Goal: Task Accomplishment & Management: Manage account settings

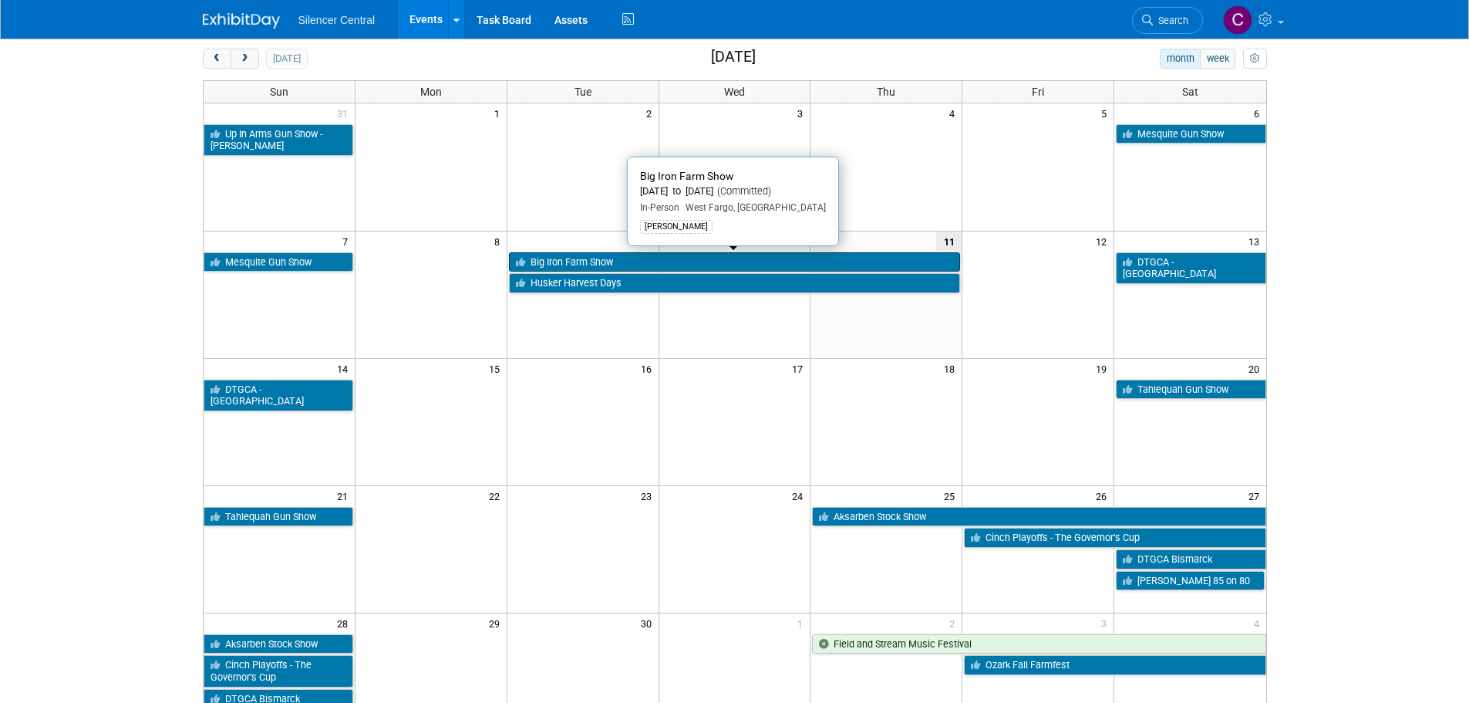
click at [574, 264] on link "Big Iron Farm Show" at bounding box center [735, 262] width 452 height 20
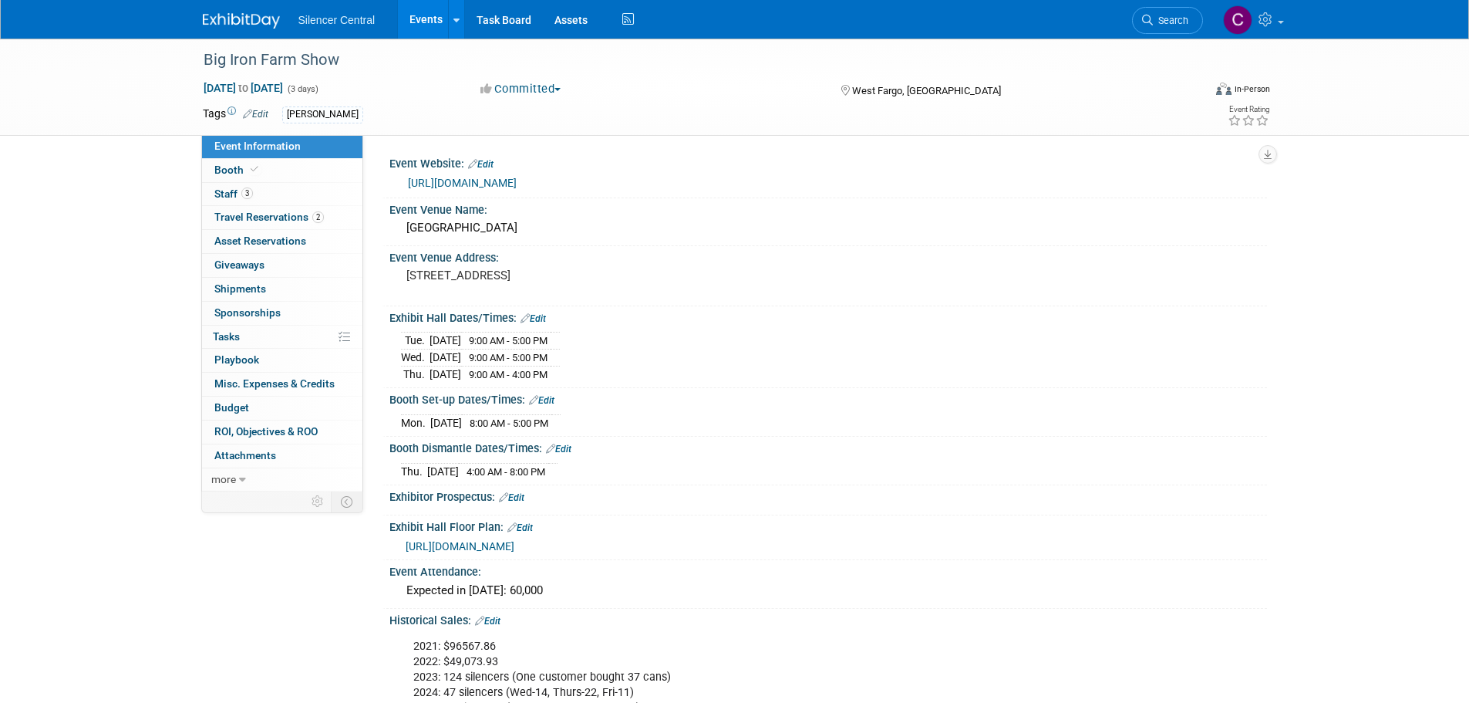
click at [234, 15] on img at bounding box center [241, 20] width 77 height 15
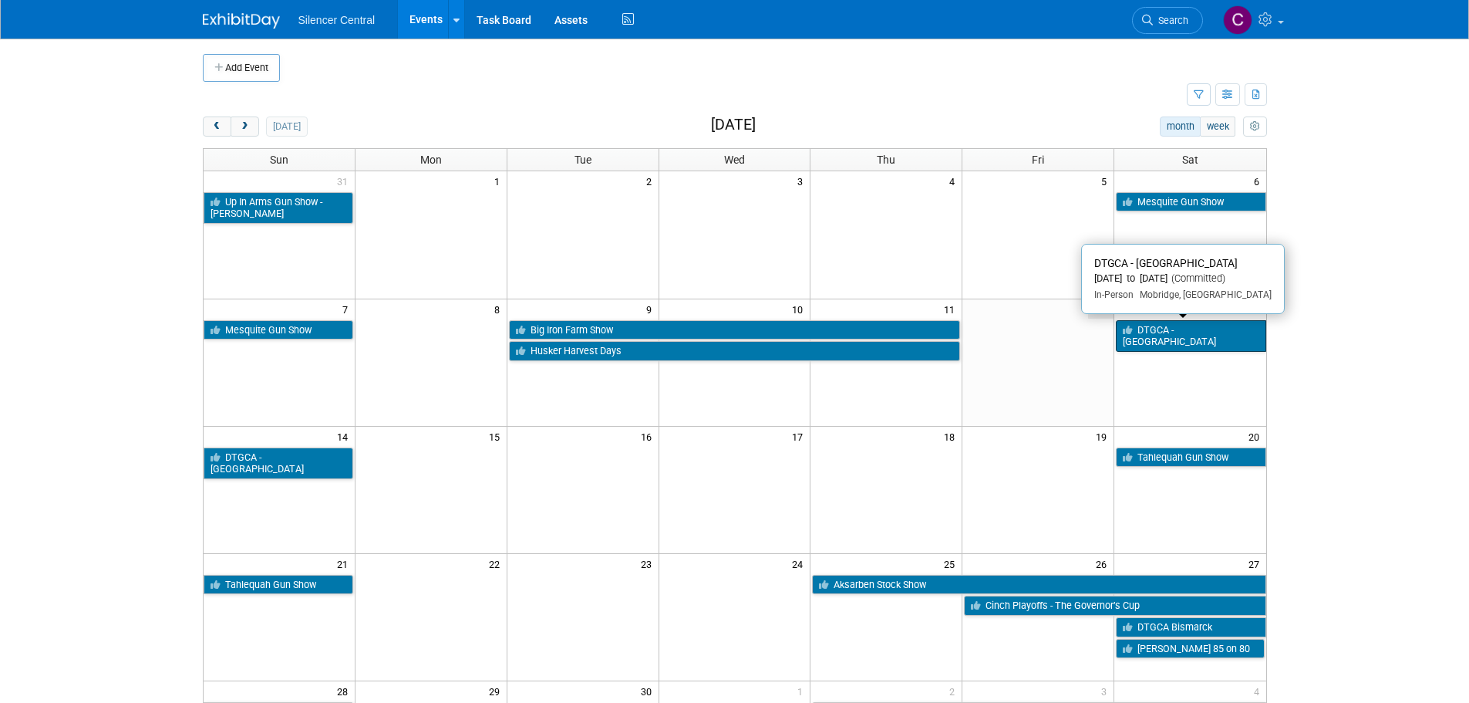
click at [1146, 334] on link "DTGCA - [GEOGRAPHIC_DATA]" at bounding box center [1191, 336] width 150 height 32
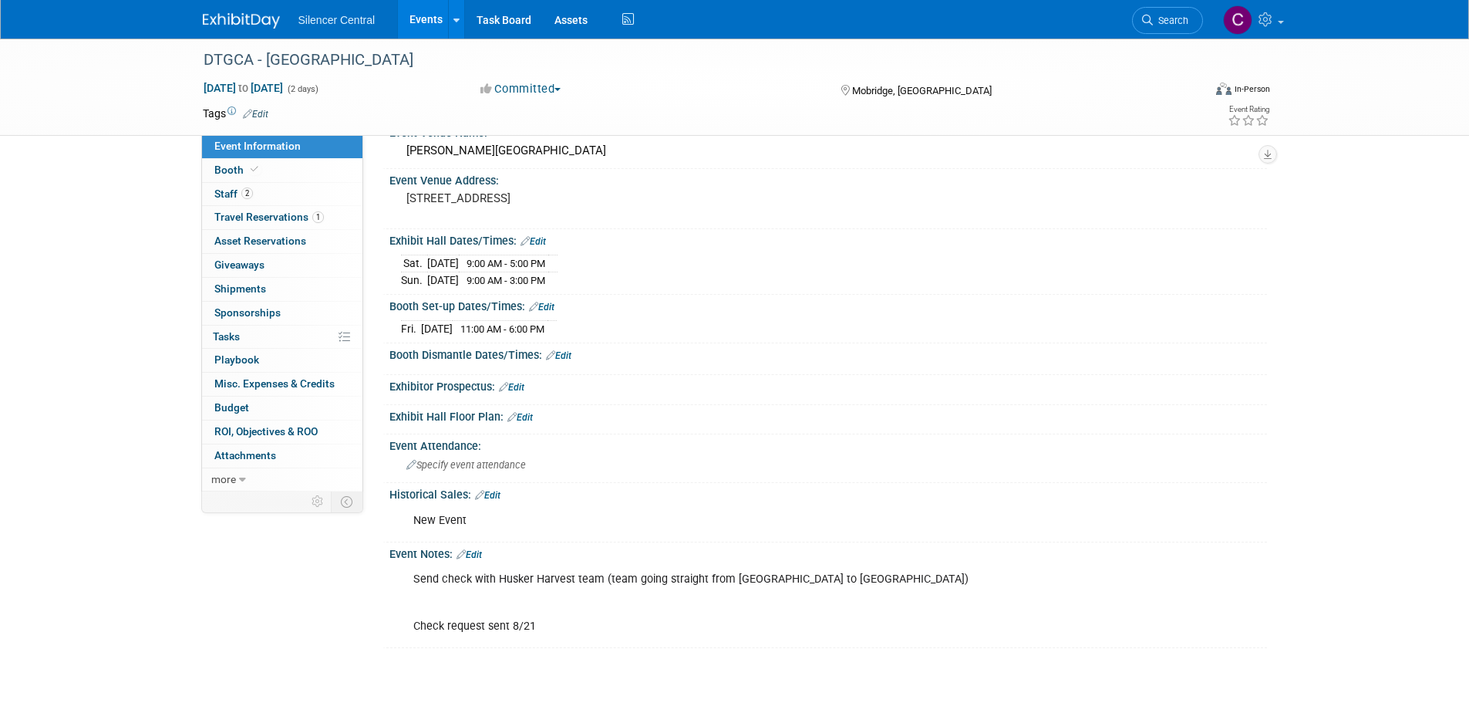
click at [259, 19] on img at bounding box center [241, 20] width 77 height 15
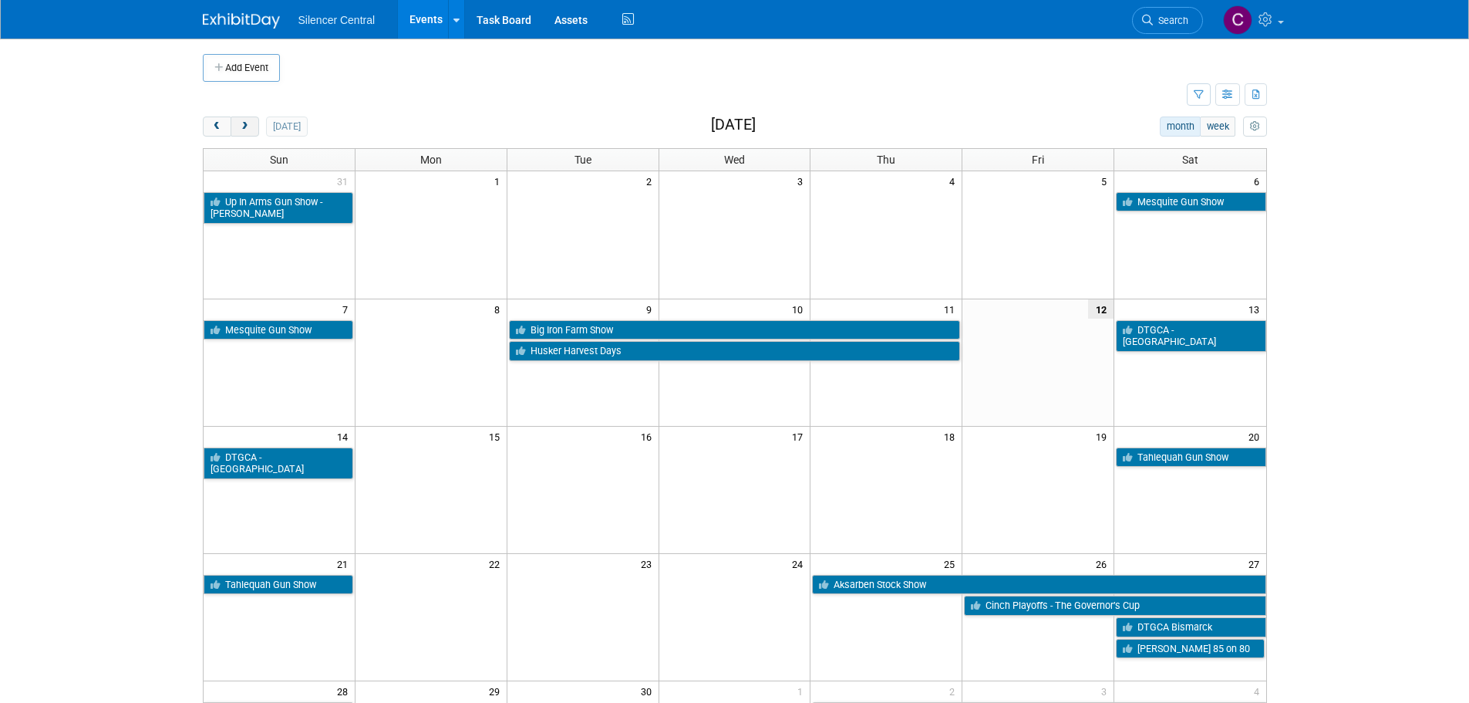
click at [248, 130] on span "next" at bounding box center [245, 127] width 12 height 10
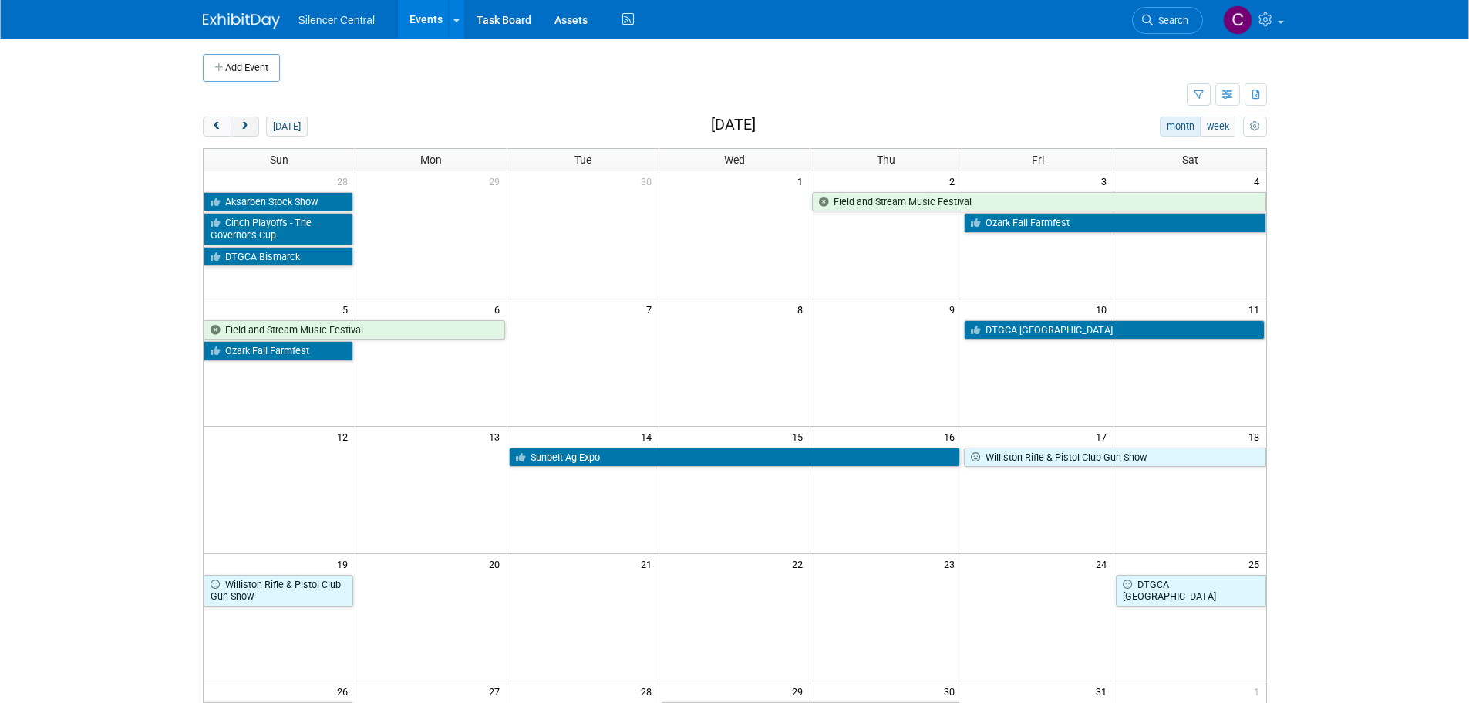
click at [248, 130] on span "next" at bounding box center [245, 127] width 12 height 10
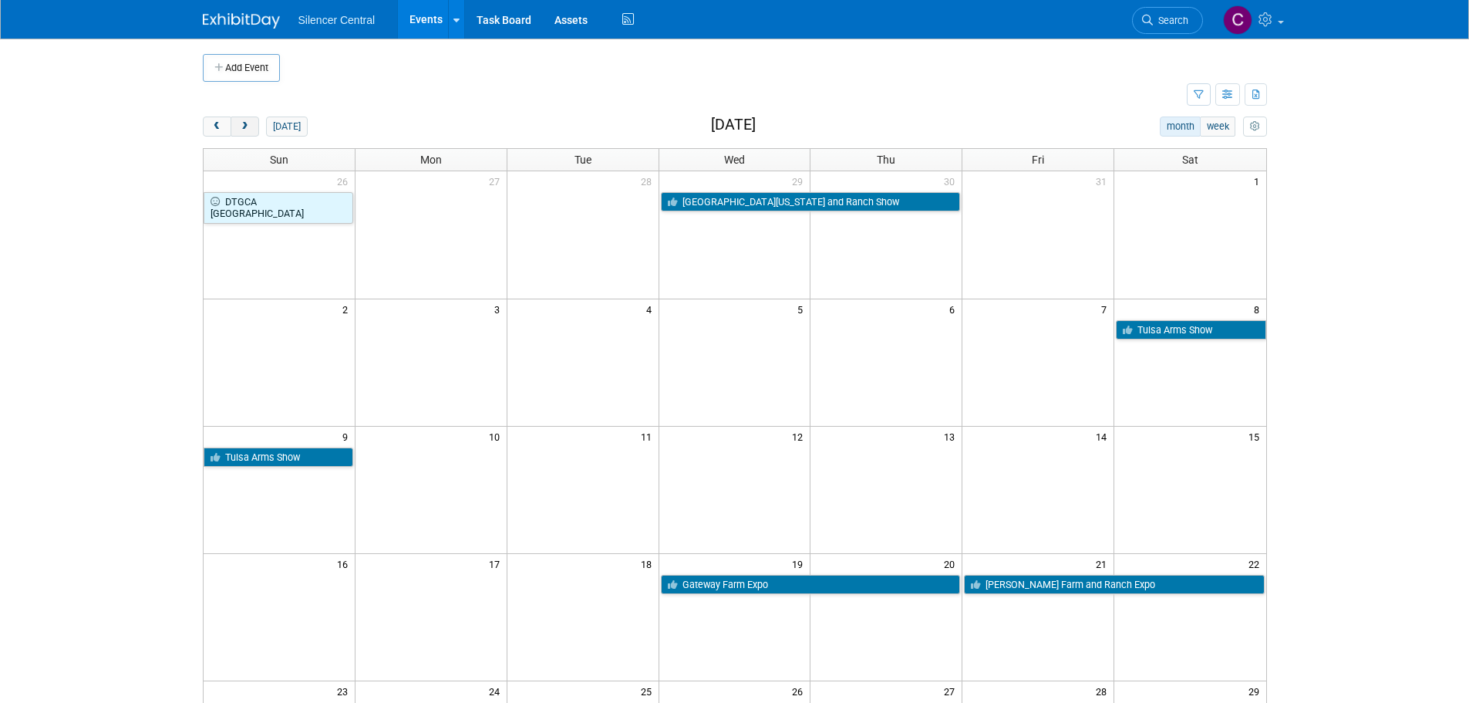
click at [248, 130] on span "next" at bounding box center [245, 127] width 12 height 10
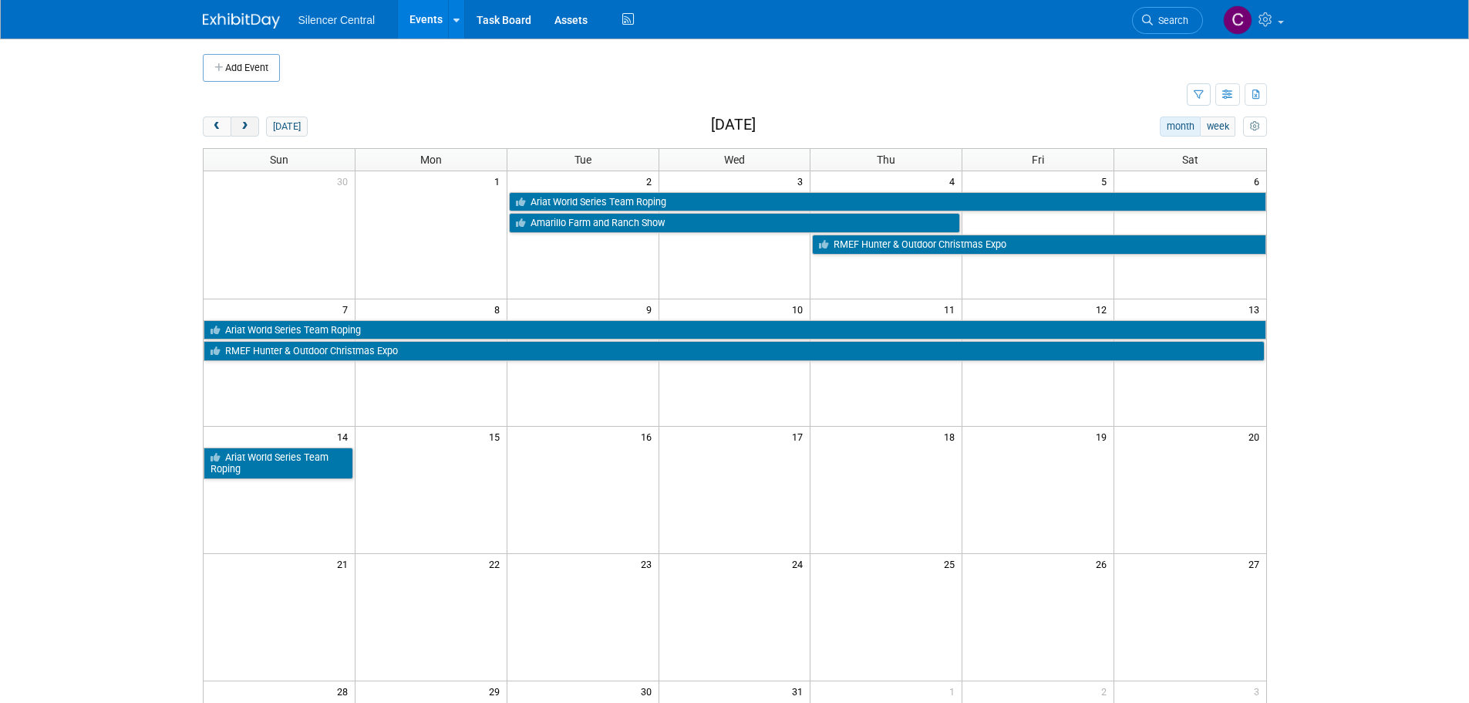
click at [248, 130] on span "next" at bounding box center [245, 127] width 12 height 10
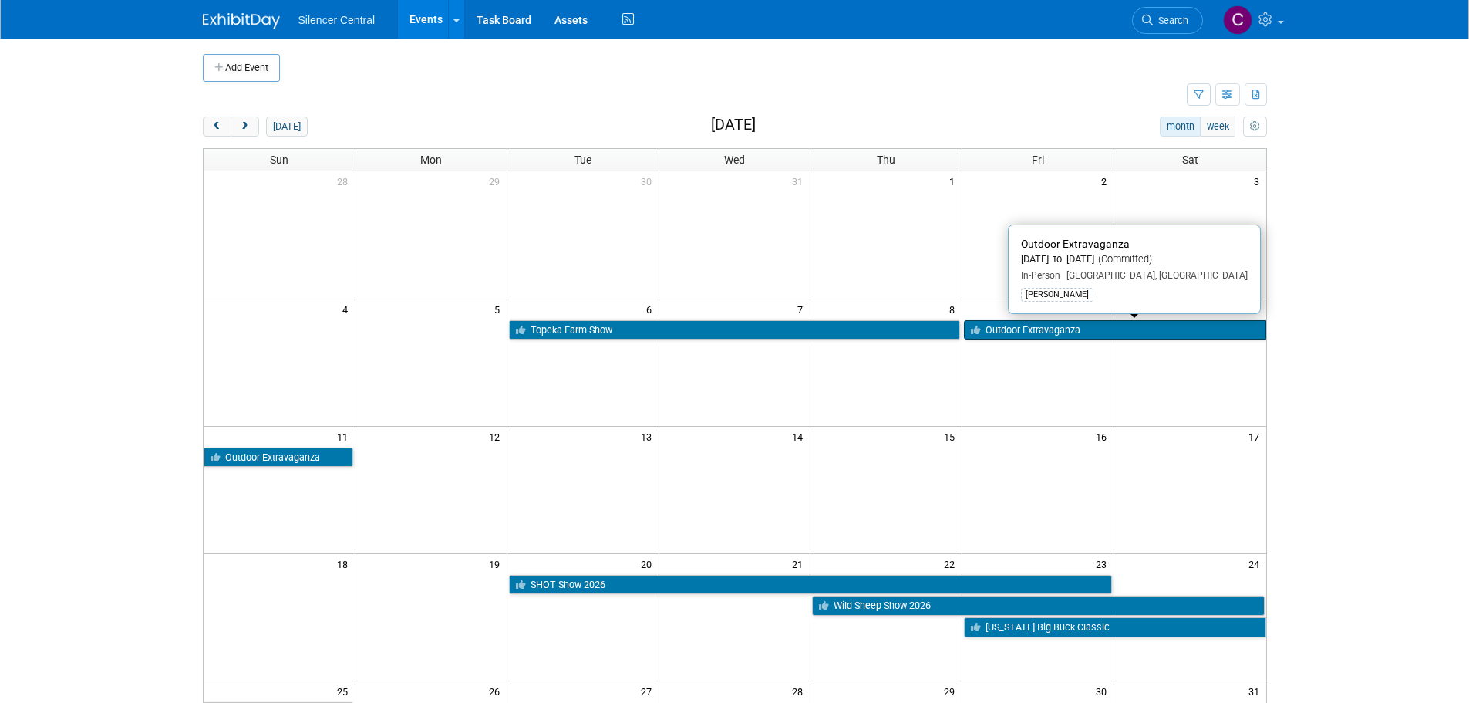
click at [1093, 330] on link "Outdoor Extravaganza" at bounding box center [1115, 330] width 302 height 20
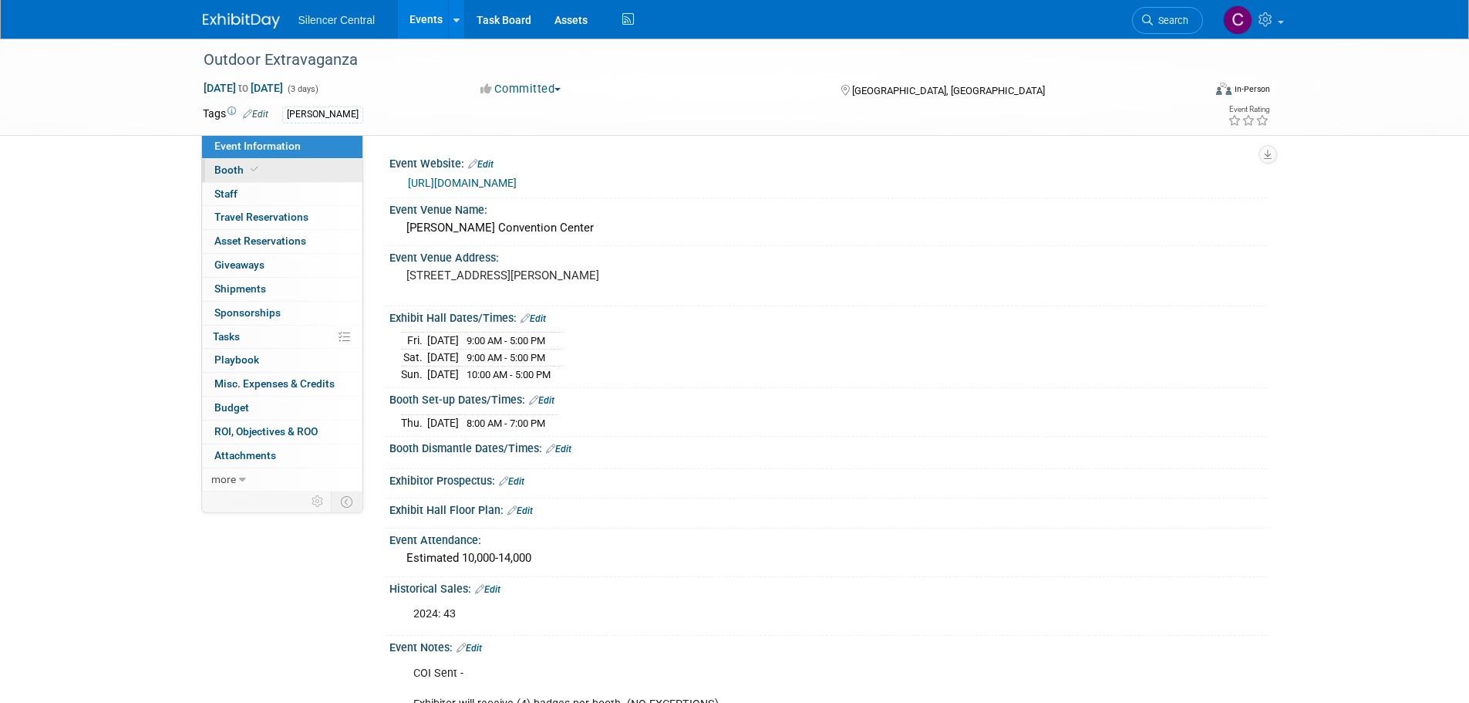
click at [253, 162] on link "Booth" at bounding box center [282, 170] width 160 height 23
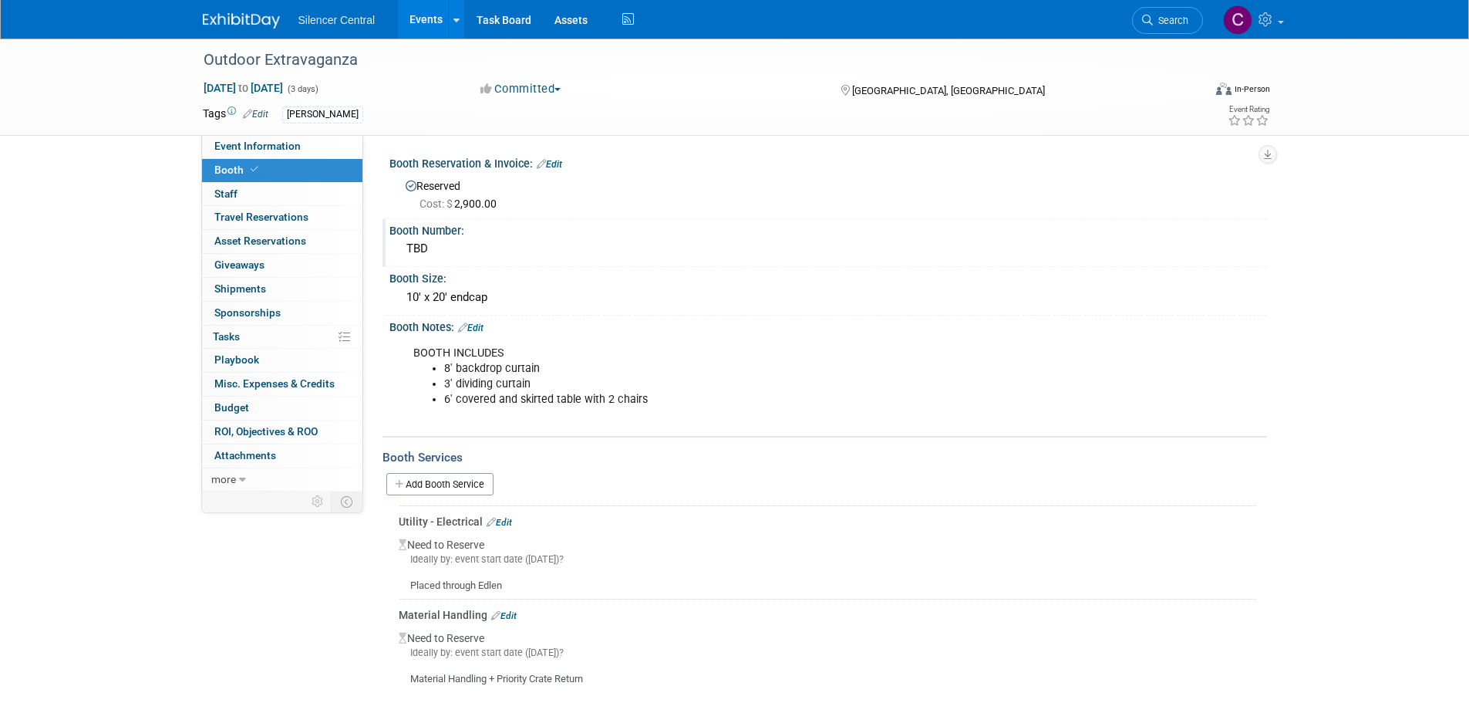
click at [408, 257] on div "TBD" at bounding box center [828, 249] width 855 height 24
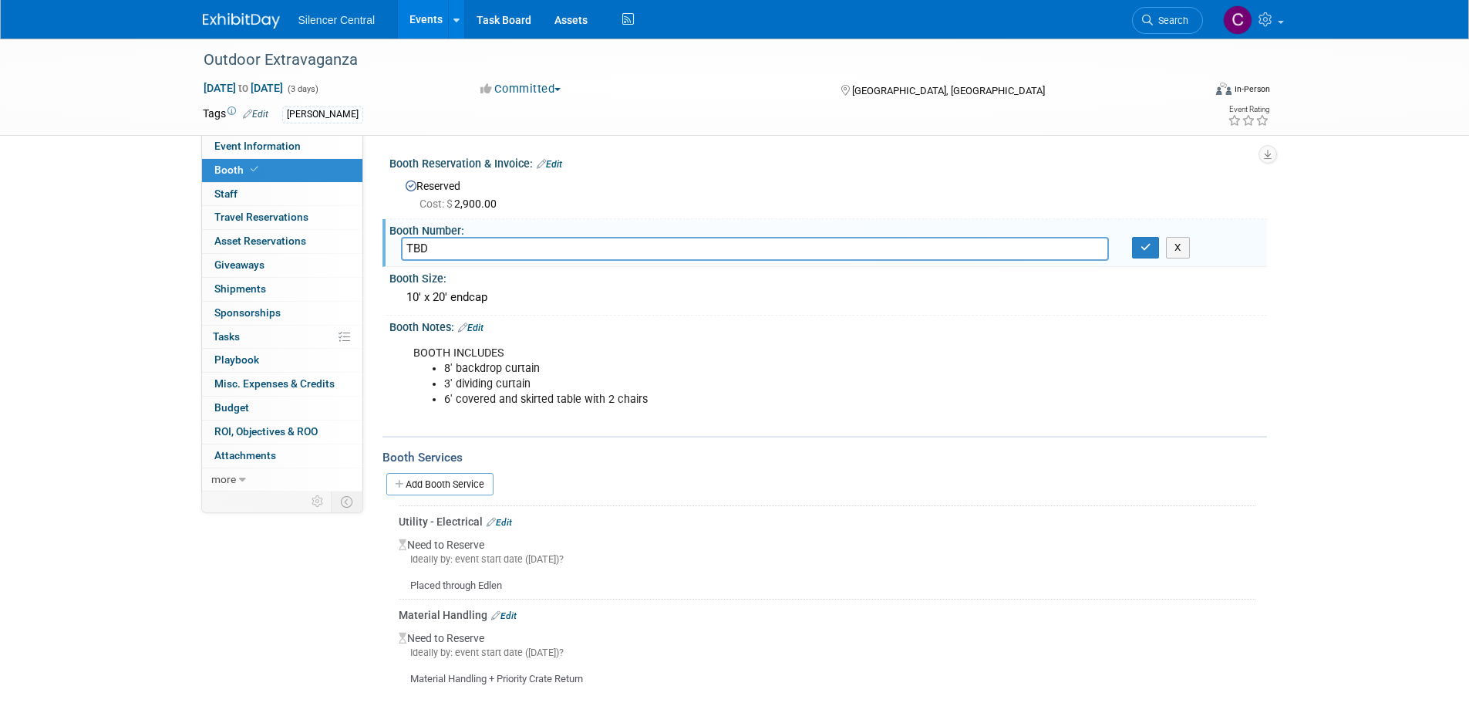
drag, startPoint x: 446, startPoint y: 255, endPoint x: 373, endPoint y: 248, distance: 73.6
click at [373, 248] on div "Event Website: Edit https://mailchi.mp/84d92e78808f/ttha-sci-announce-the-outdo…" at bounding box center [815, 313] width 904 height 356
click at [498, 251] on input "text" at bounding box center [755, 249] width 708 height 24
type input "1721/1820"
click at [1145, 249] on icon "button" at bounding box center [1146, 247] width 11 height 10
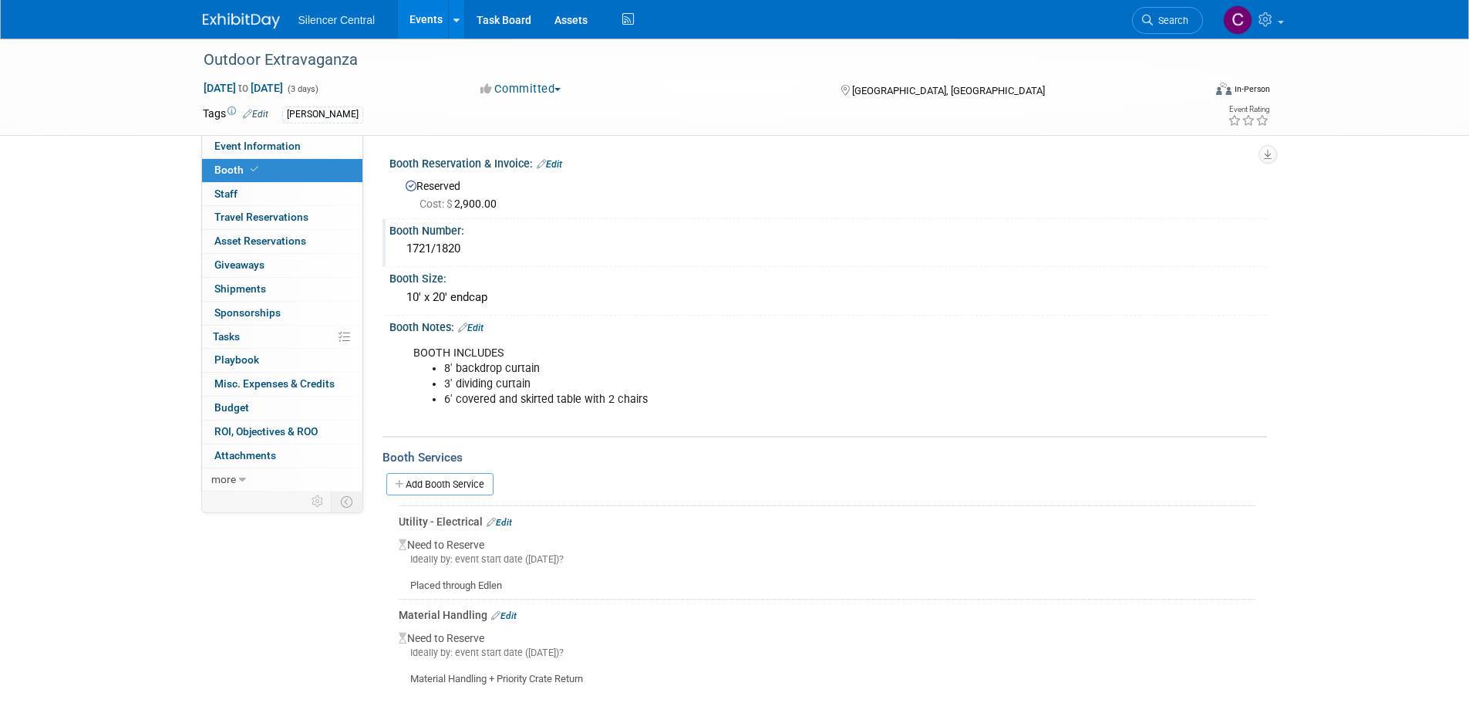
click at [248, 20] on img at bounding box center [241, 20] width 77 height 15
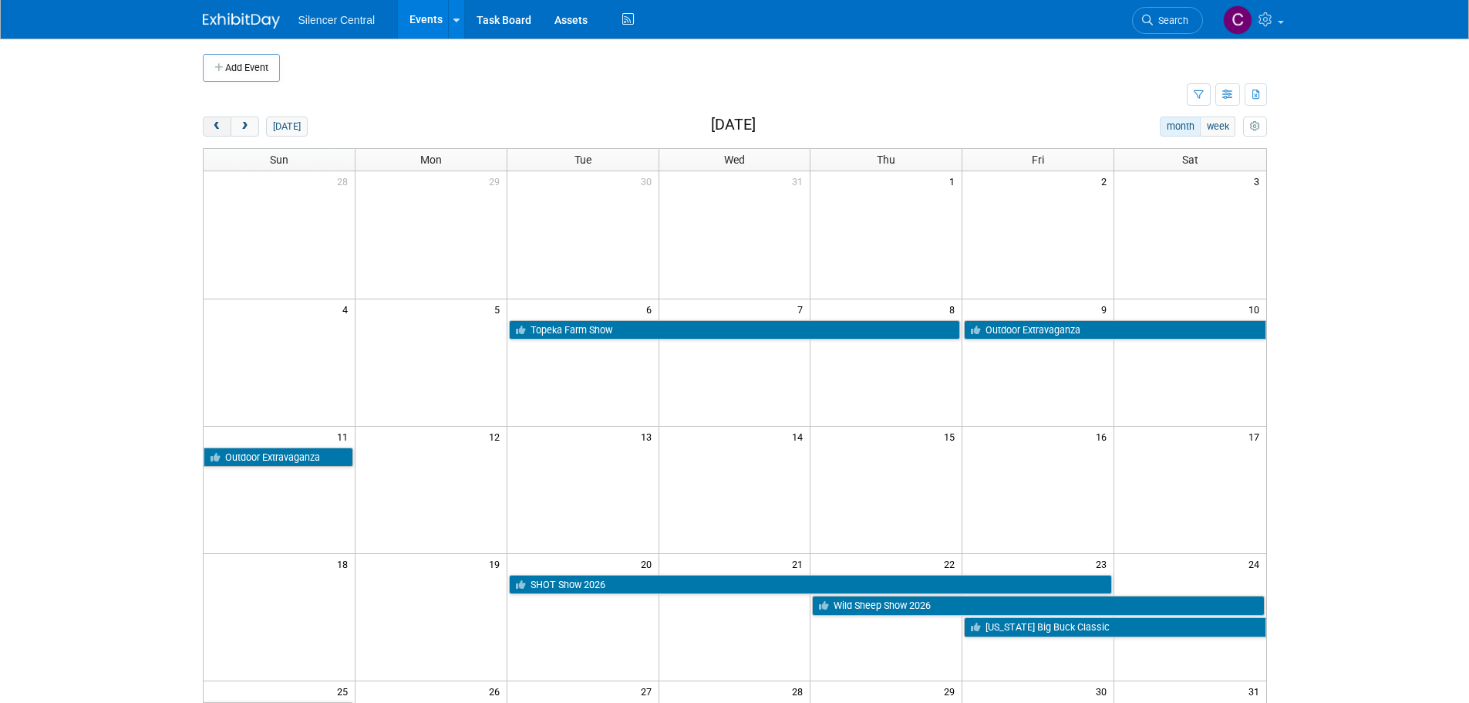
click at [211, 123] on button "prev" at bounding box center [217, 126] width 29 height 20
click at [211, 123] on span "prev" at bounding box center [217, 127] width 12 height 10
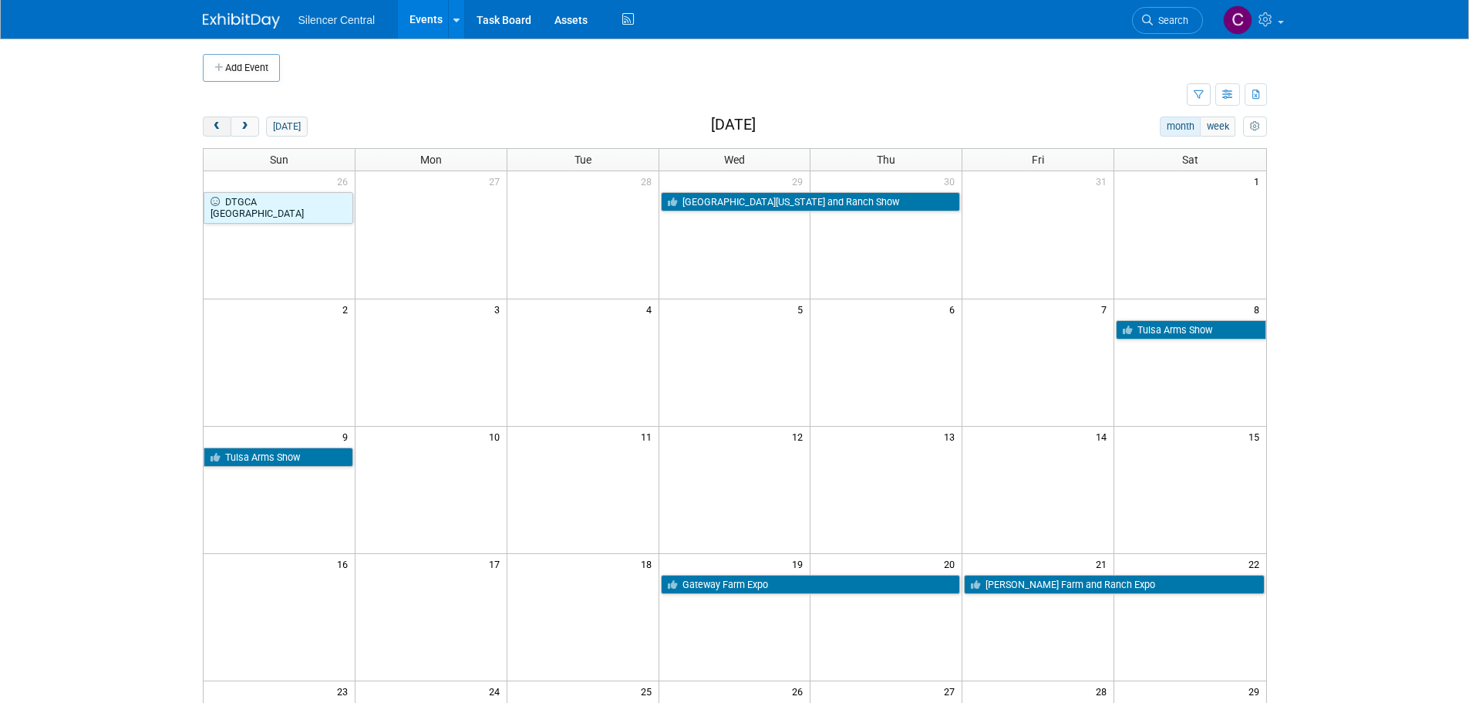
click at [211, 123] on span "prev" at bounding box center [217, 127] width 12 height 10
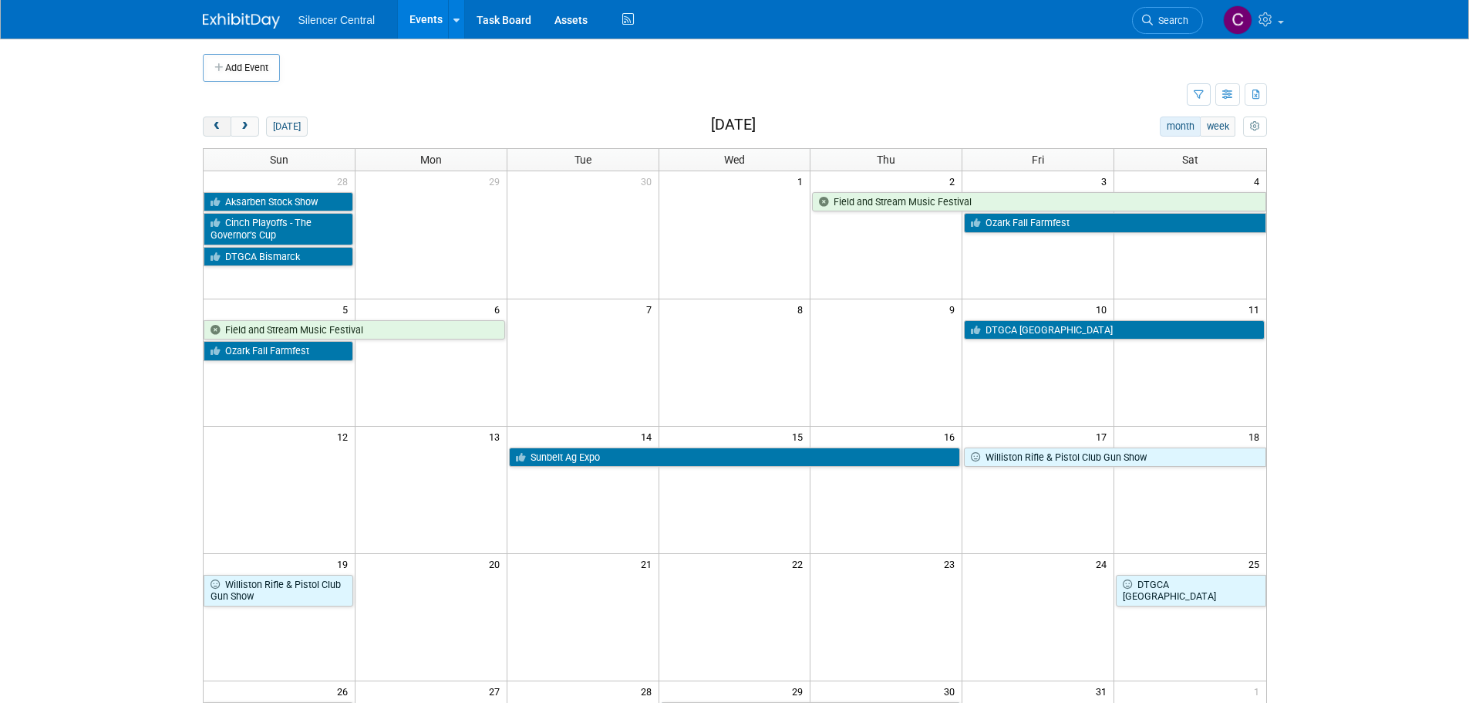
click at [211, 123] on span "prev" at bounding box center [217, 127] width 12 height 10
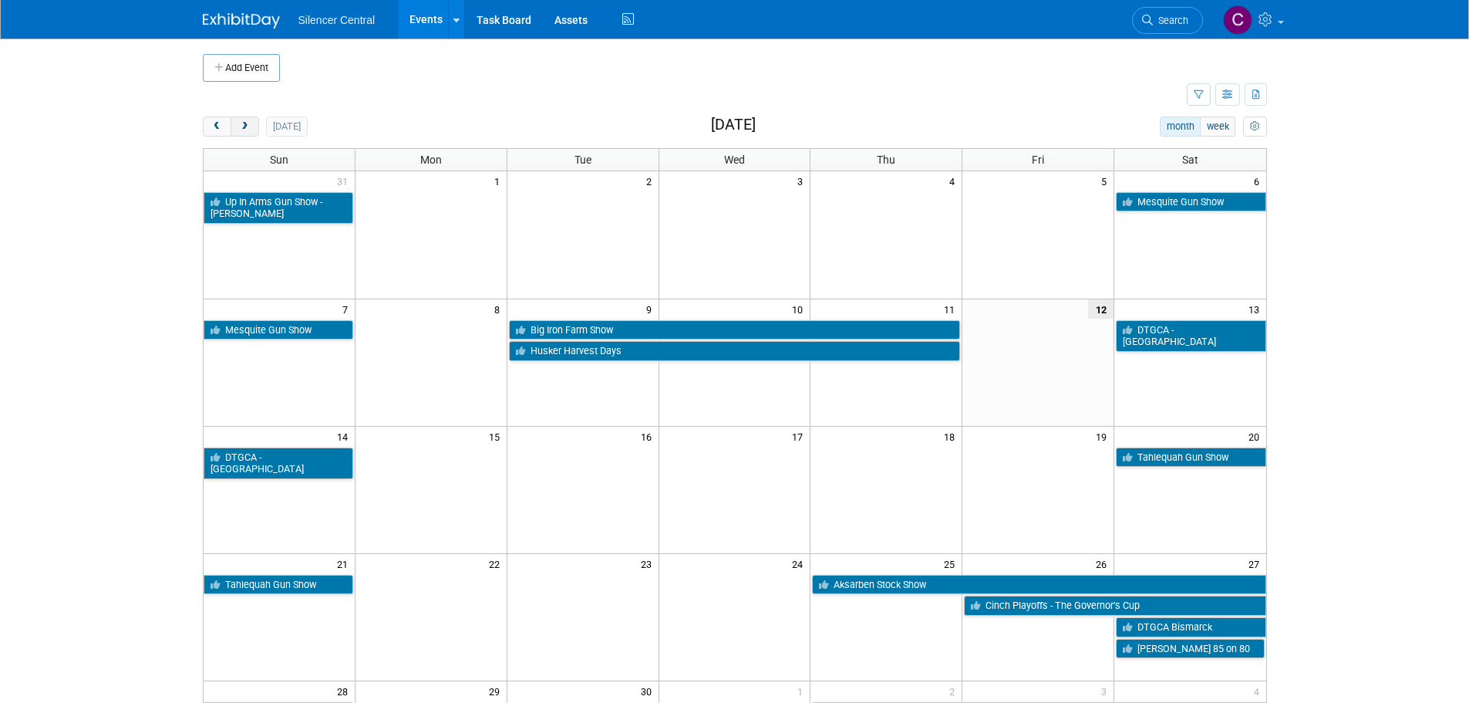
click at [245, 130] on span "next" at bounding box center [245, 127] width 12 height 10
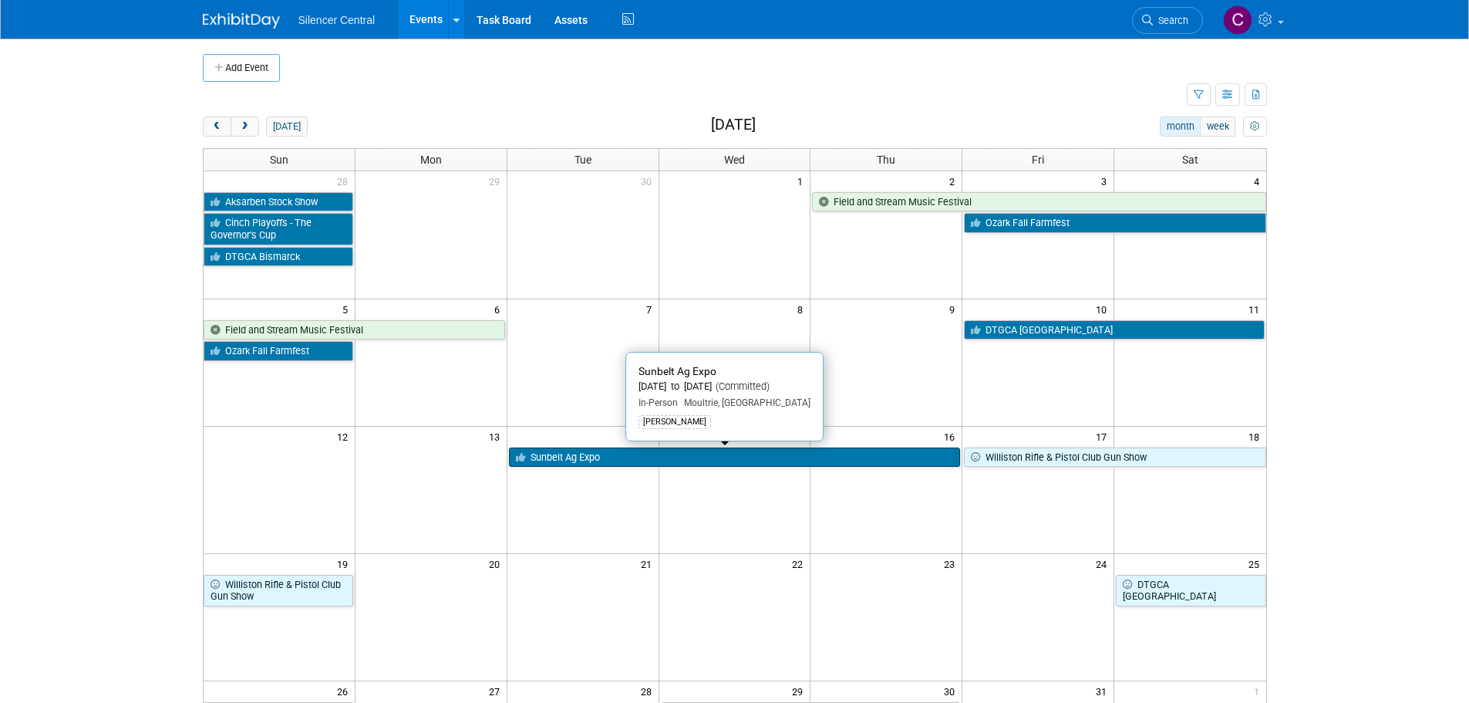
click at [622, 456] on link "Sunbelt Ag Expo" at bounding box center [735, 457] width 452 height 20
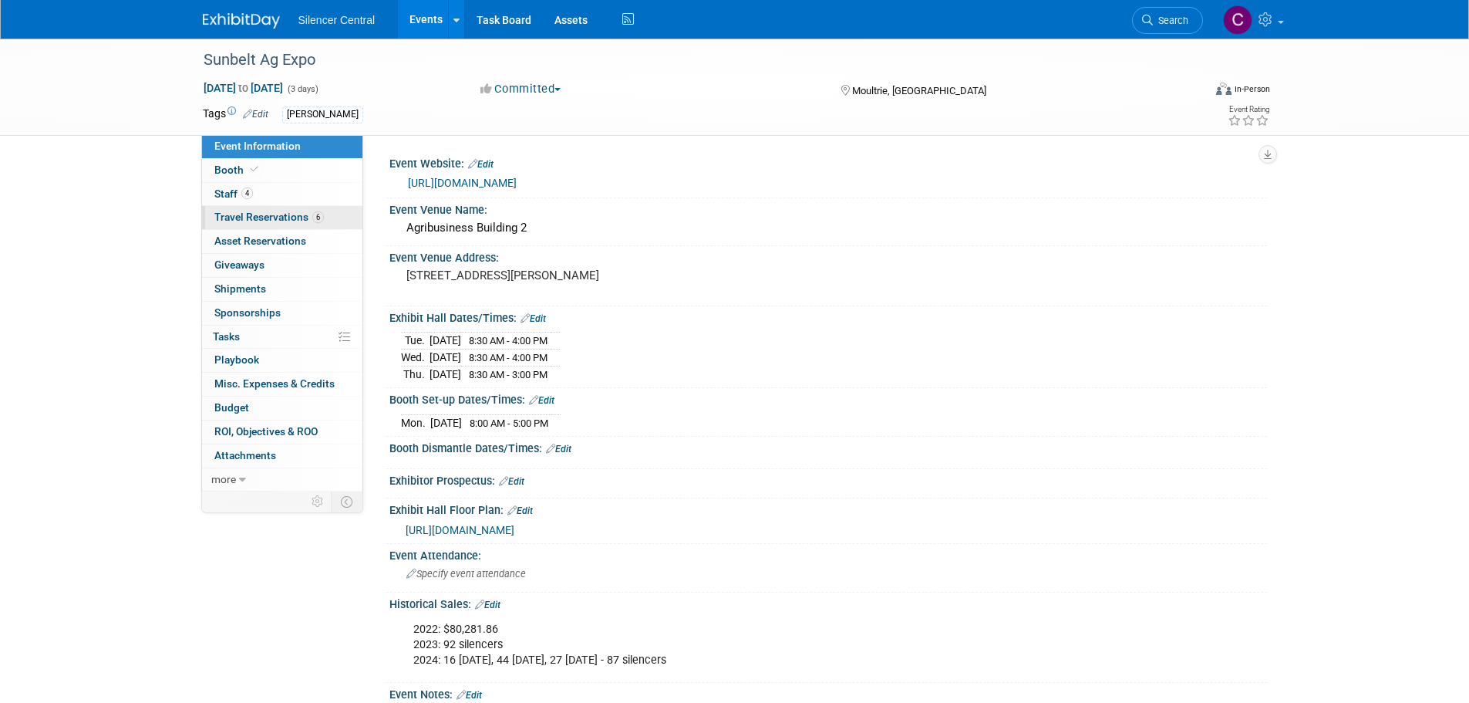
click at [251, 209] on link "6 Travel Reservations 6" at bounding box center [282, 217] width 160 height 23
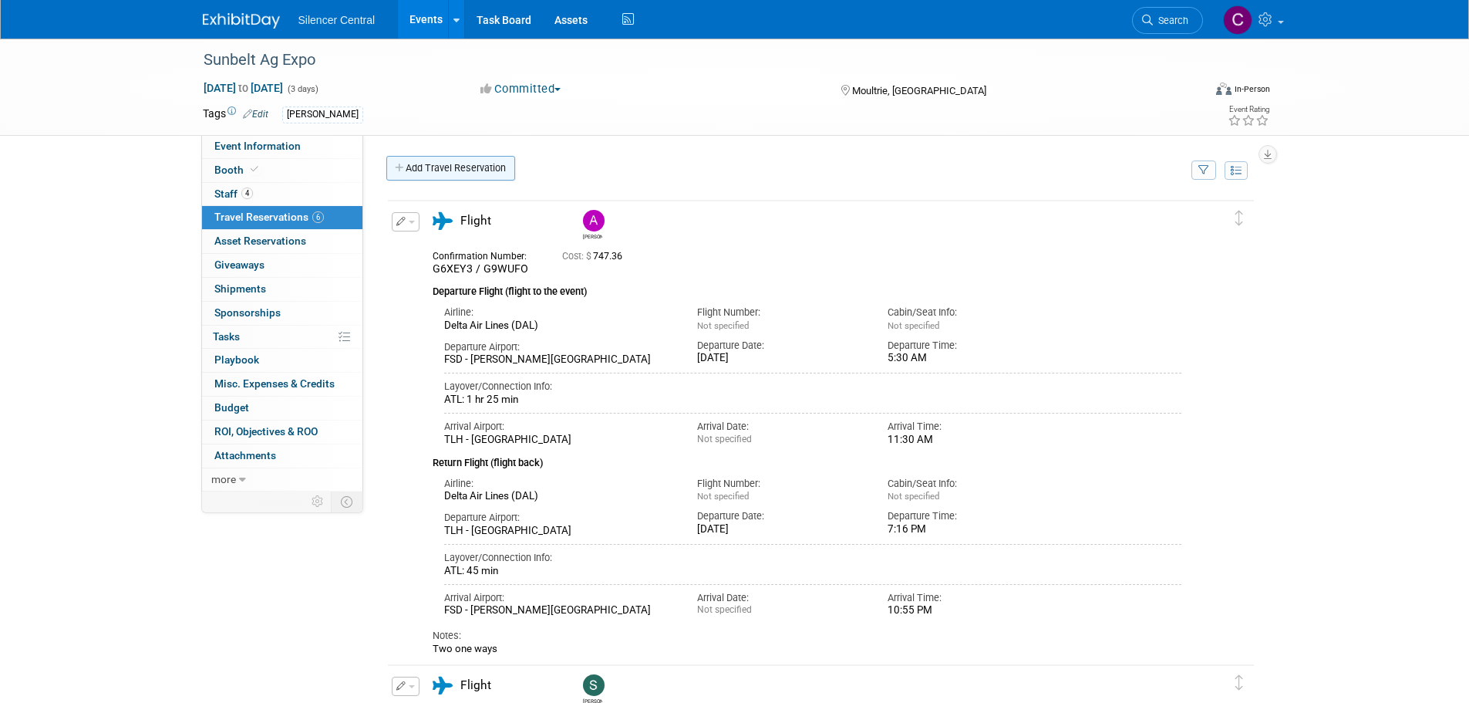
click at [448, 166] on link "Add Travel Reservation" at bounding box center [450, 168] width 129 height 25
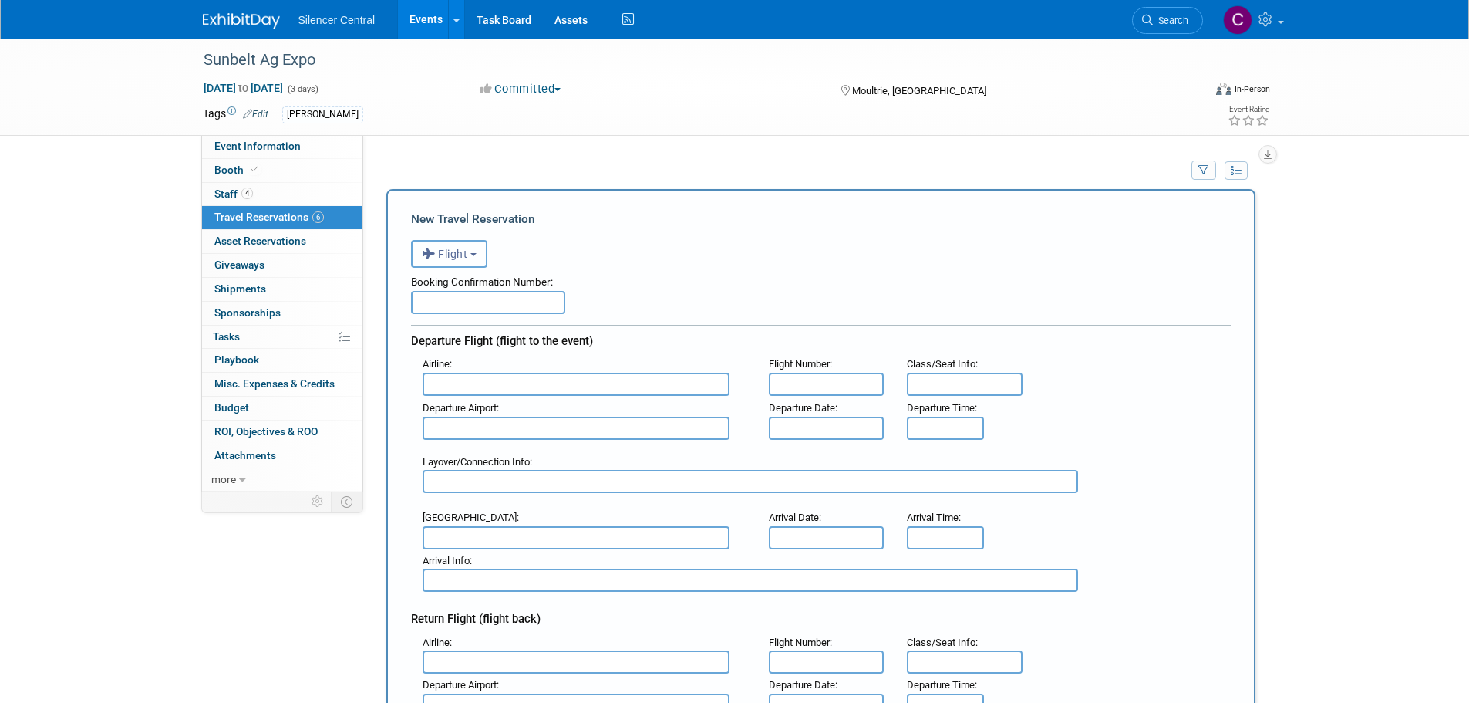
click at [454, 254] on span "Flight" at bounding box center [445, 254] width 46 height 12
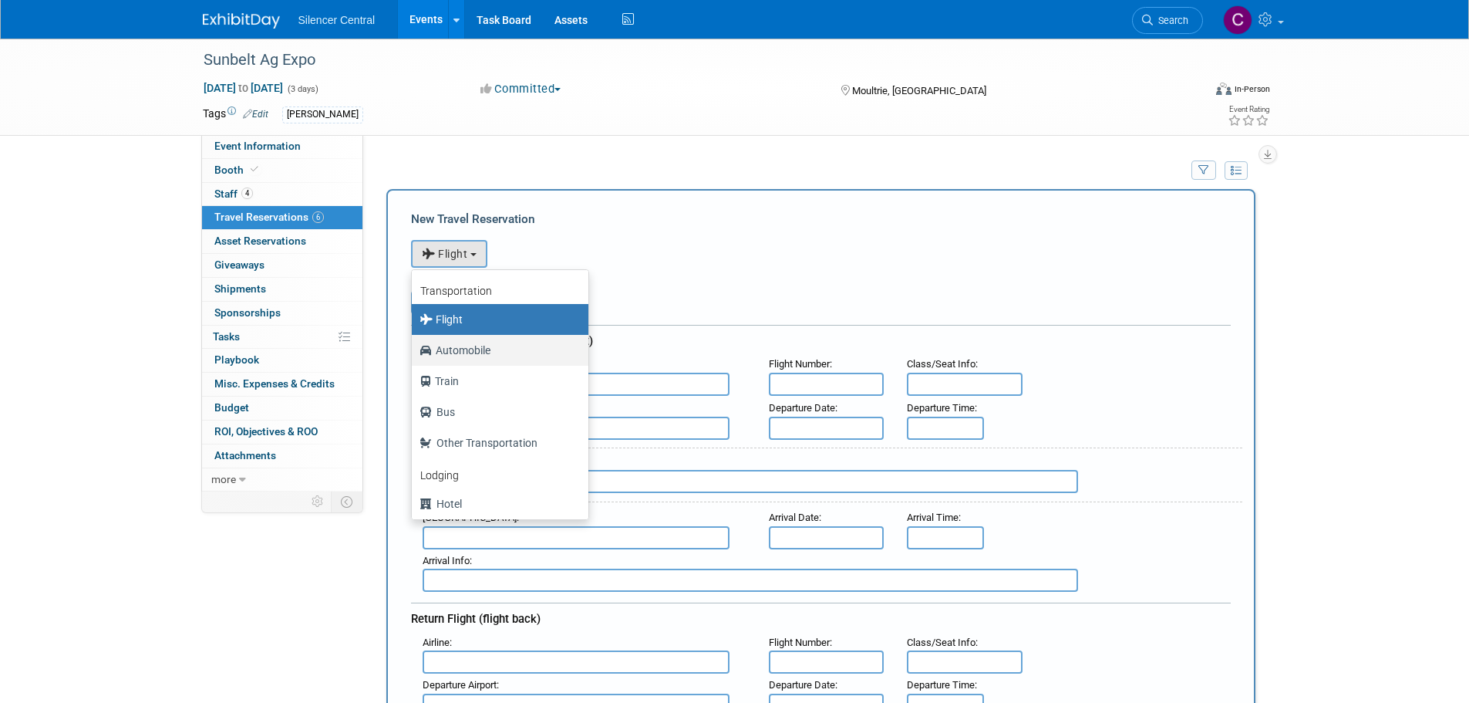
click at [477, 353] on label "Automobile" at bounding box center [496, 350] width 153 height 25
click at [414, 353] on input "Automobile" at bounding box center [409, 348] width 10 height 10
select select "4"
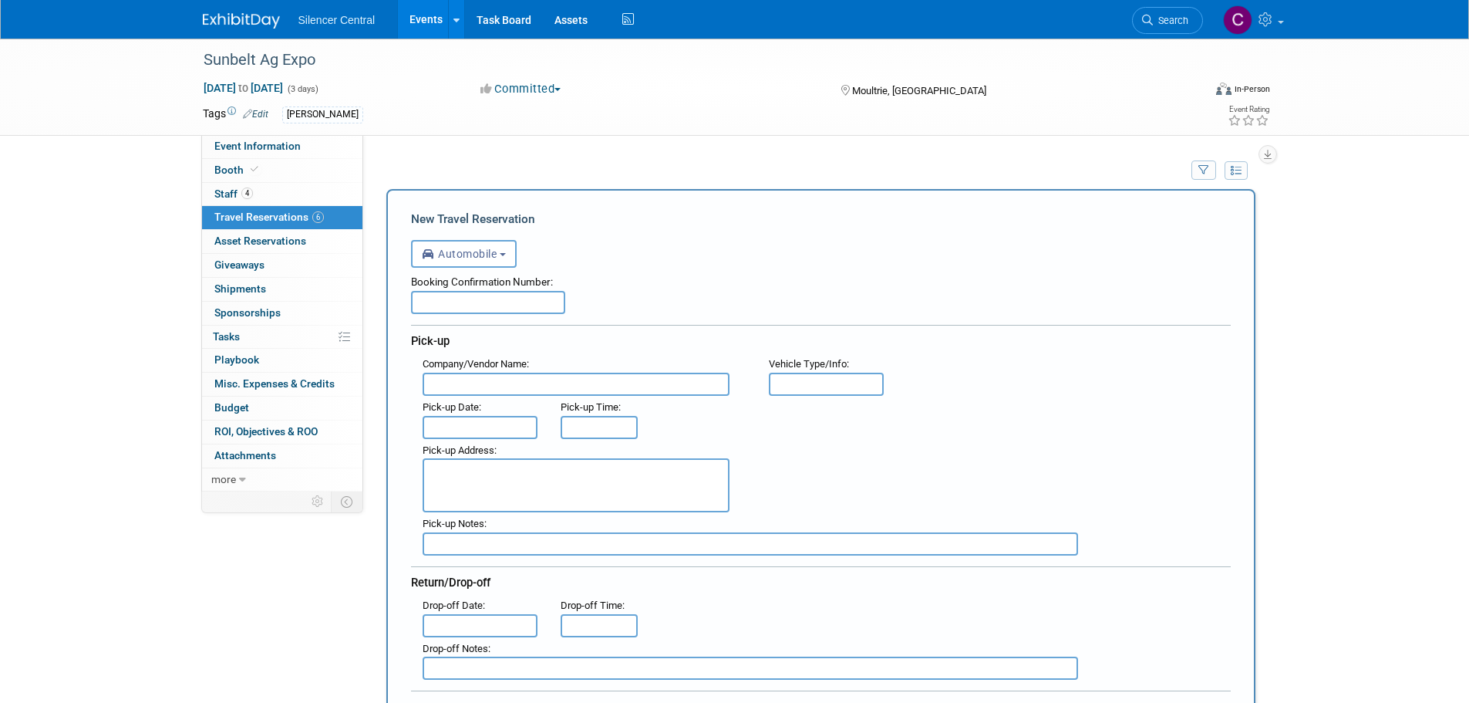
click at [486, 302] on input "text" at bounding box center [488, 302] width 154 height 23
click at [494, 306] on input "text" at bounding box center [488, 302] width 154 height 23
paste input "1682907039"
type input "1682907039"
click at [514, 377] on input "text" at bounding box center [576, 384] width 307 height 23
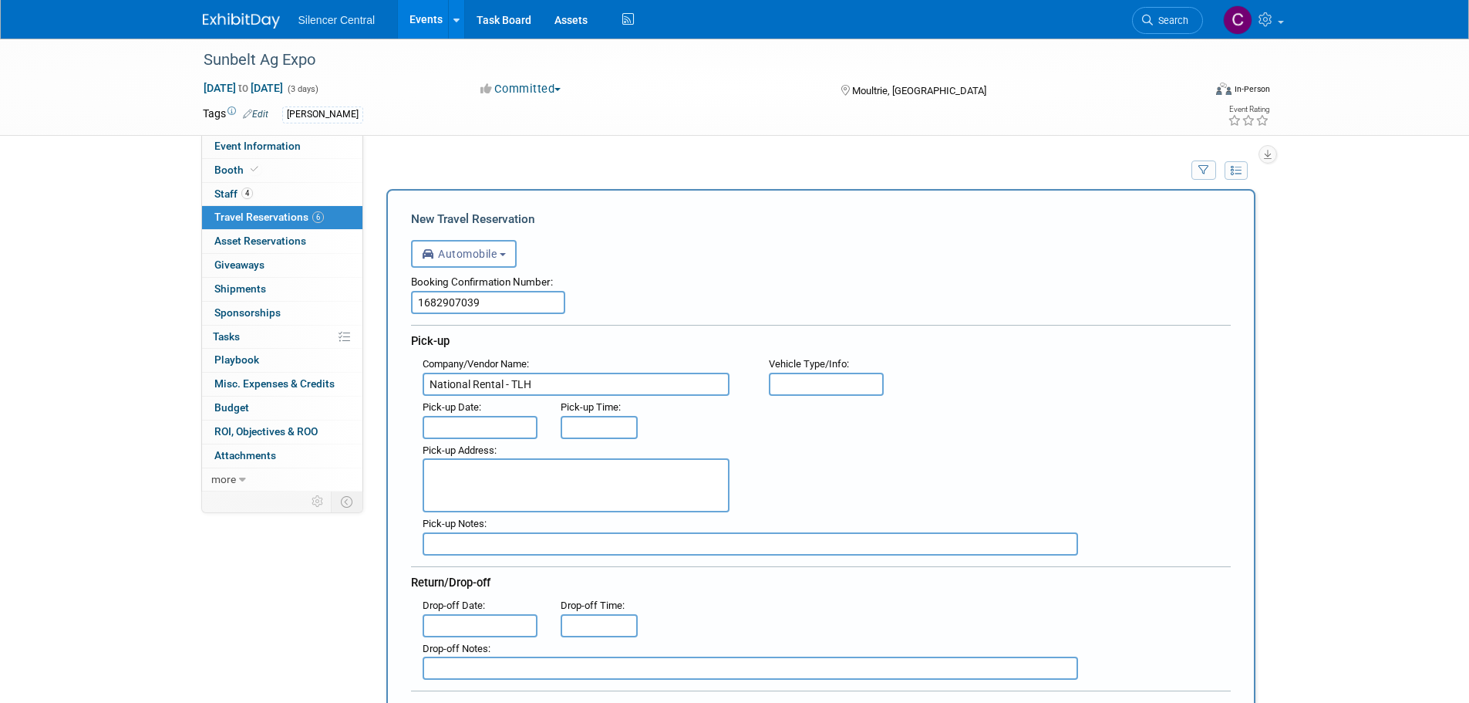
type input "National Rental - TLH"
click at [810, 386] on input "text" at bounding box center [827, 384] width 116 height 23
type input "Minivan"
click at [491, 434] on input "text" at bounding box center [481, 427] width 116 height 23
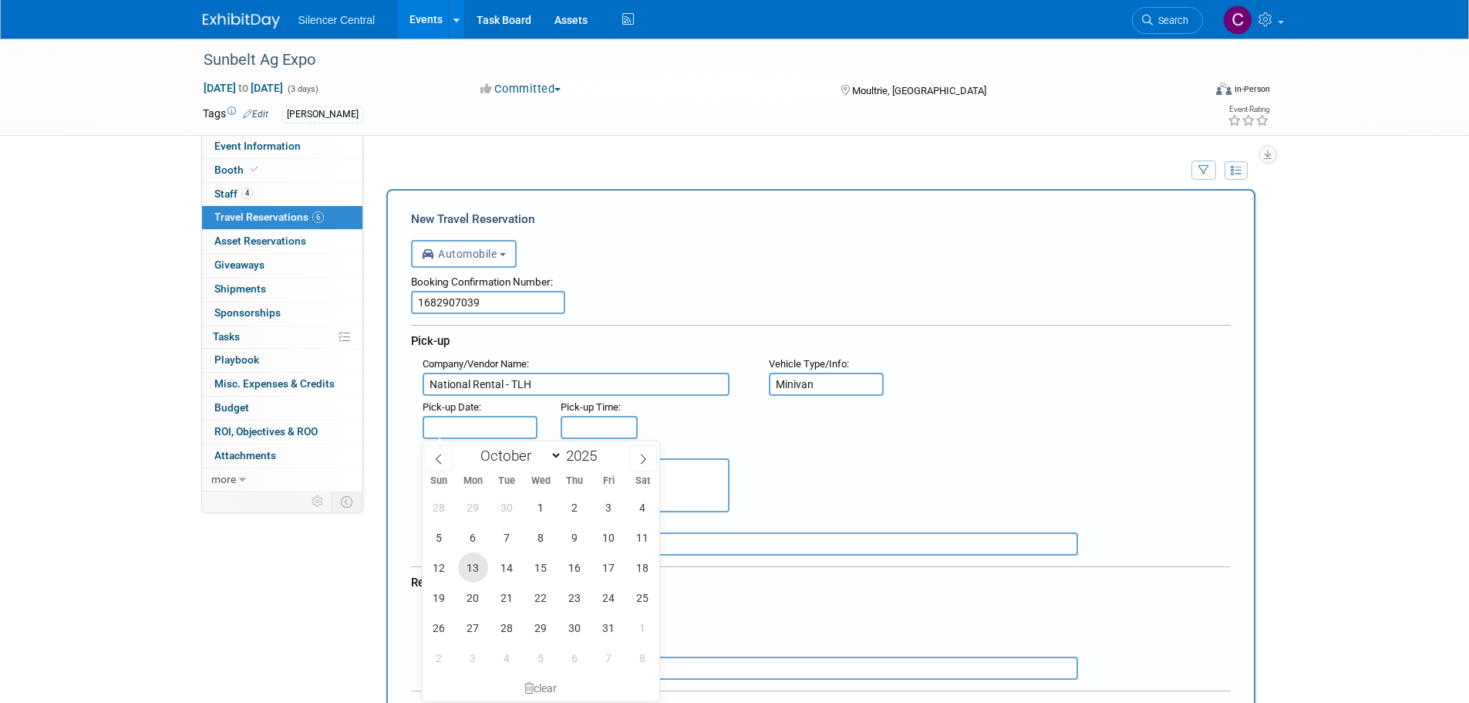
click at [473, 568] on span "13" at bounding box center [473, 567] width 30 height 30
type input "Oct 13, 2025"
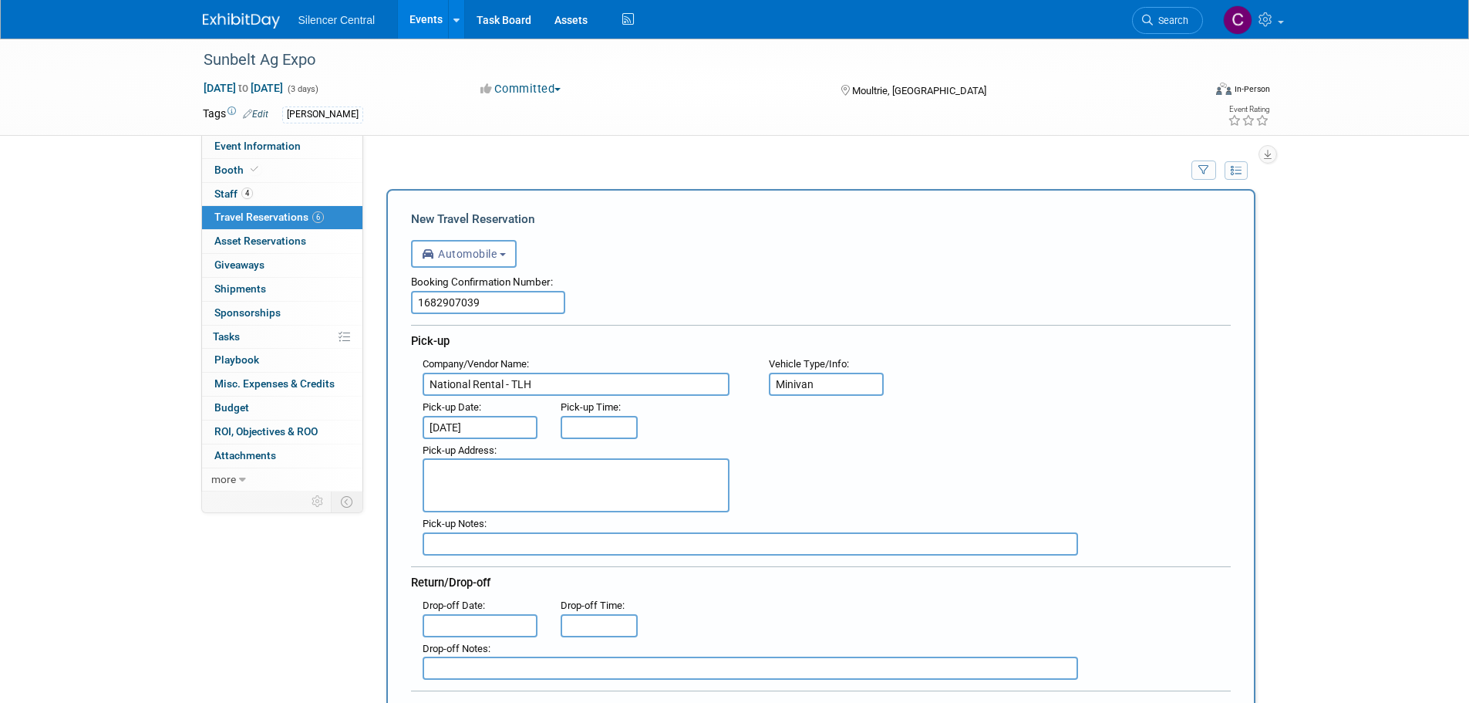
click at [580, 440] on div "Pick-up Address :" at bounding box center [584, 476] width 346 height 74
click at [582, 434] on input "8:00 AM" at bounding box center [599, 427] width 77 height 23
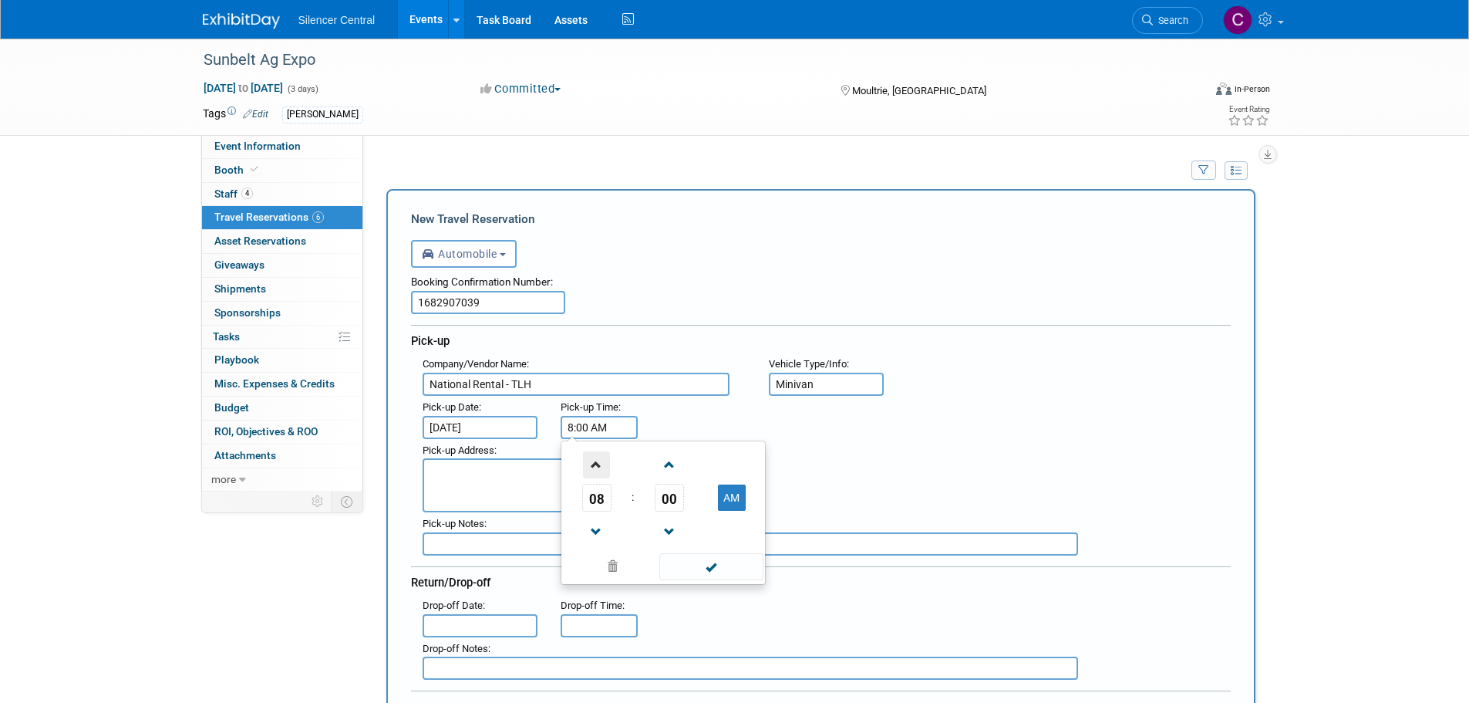
click at [605, 466] on span at bounding box center [596, 464] width 27 height 27
type input "12:00 PM"
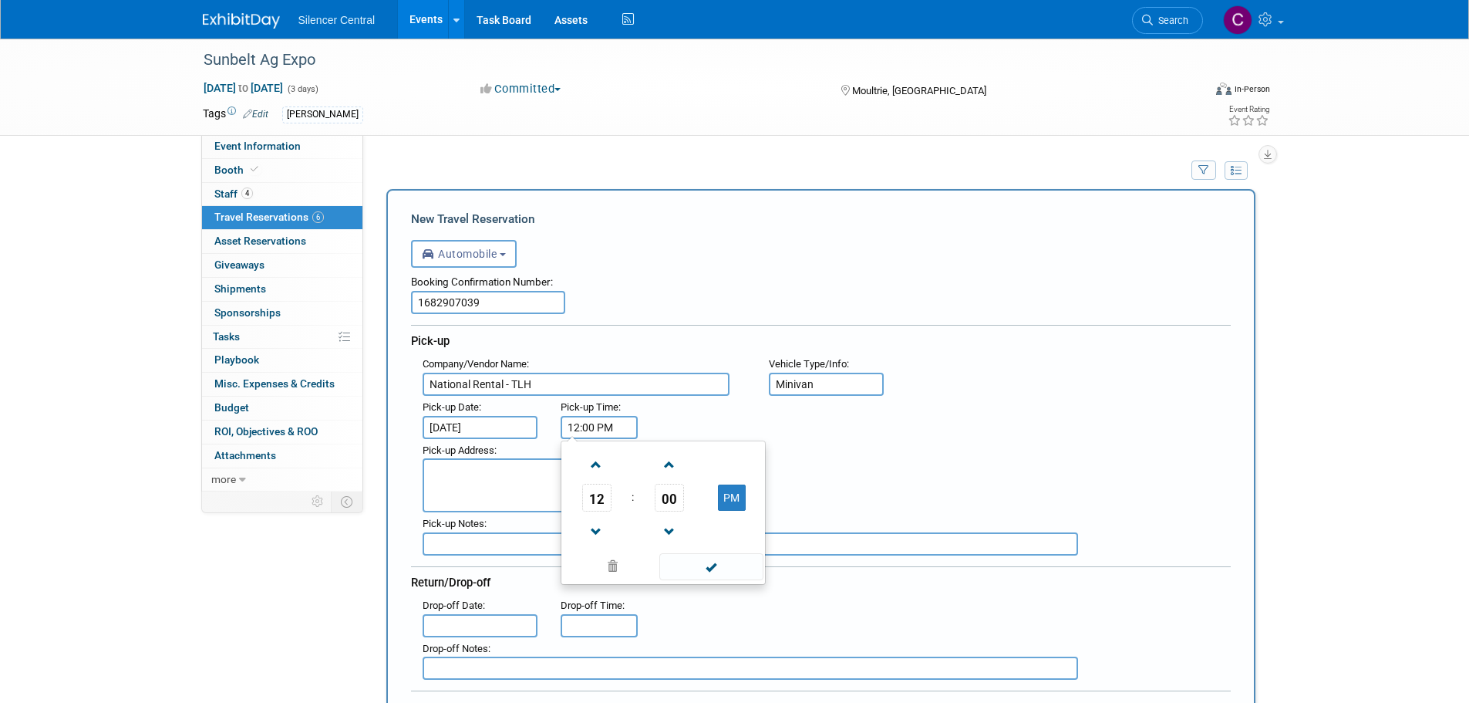
click at [717, 572] on span at bounding box center [711, 566] width 104 height 27
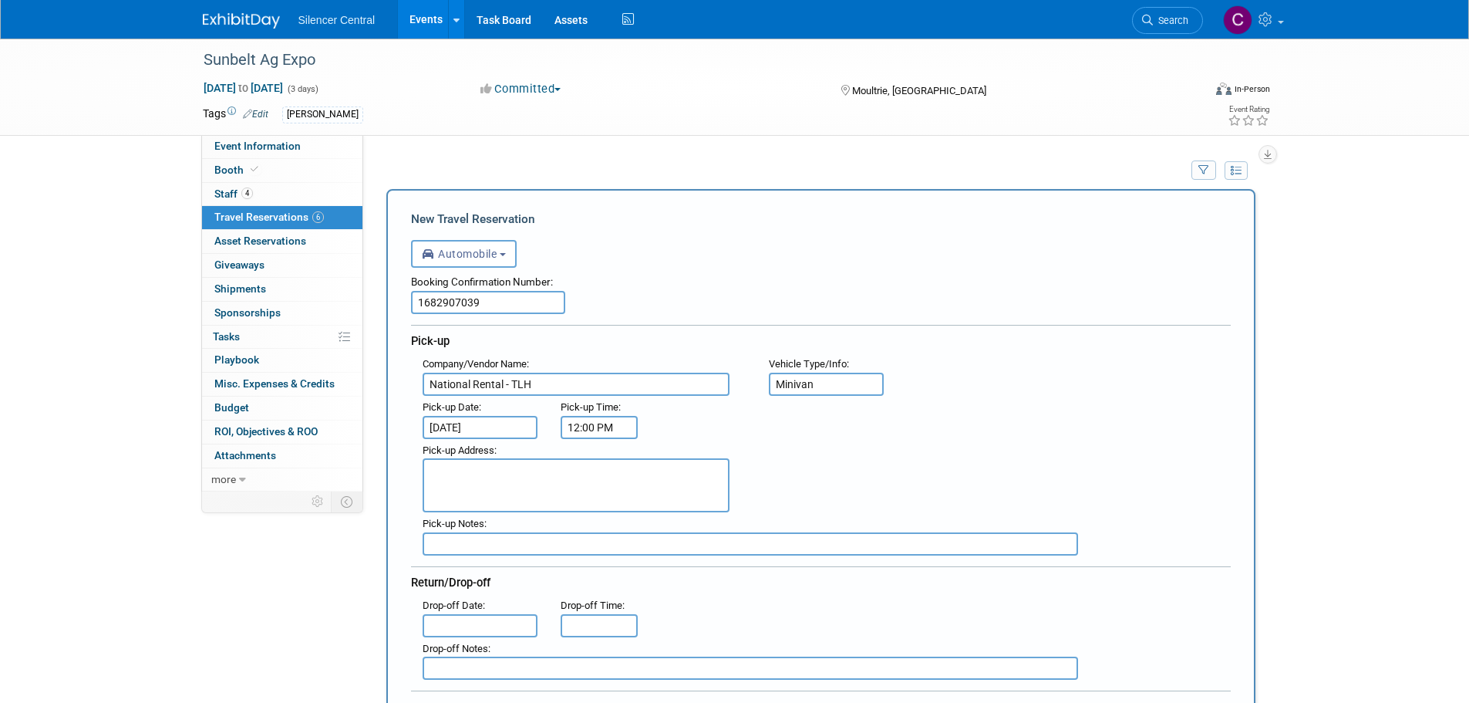
click at [575, 478] on textarea at bounding box center [576, 485] width 307 height 54
paste textarea "3300 Capital Cir SW, Tallahassee, FL 32310"
click at [528, 469] on textarea "3300 Capital Cir SW, Tallahassee, FL 32310" at bounding box center [576, 485] width 307 height 54
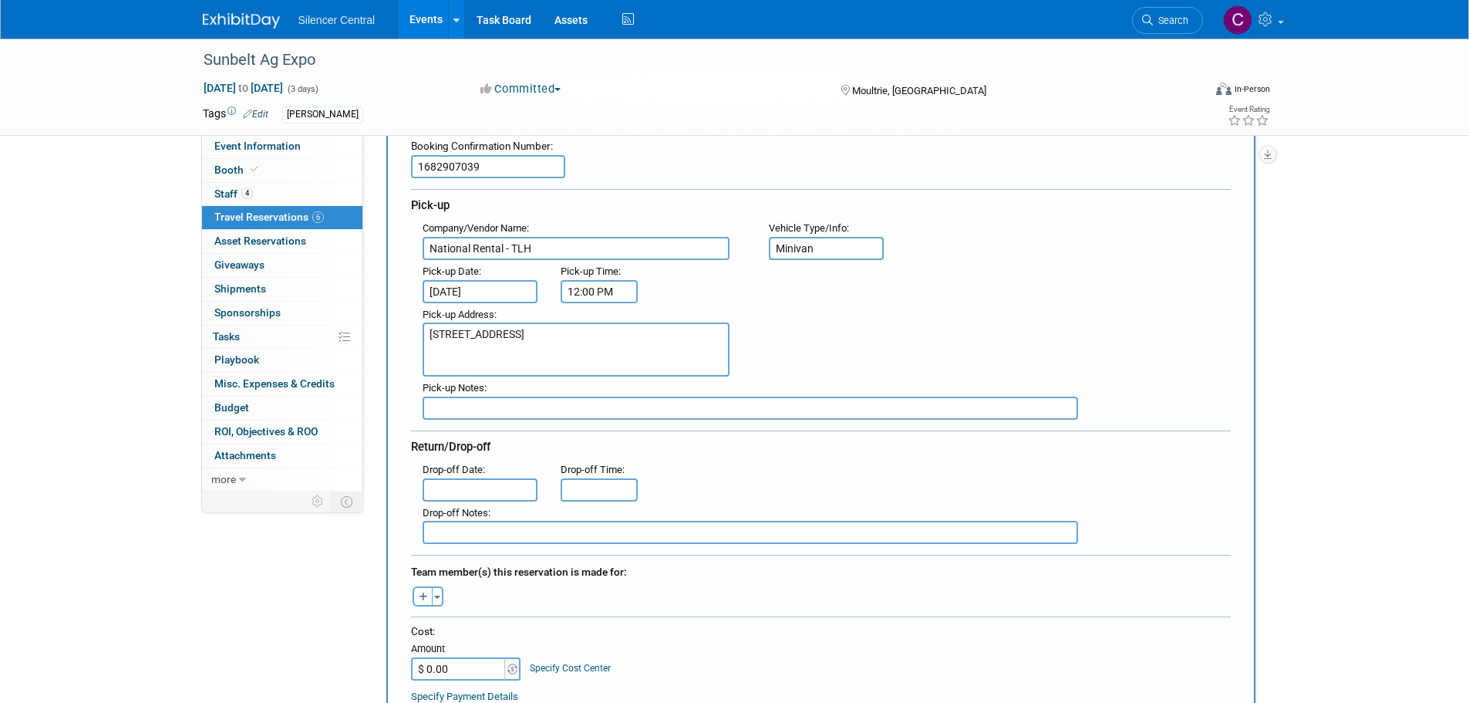
scroll to position [154, 0]
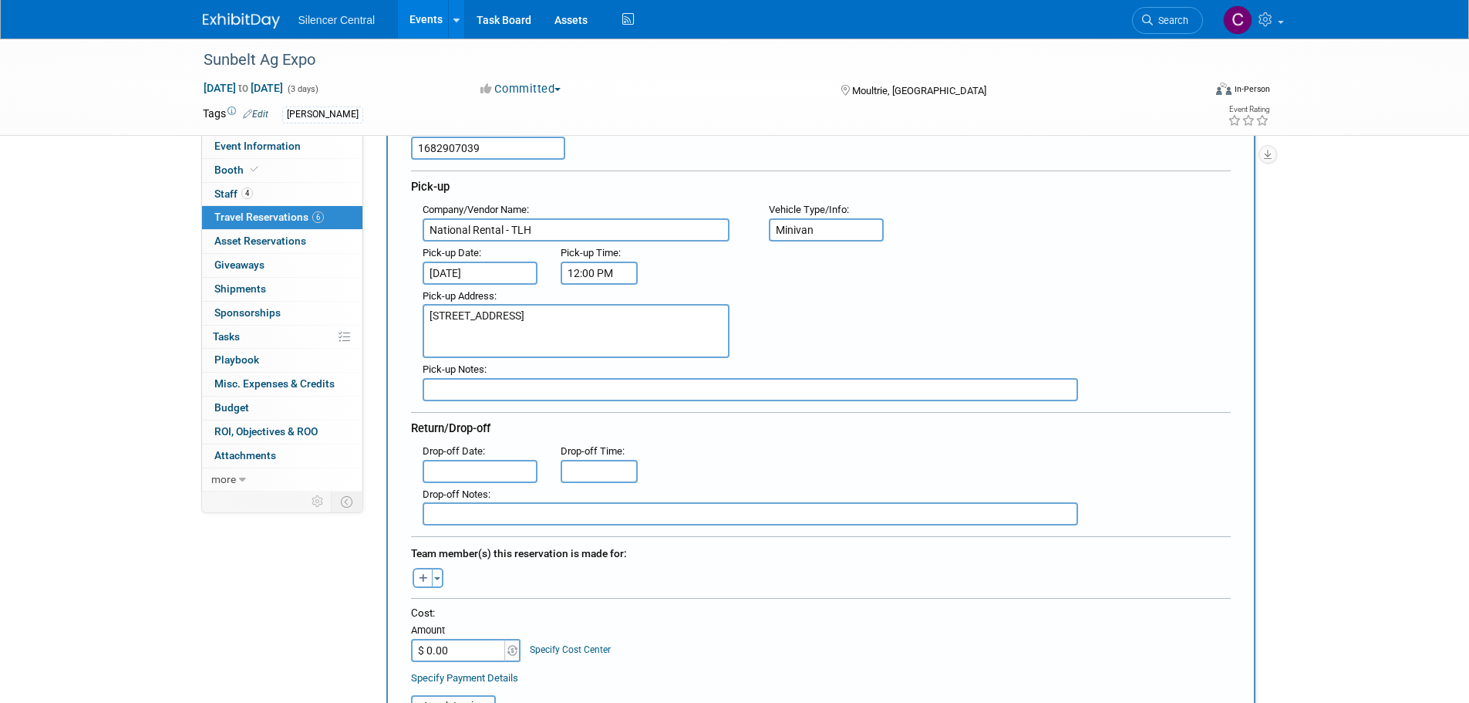
type textarea "3300 Capital Cir SW, Tallahassee, FL 32310"
click at [491, 476] on input "text" at bounding box center [481, 471] width 116 height 23
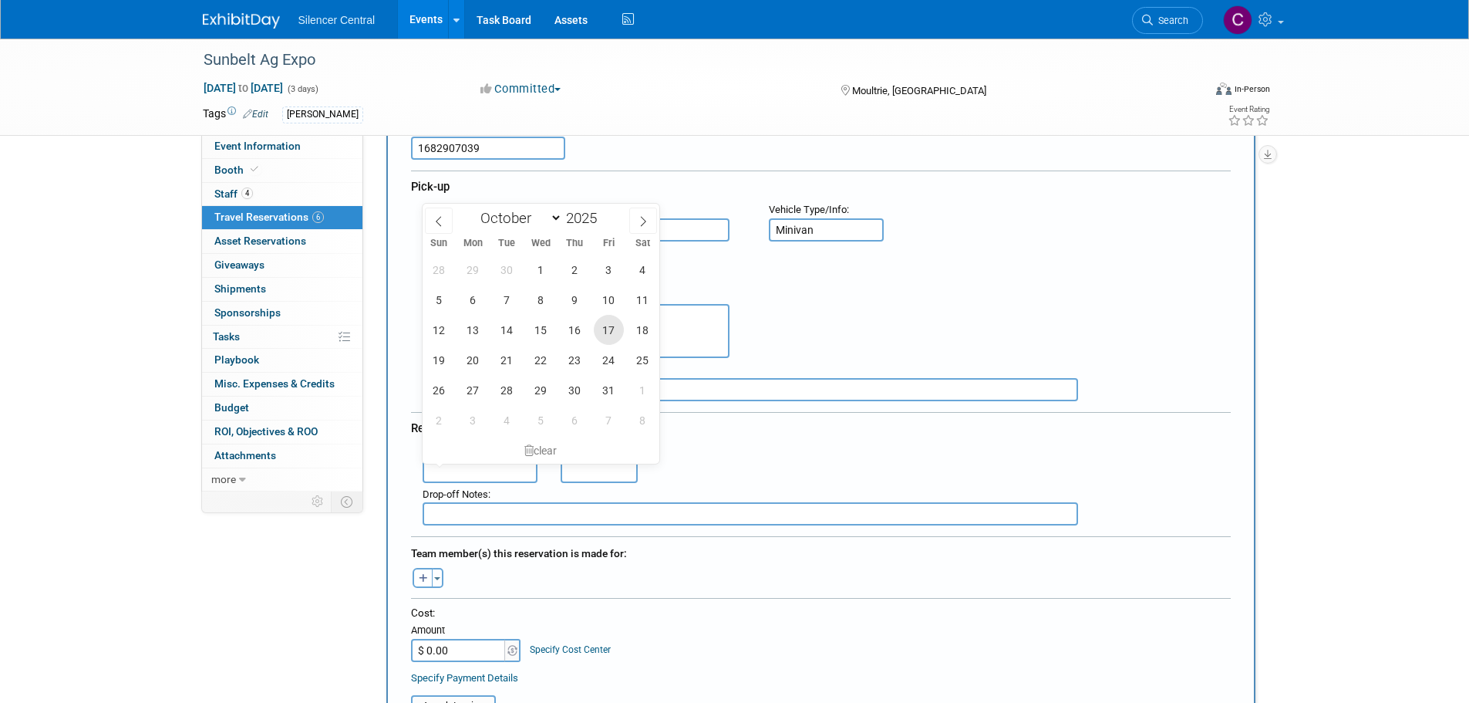
click at [603, 330] on span "17" at bounding box center [609, 330] width 30 height 30
type input "Oct 17, 2025"
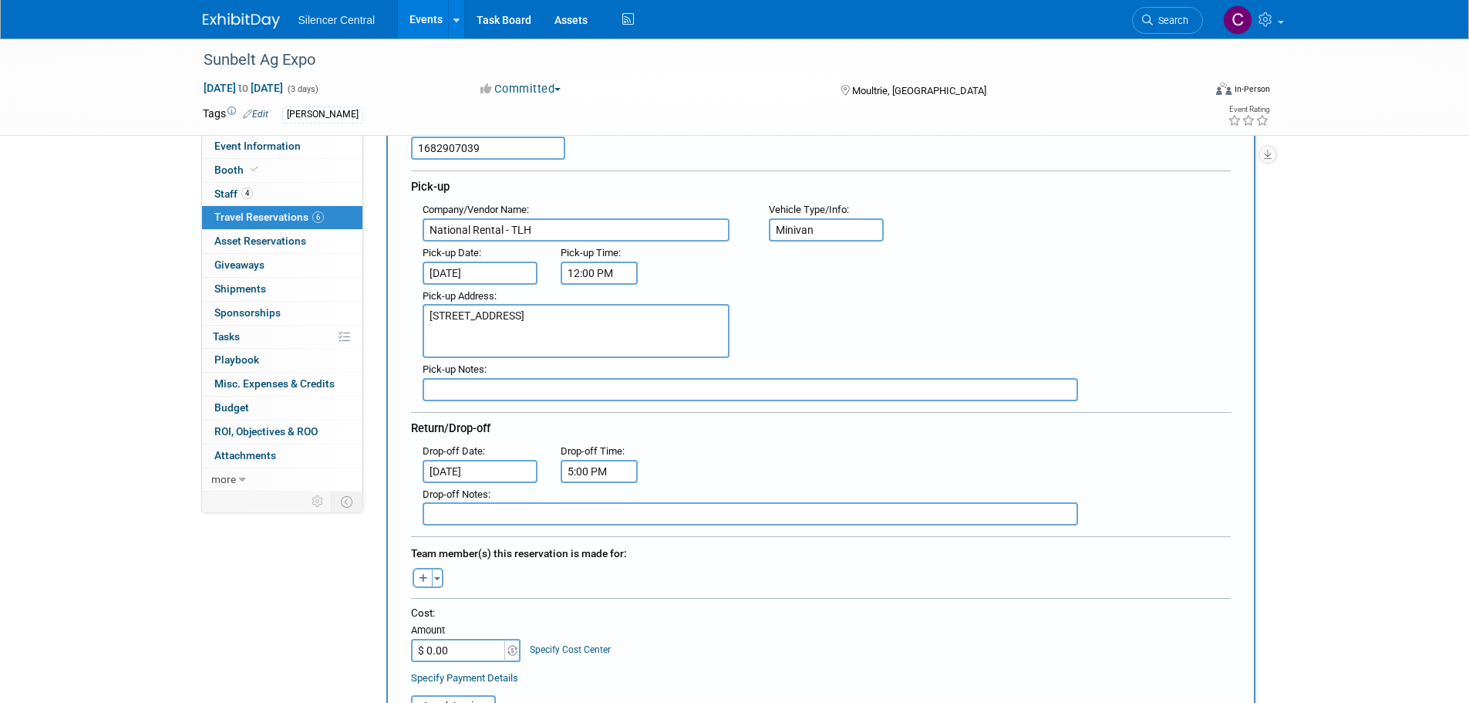
click at [608, 467] on input "5:00 PM" at bounding box center [599, 471] width 77 height 23
click at [667, 543] on span "00" at bounding box center [669, 542] width 29 height 28
click at [688, 555] on td "30" at bounding box center [687, 551] width 49 height 42
type input "5:30 PM"
click at [713, 605] on span at bounding box center [711, 610] width 104 height 27
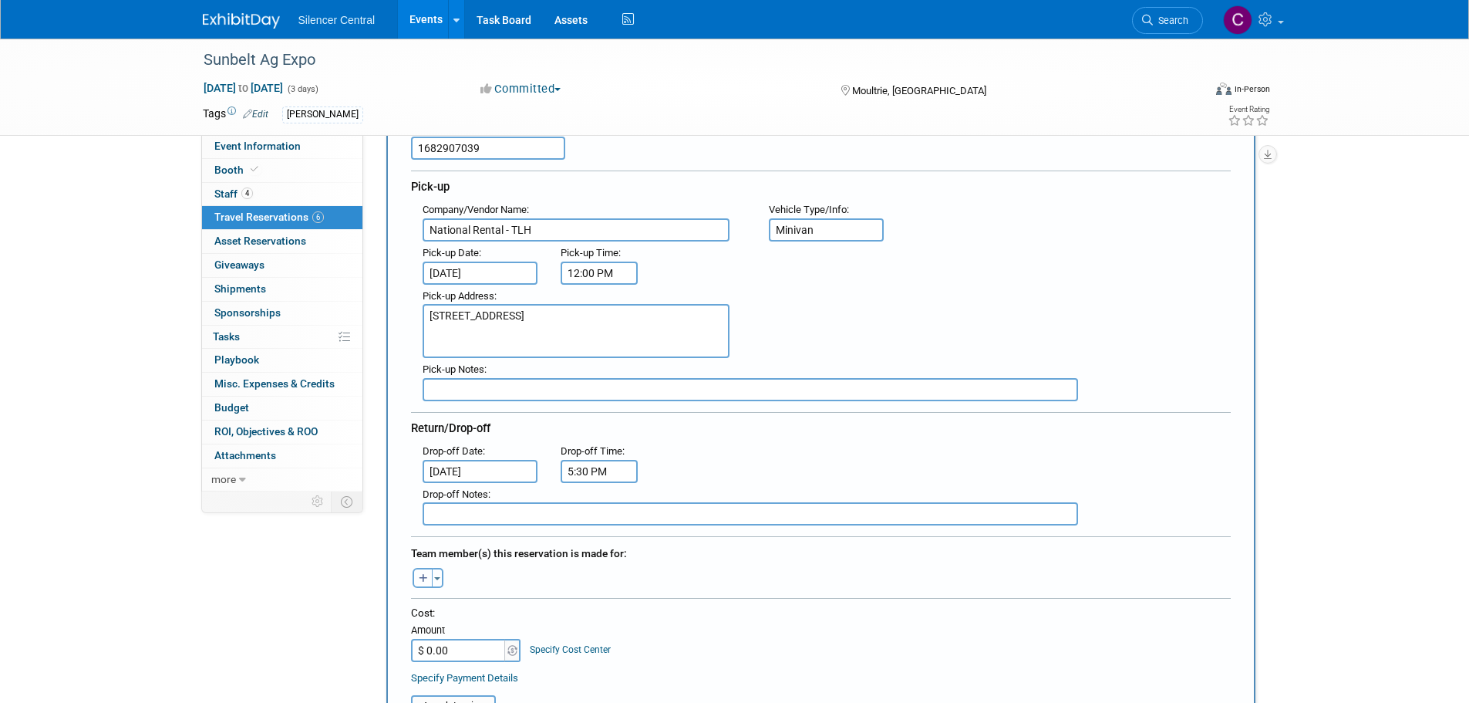
click at [420, 576] on icon "button" at bounding box center [423, 579] width 9 height 10
select select
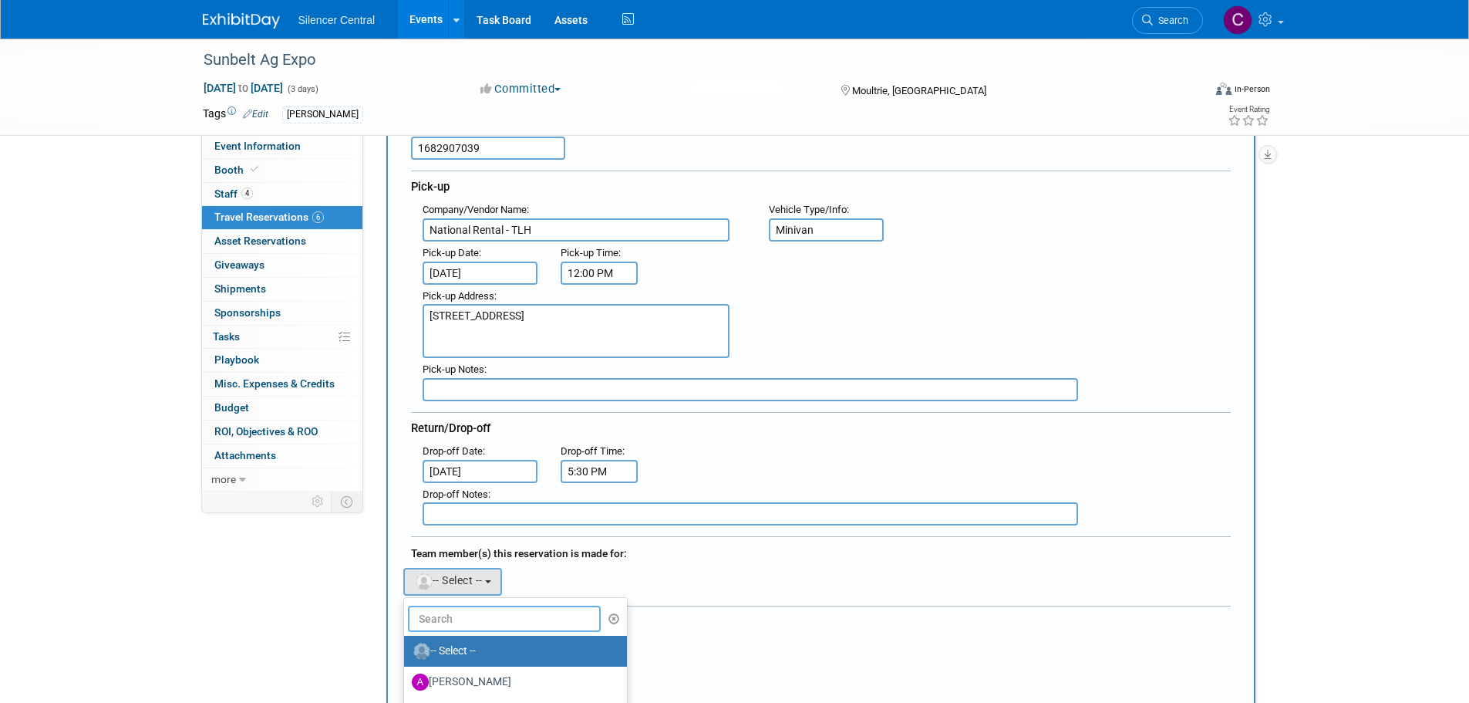
click at [477, 607] on input "text" at bounding box center [505, 619] width 194 height 26
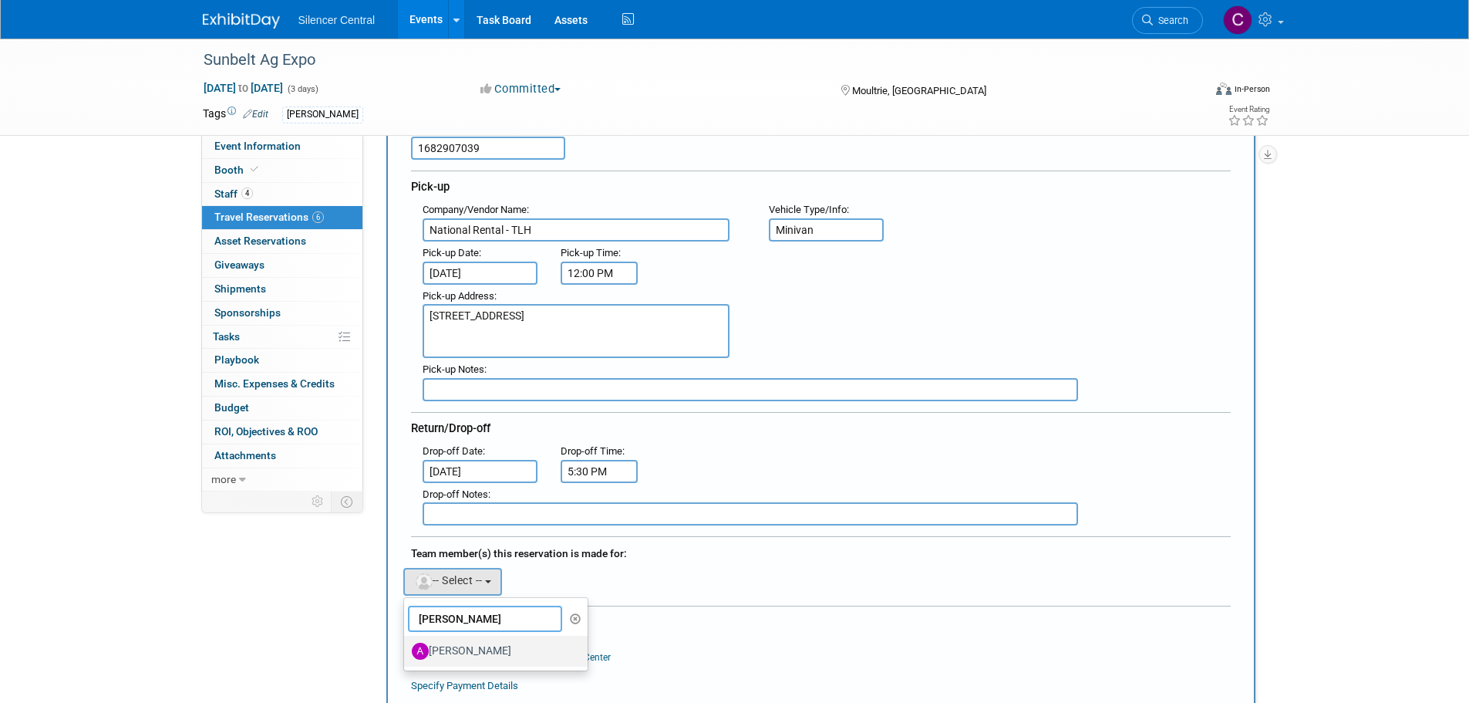
type input "Drew"
click at [499, 651] on label "Andrew Sorenson" at bounding box center [492, 651] width 161 height 25
click at [406, 651] on input "[PERSON_NAME]" at bounding box center [401, 649] width 10 height 10
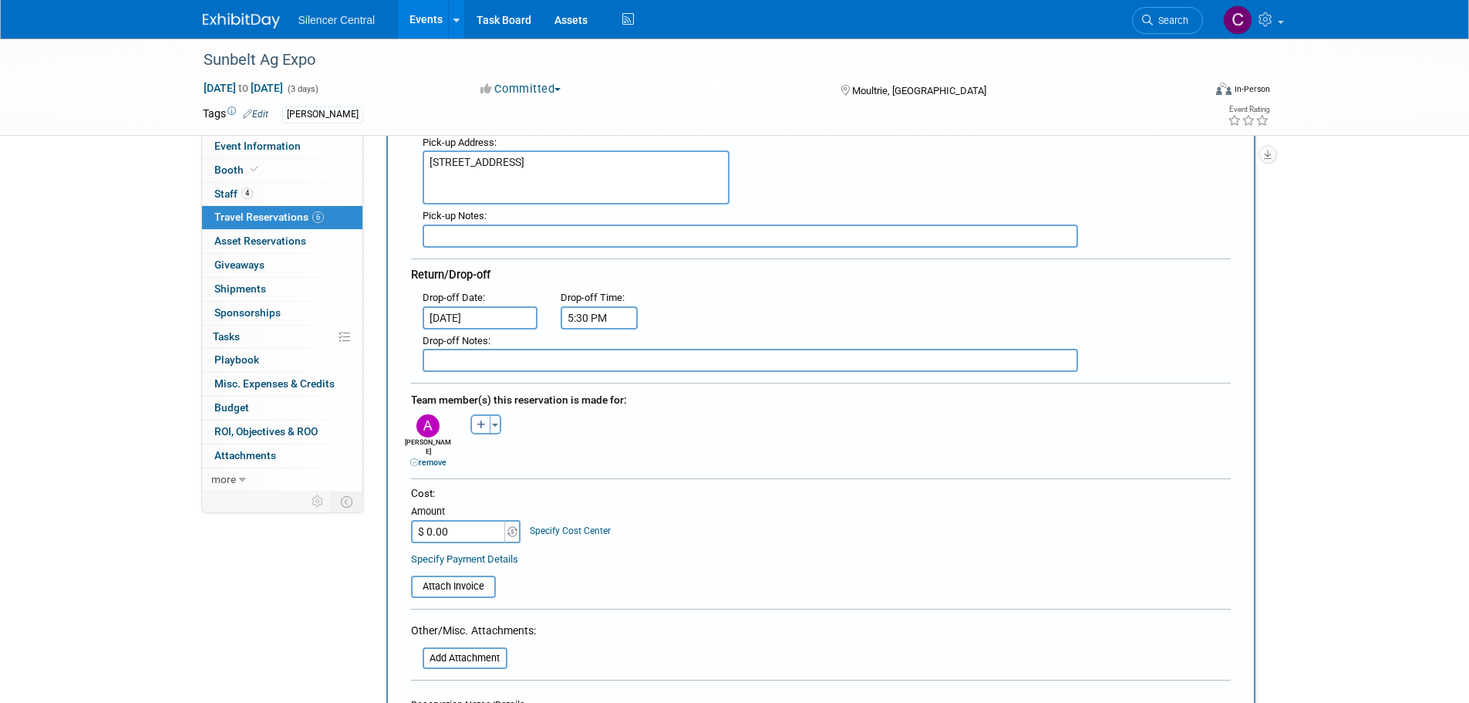
scroll to position [309, 0]
click at [478, 519] on input "$ 0.00" at bounding box center [459, 530] width 96 height 23
type input "$ 466.44"
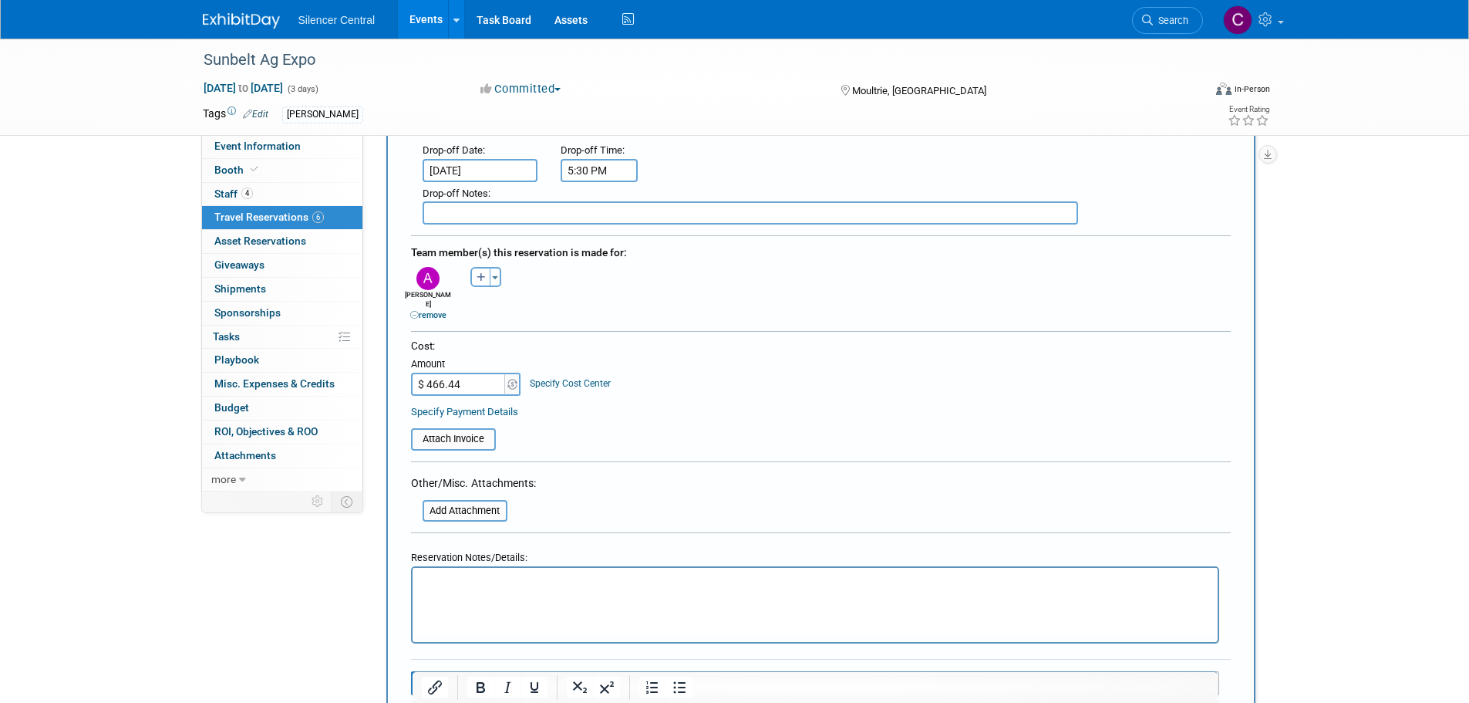
scroll to position [540, 0]
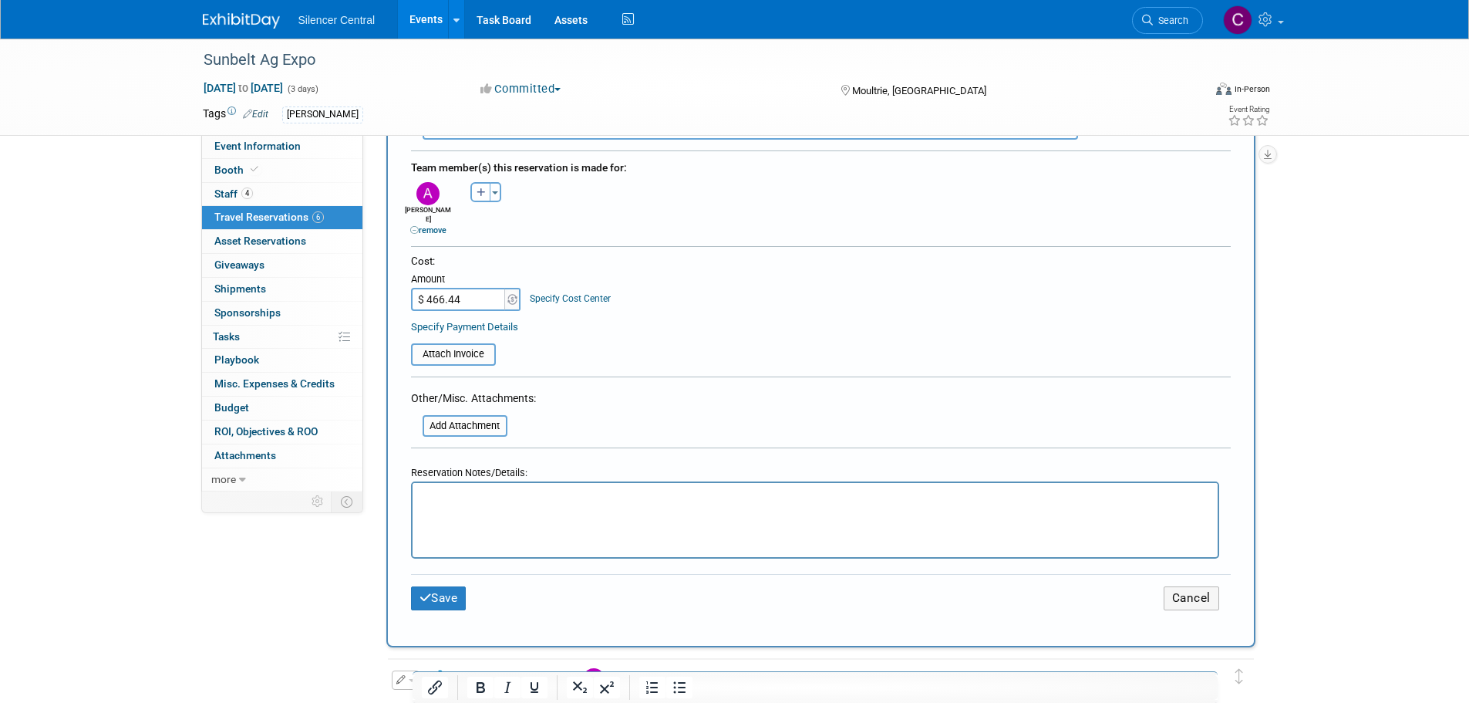
click at [511, 505] on html at bounding box center [814, 494] width 805 height 22
click at [448, 589] on button "Save" at bounding box center [439, 598] width 56 height 24
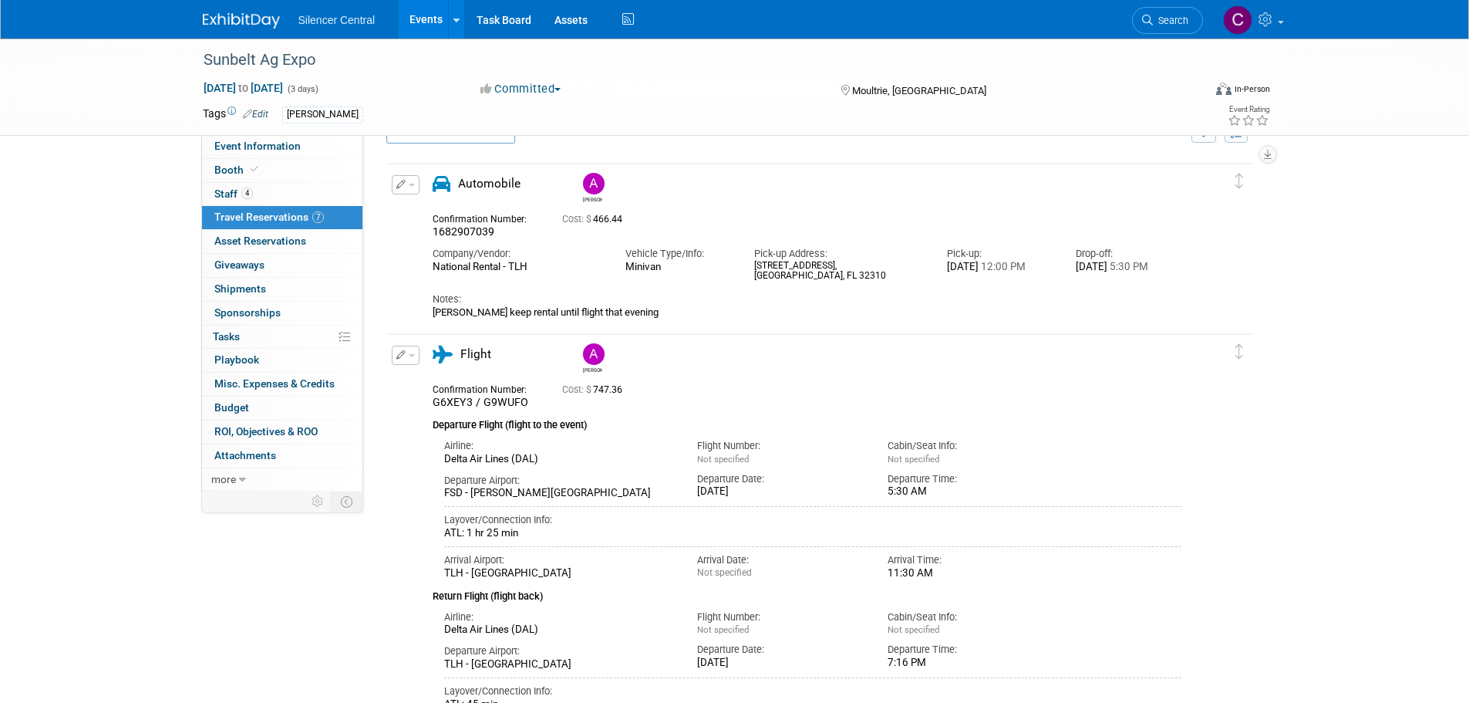
scroll to position [0, 0]
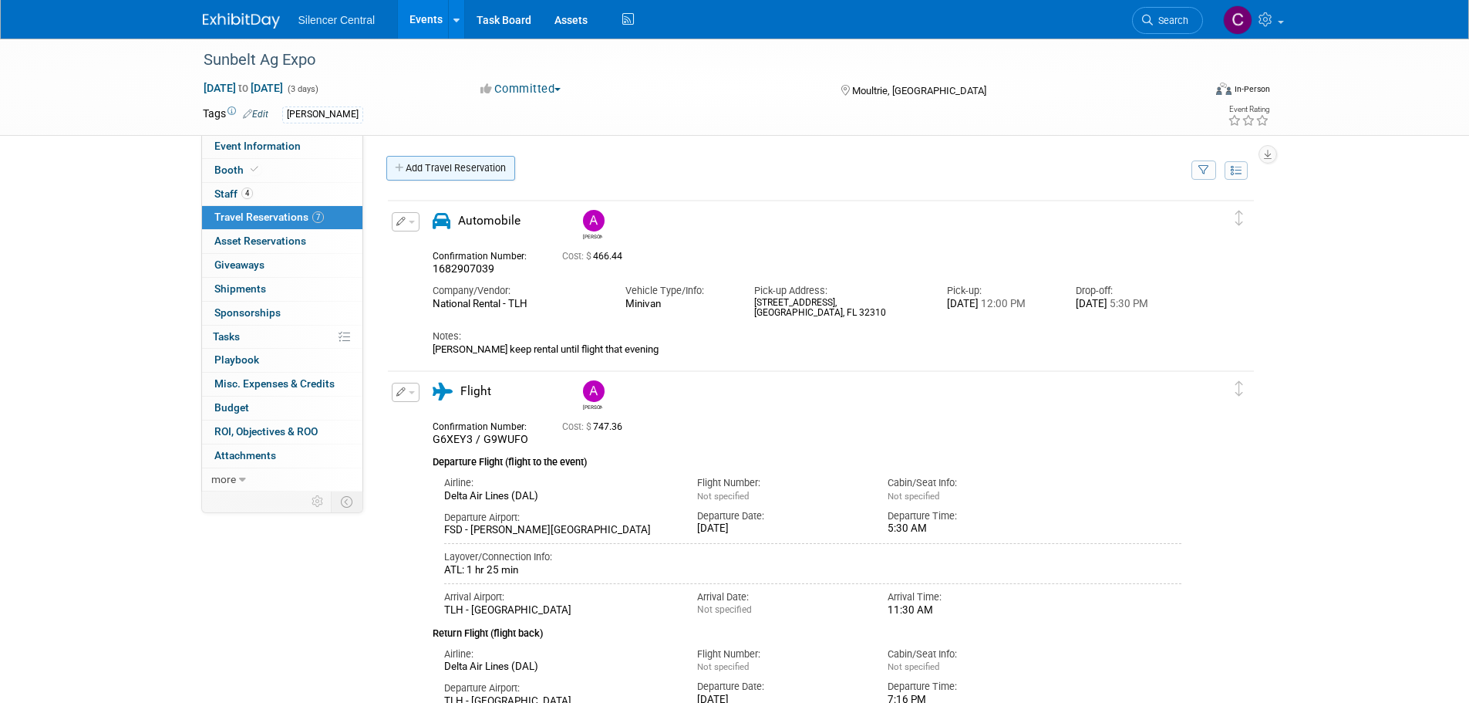
click at [433, 170] on link "Add Travel Reservation" at bounding box center [450, 168] width 129 height 25
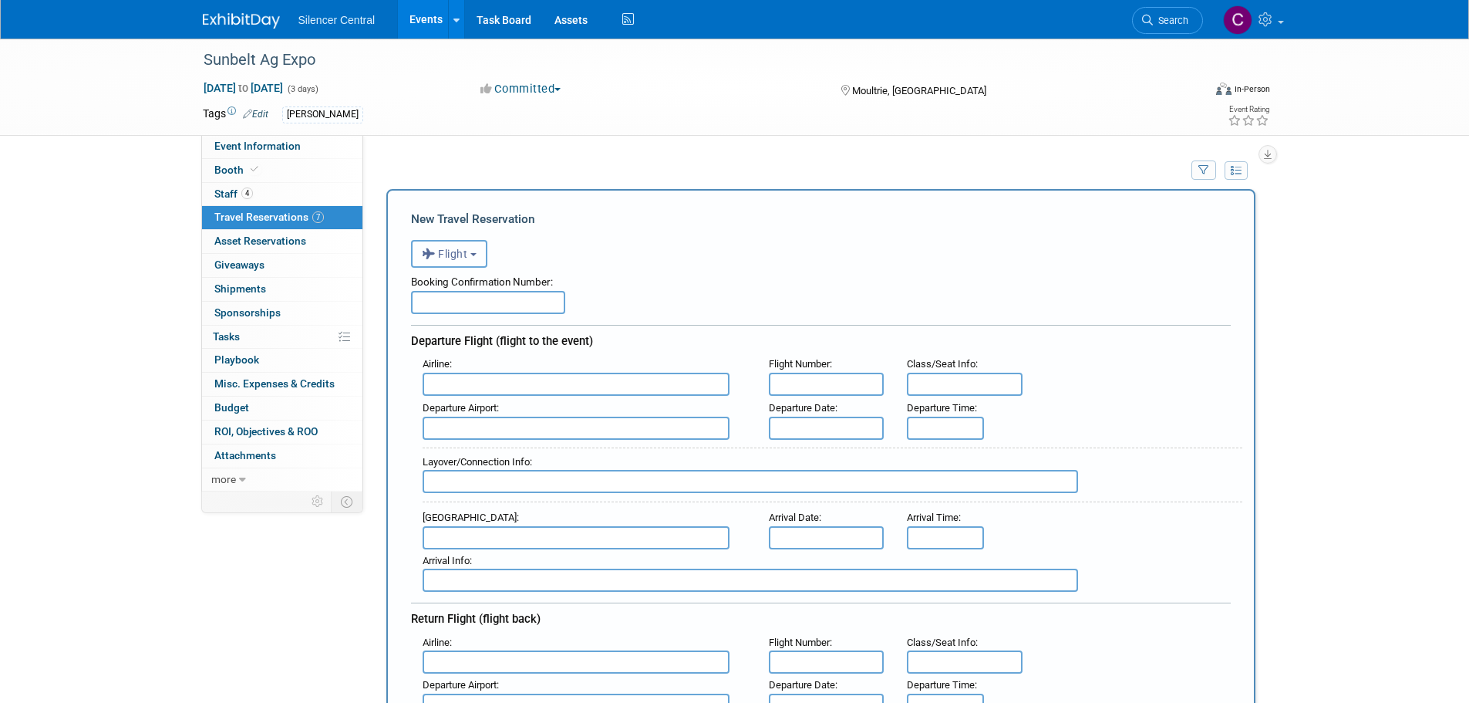
click at [454, 259] on span "Flight" at bounding box center [445, 254] width 46 height 12
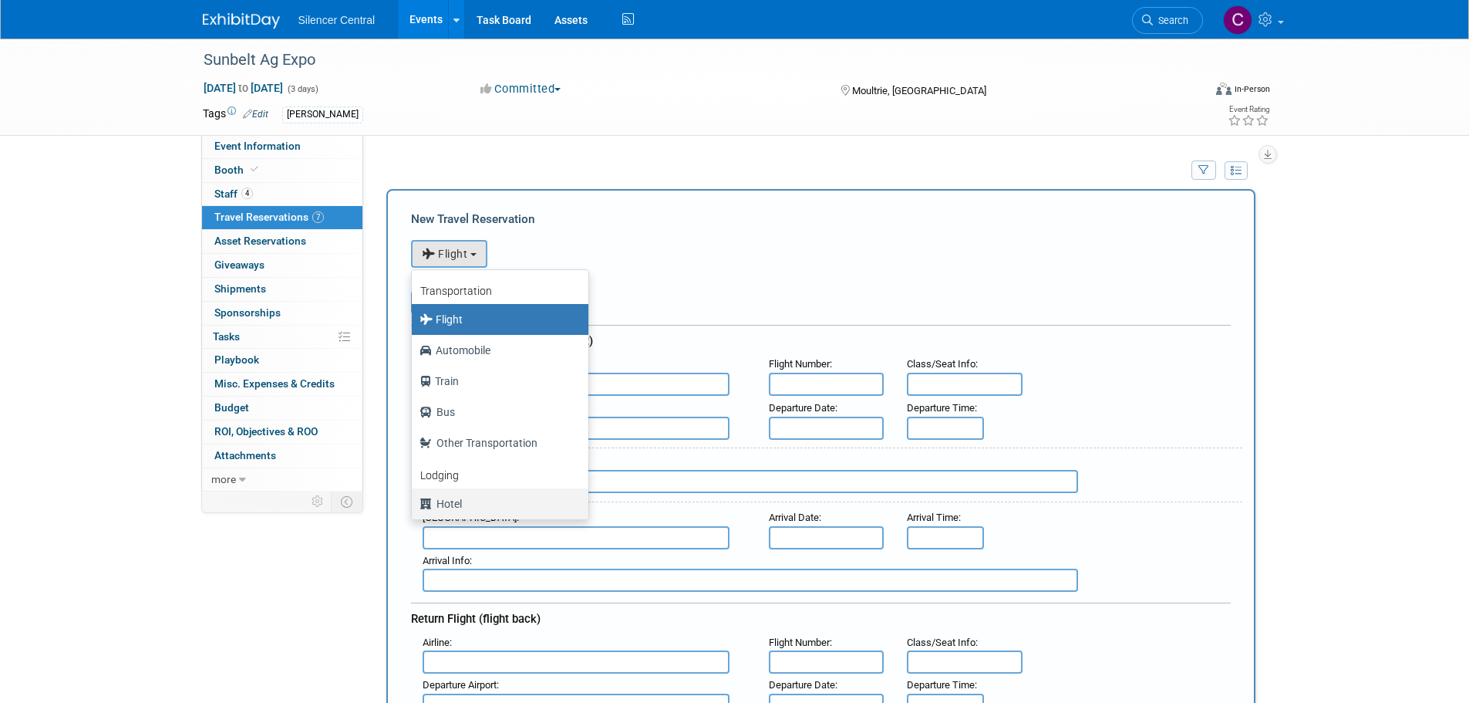
drag, startPoint x: 472, startPoint y: 499, endPoint x: 463, endPoint y: 470, distance: 30.7
click at [472, 498] on label "Hotel" at bounding box center [496, 503] width 153 height 25
click at [414, 498] on input "Hotel" at bounding box center [409, 502] width 10 height 10
select select "6"
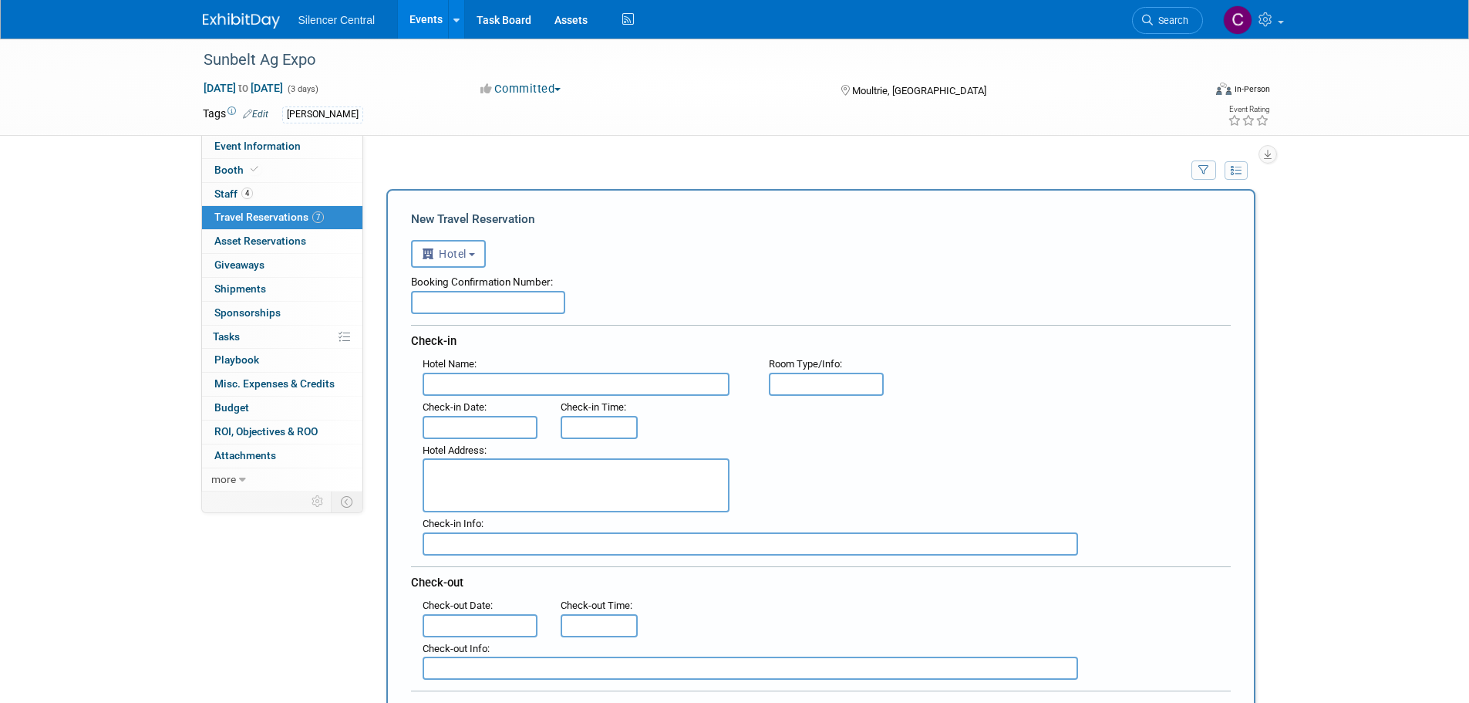
click at [483, 310] on input "text" at bounding box center [488, 302] width 154 height 23
paste input "281244855"
type input "281244855"
click at [516, 390] on input "text" at bounding box center [576, 384] width 307 height 23
type input "Best Western - Tallahassee North"
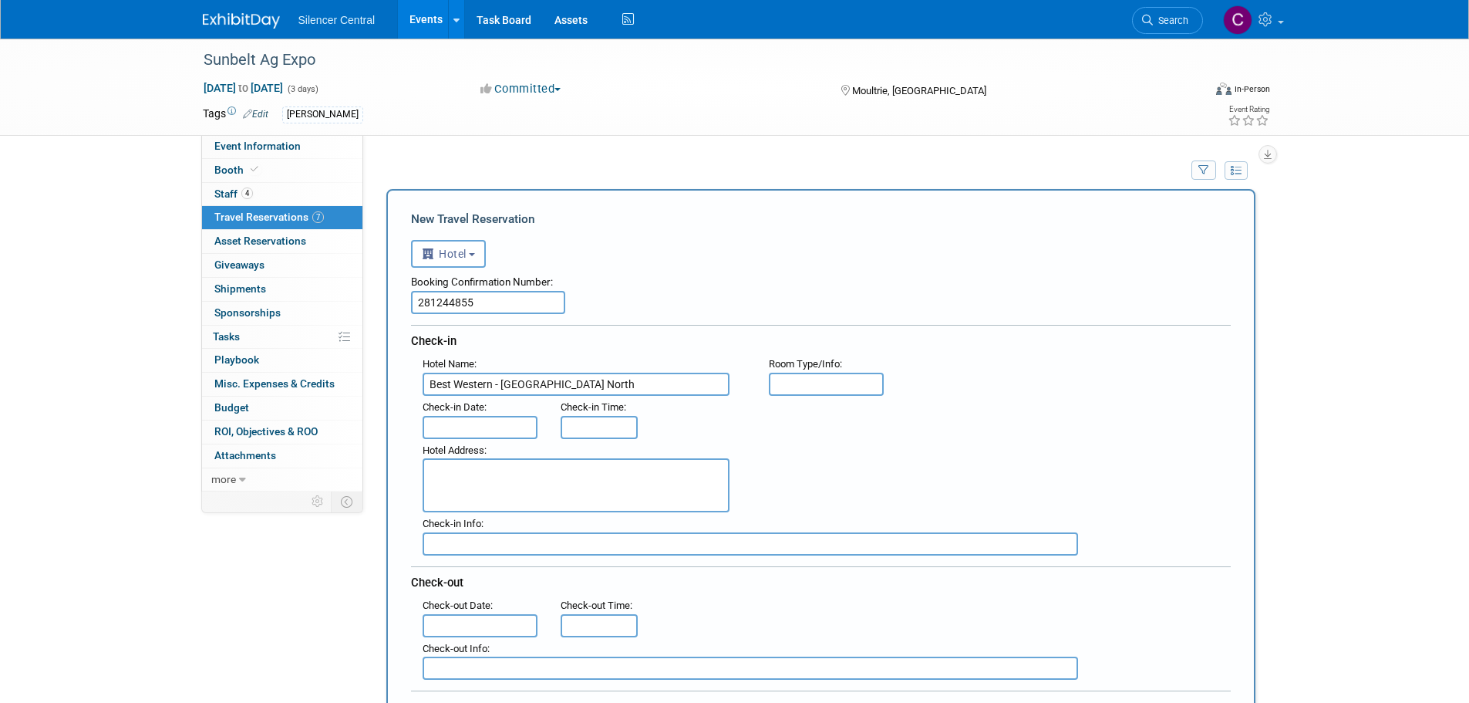
click at [805, 382] on input "text" at bounding box center [827, 384] width 116 height 23
type input "1 K / 2 QQ"
click at [485, 431] on input "text" at bounding box center [481, 427] width 116 height 23
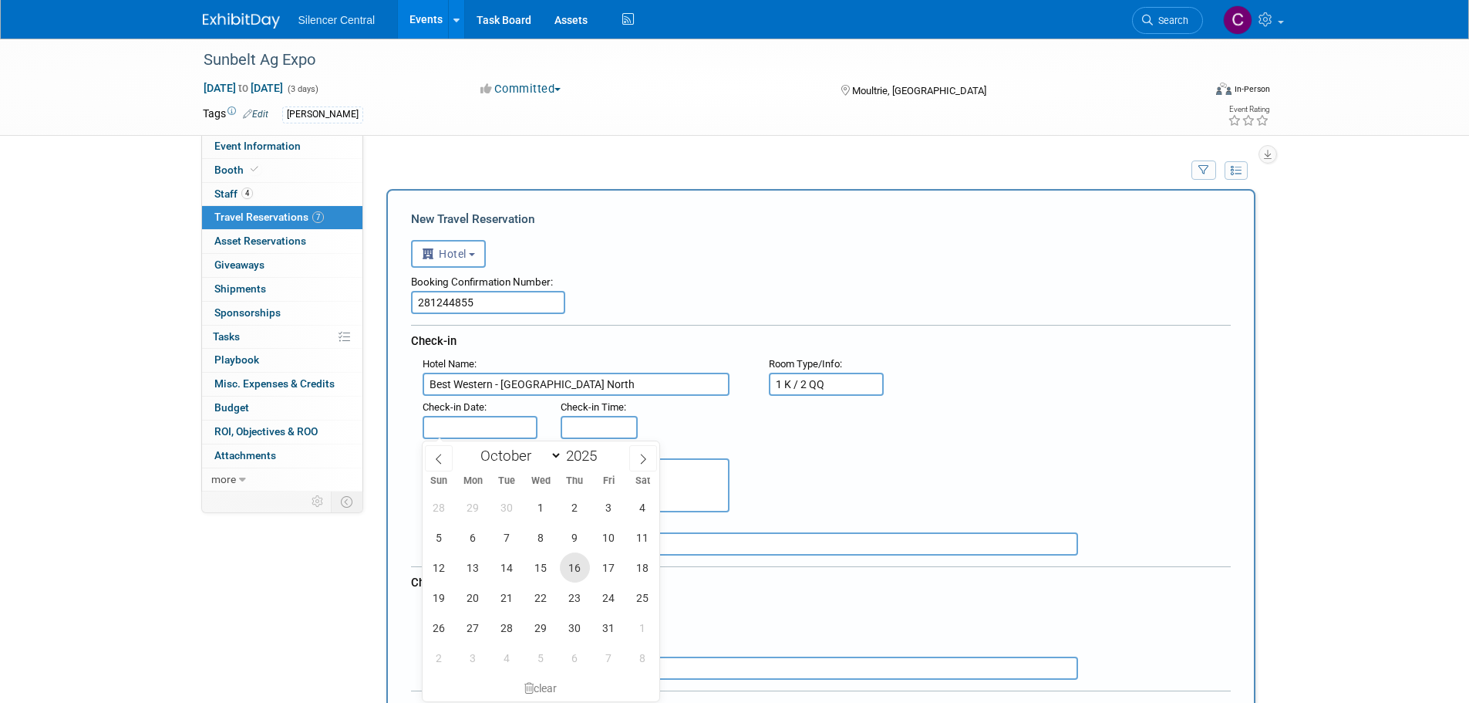
click at [579, 573] on span "16" at bounding box center [575, 567] width 30 height 30
type input "Oct 16, 2025"
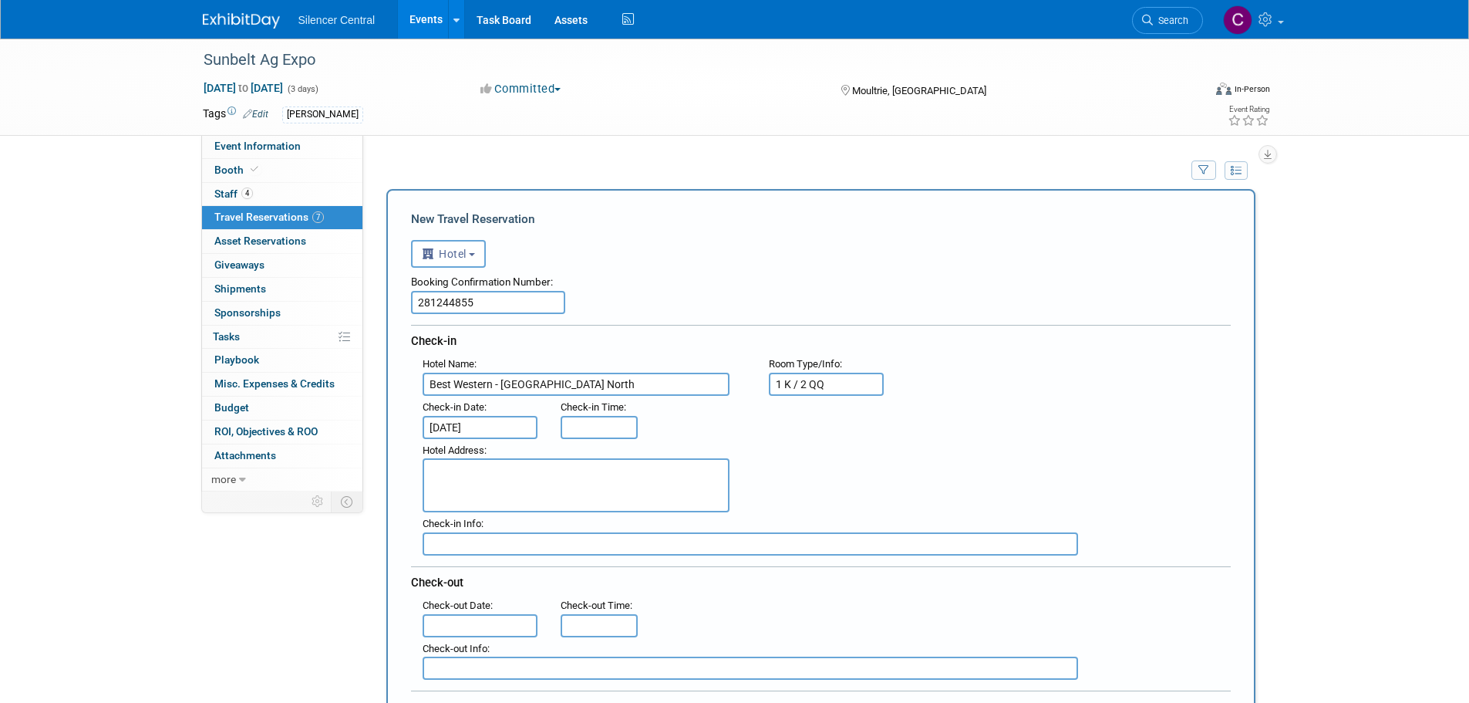
click at [494, 489] on textarea at bounding box center [576, 485] width 307 height 54
click at [595, 487] on textarea at bounding box center [576, 485] width 307 height 54
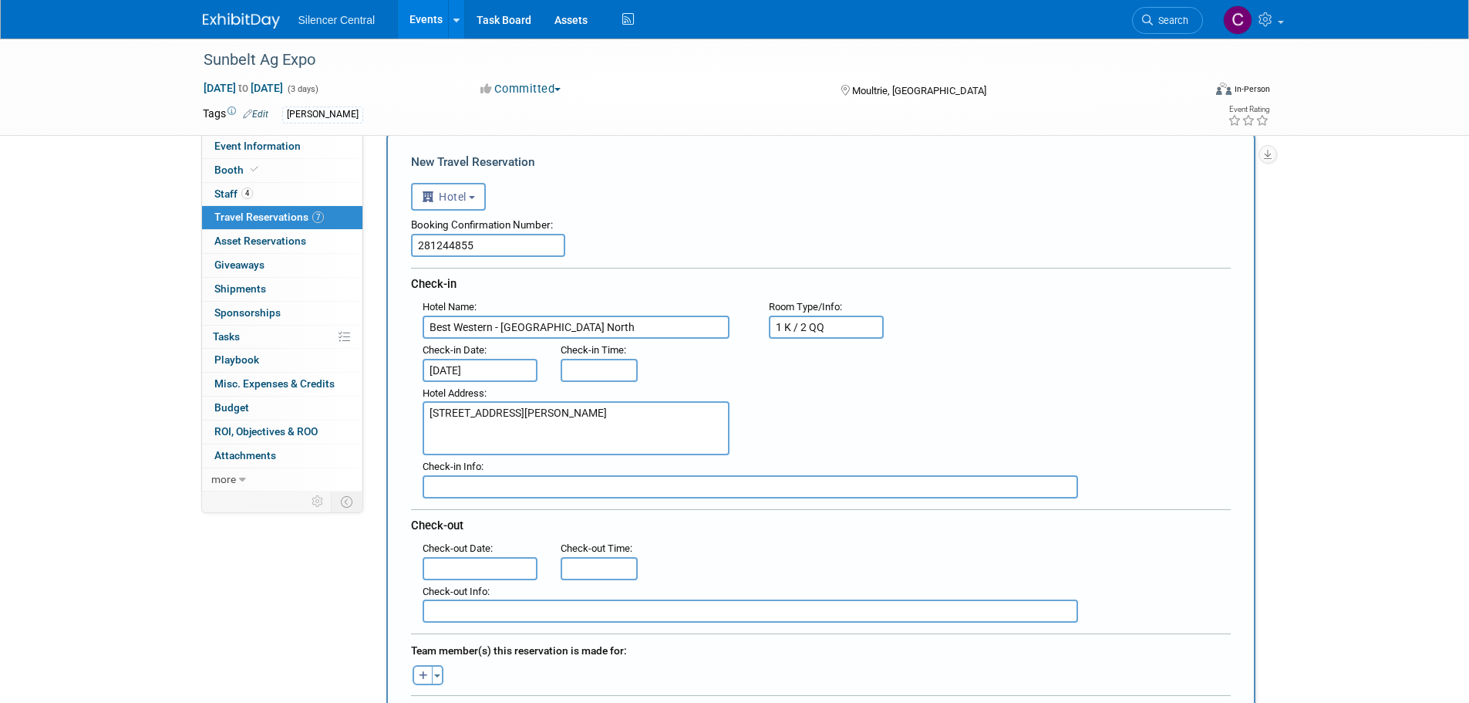
scroll to position [154, 0]
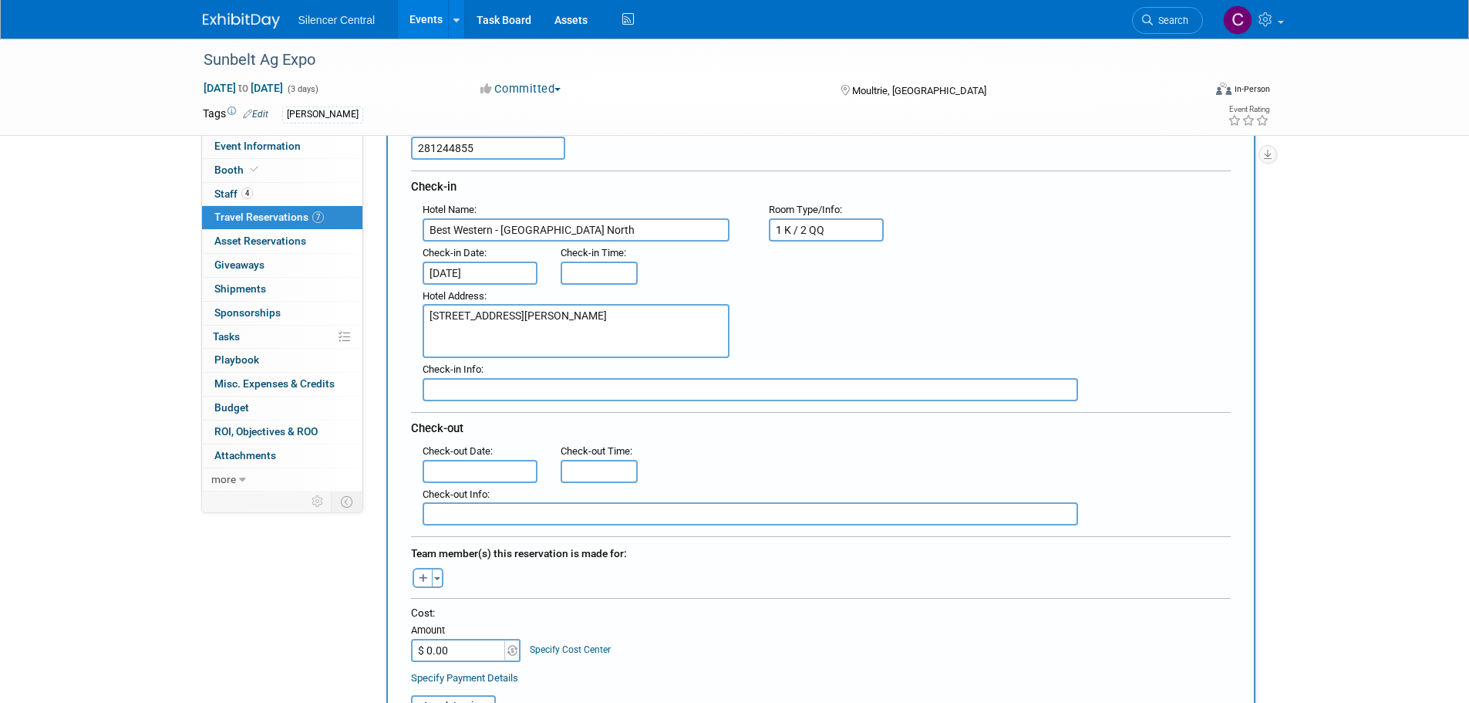
type textarea "2727 Graves Road, Tallahassee, FL 32303"
click at [499, 470] on input "text" at bounding box center [481, 471] width 116 height 23
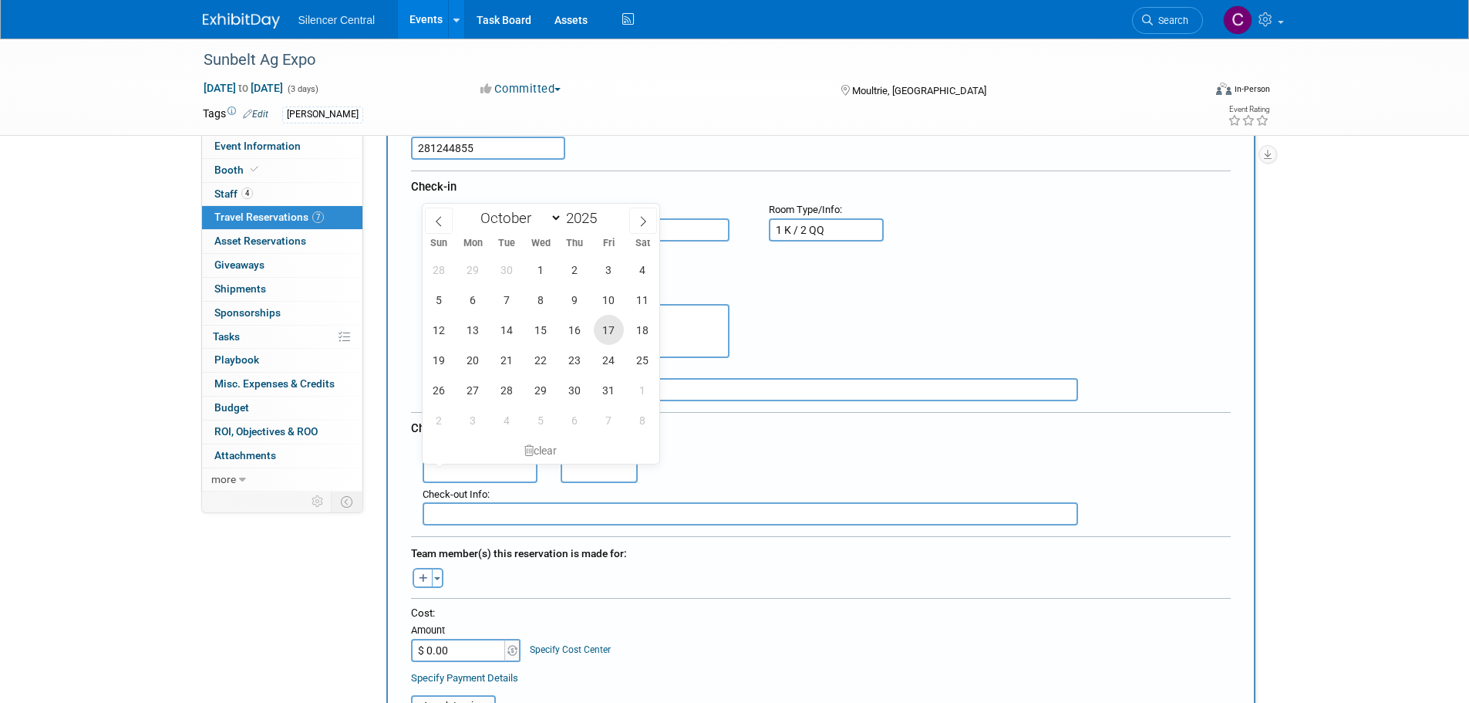
click at [611, 336] on span "17" at bounding box center [609, 330] width 30 height 30
type input "Oct 17, 2025"
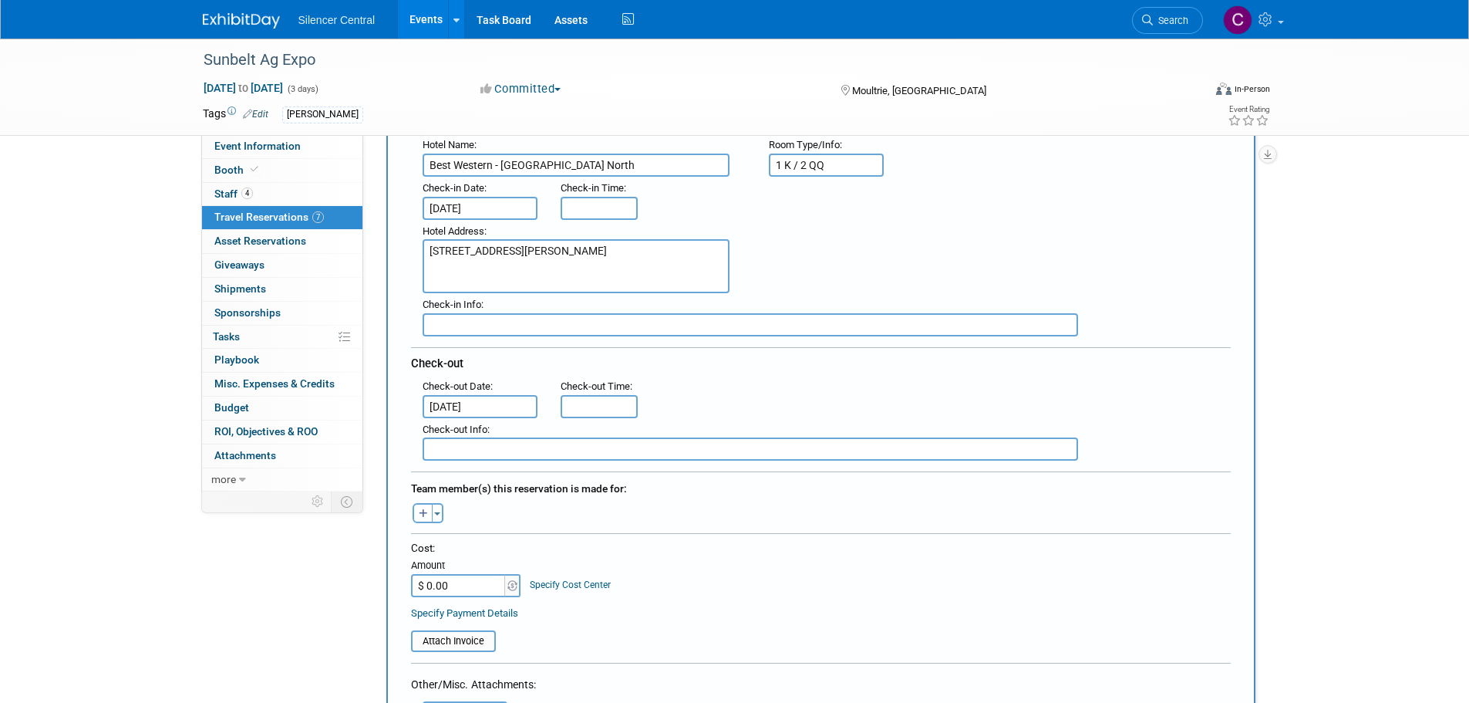
scroll to position [309, 0]
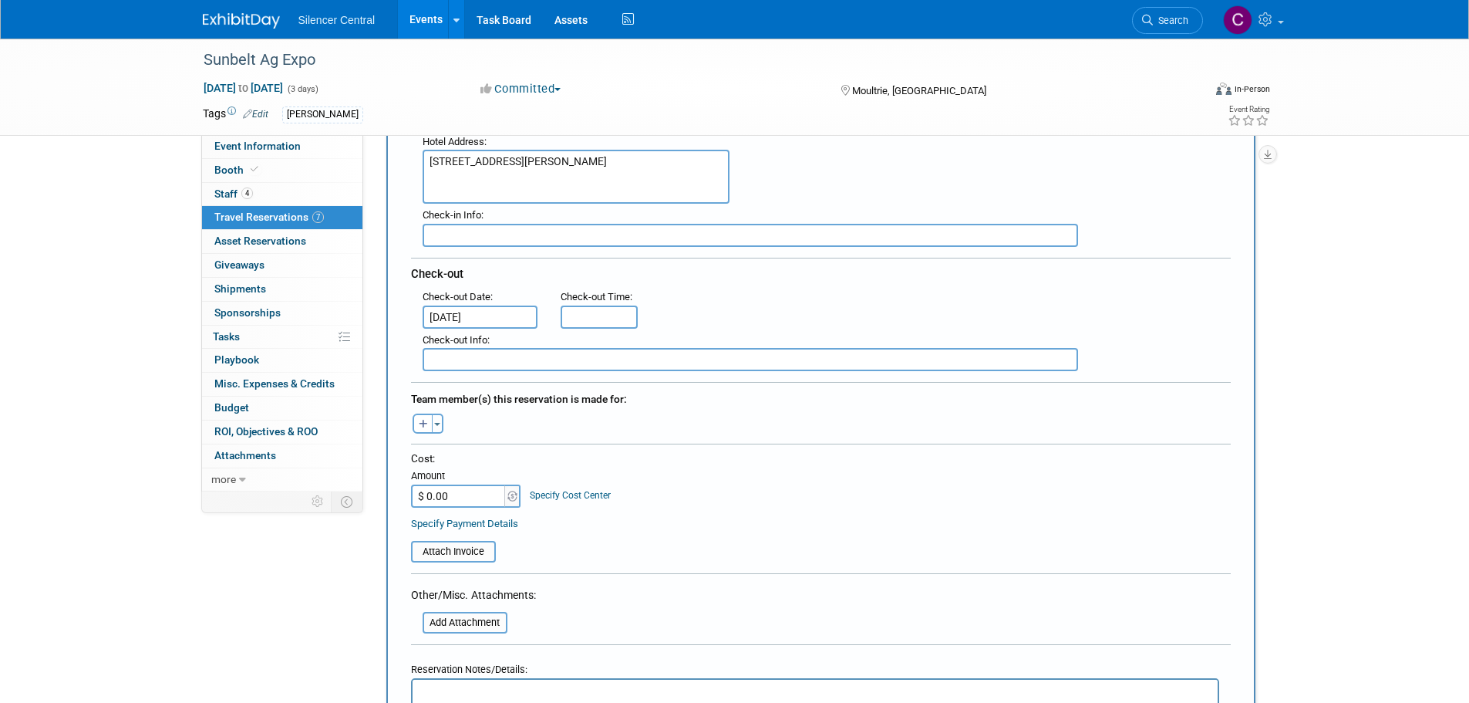
click at [470, 491] on input "$ 0.00" at bounding box center [459, 495] width 96 height 23
type input "$ 279.56"
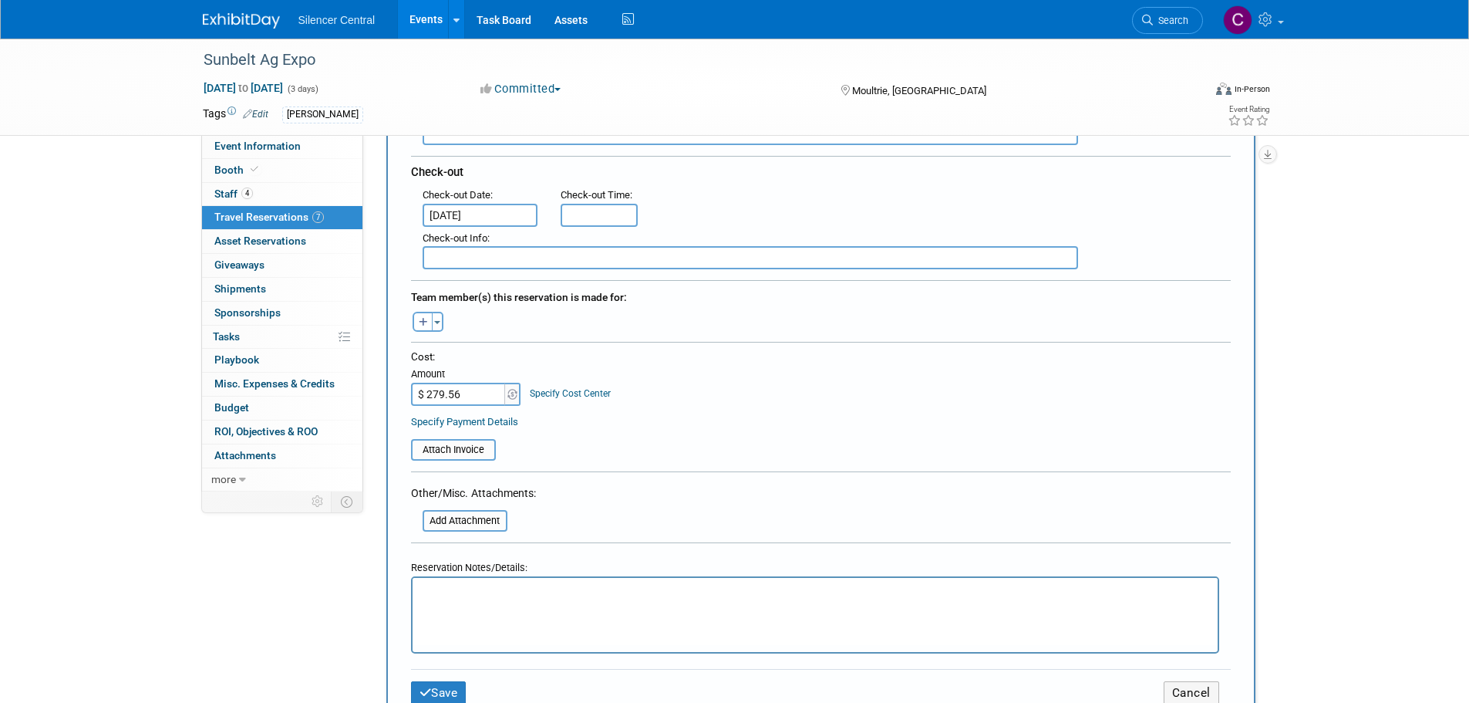
scroll to position [540, 0]
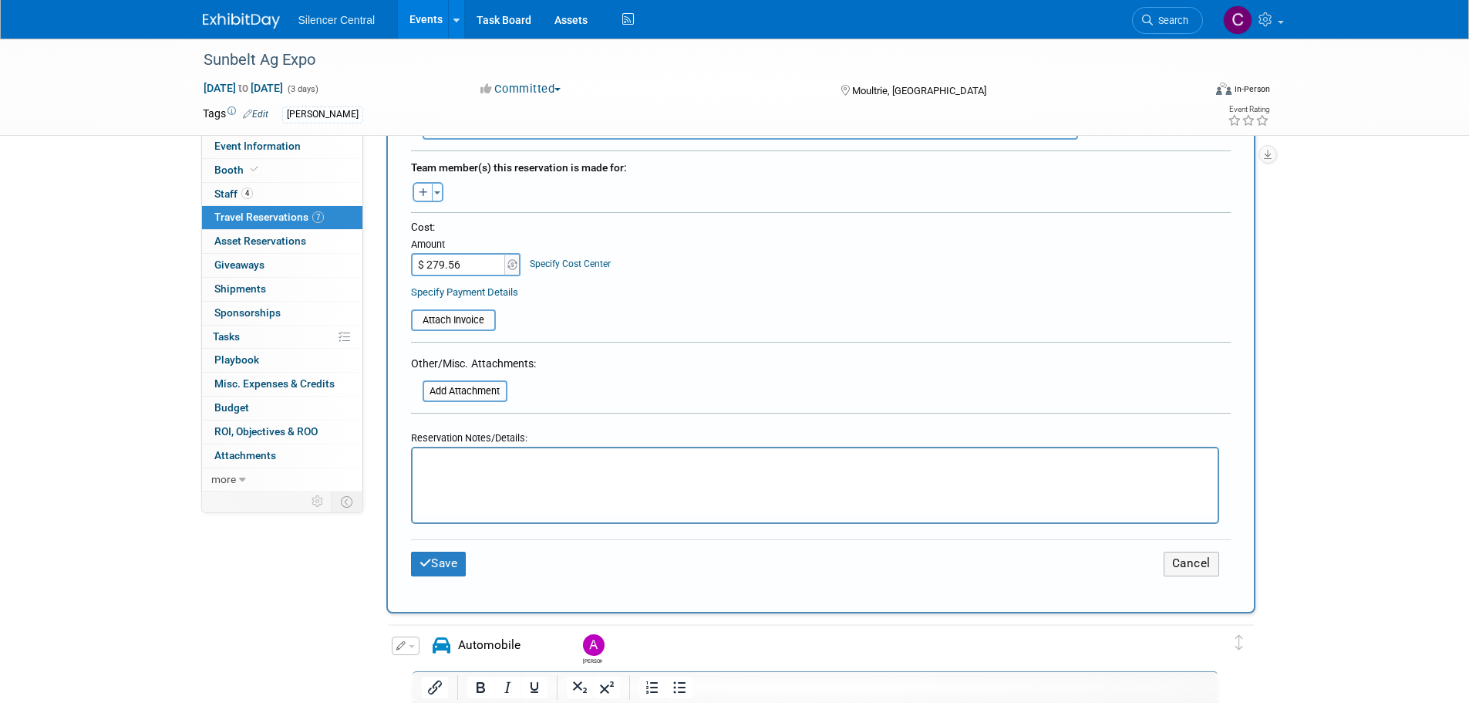
click at [517, 471] on html at bounding box center [814, 459] width 805 height 22
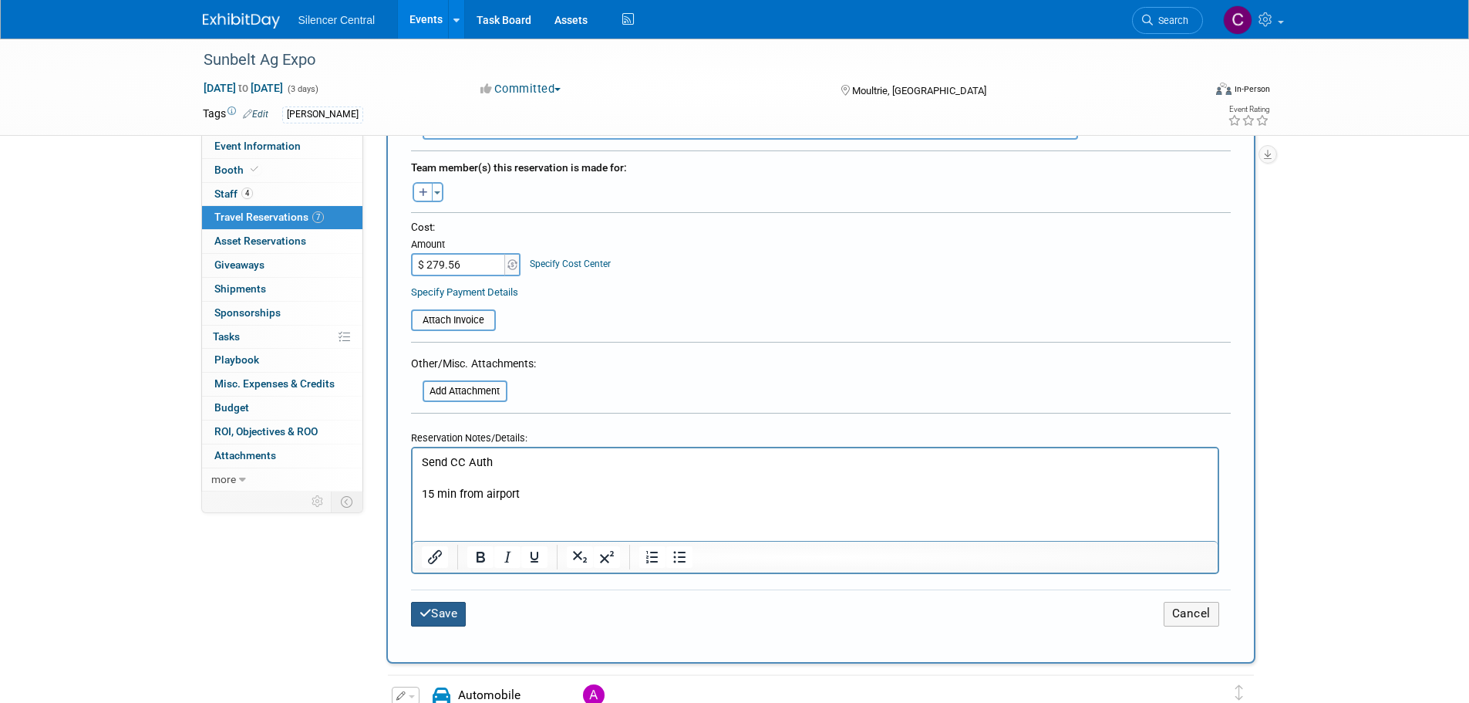
click at [457, 612] on button "Save" at bounding box center [439, 614] width 56 height 24
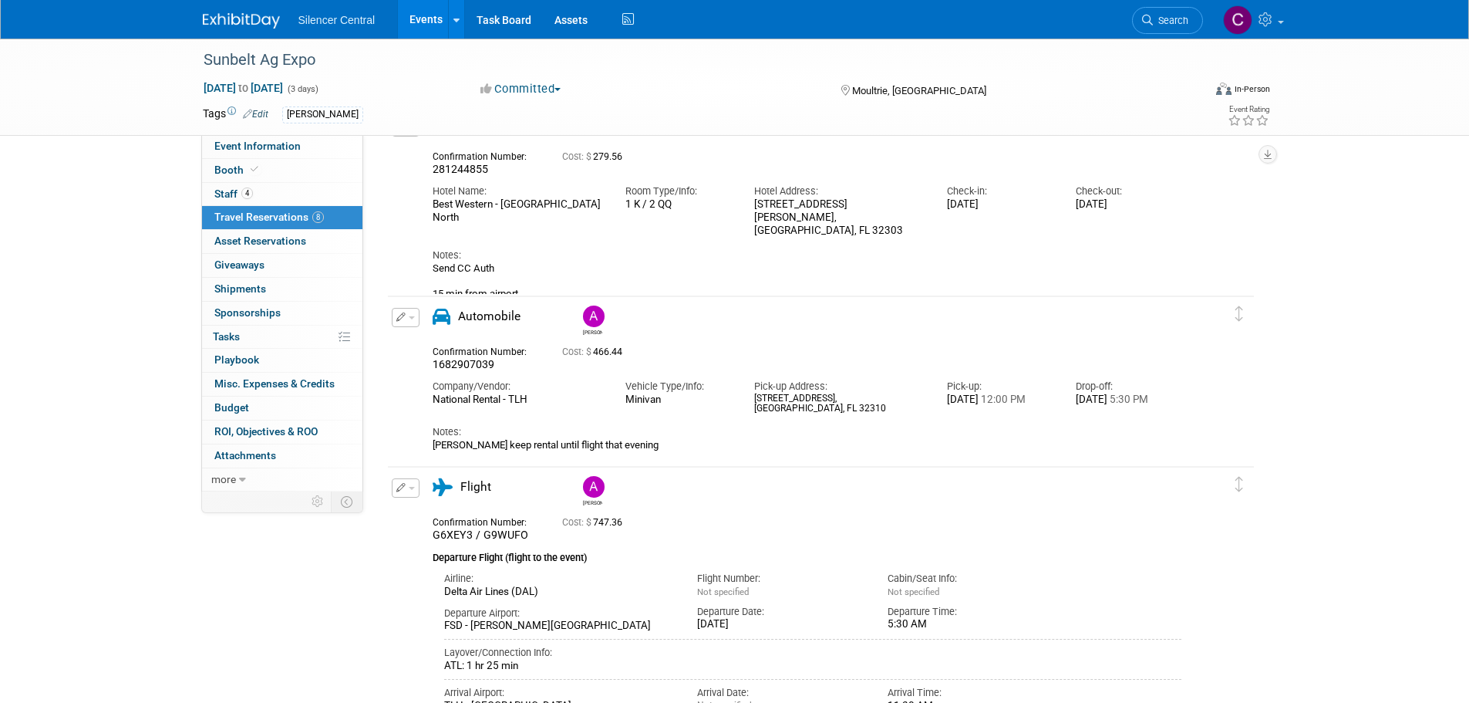
scroll to position [0, 0]
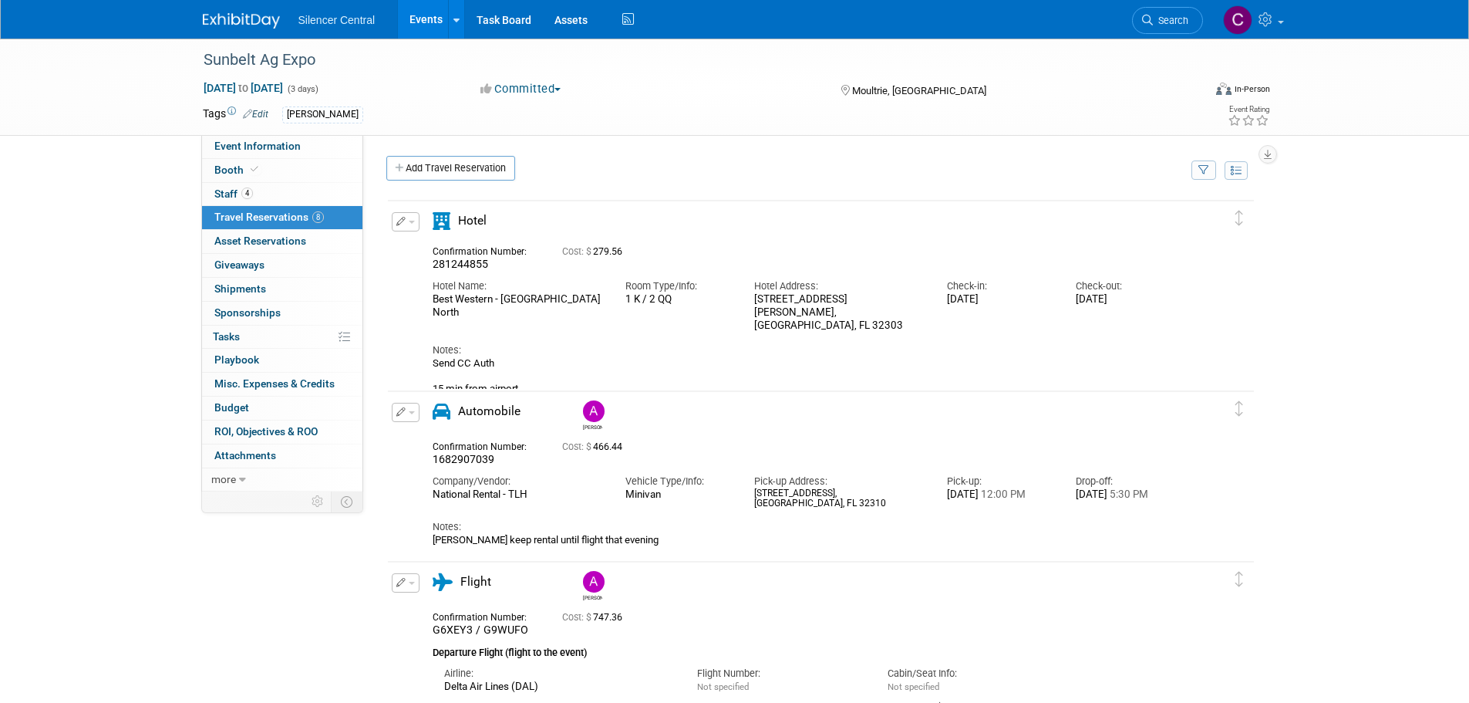
click at [241, 19] on img at bounding box center [241, 20] width 77 height 15
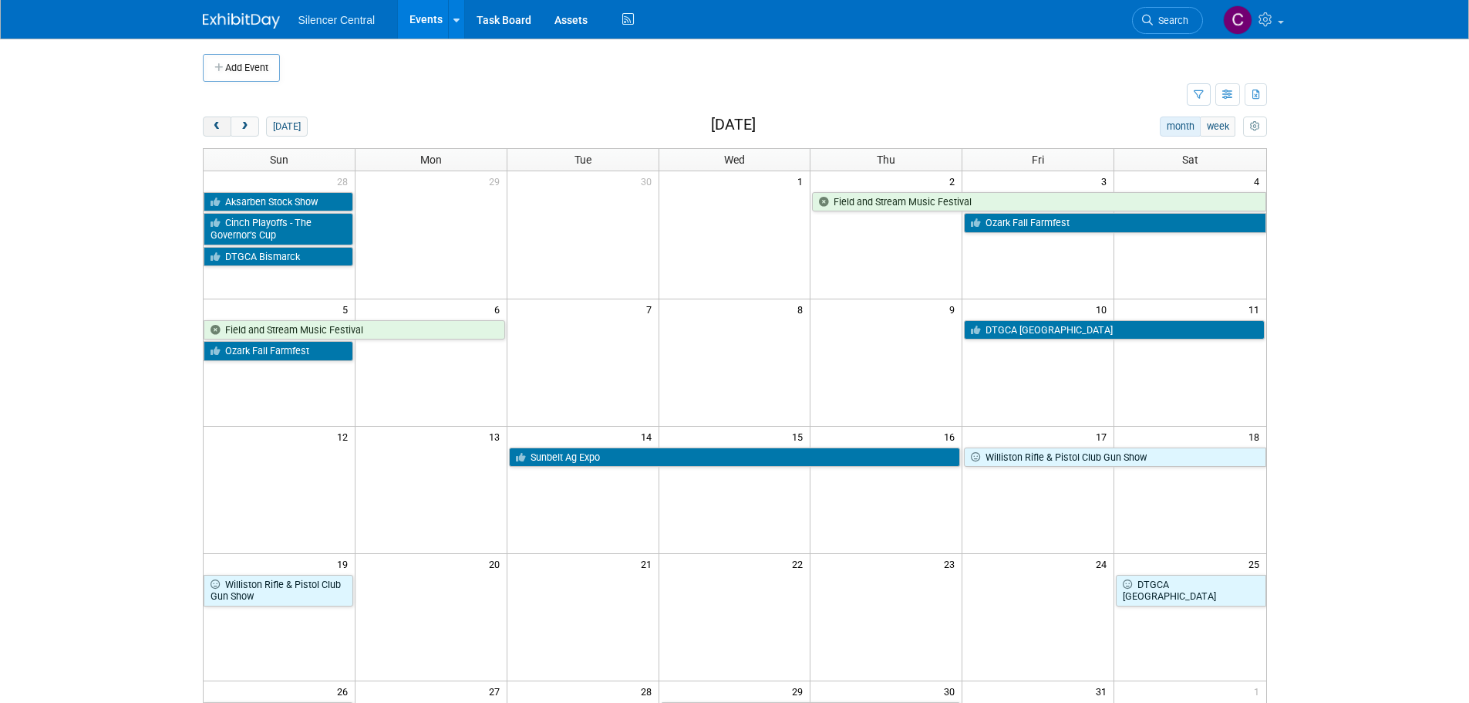
click at [221, 126] on span "prev" at bounding box center [217, 127] width 12 height 10
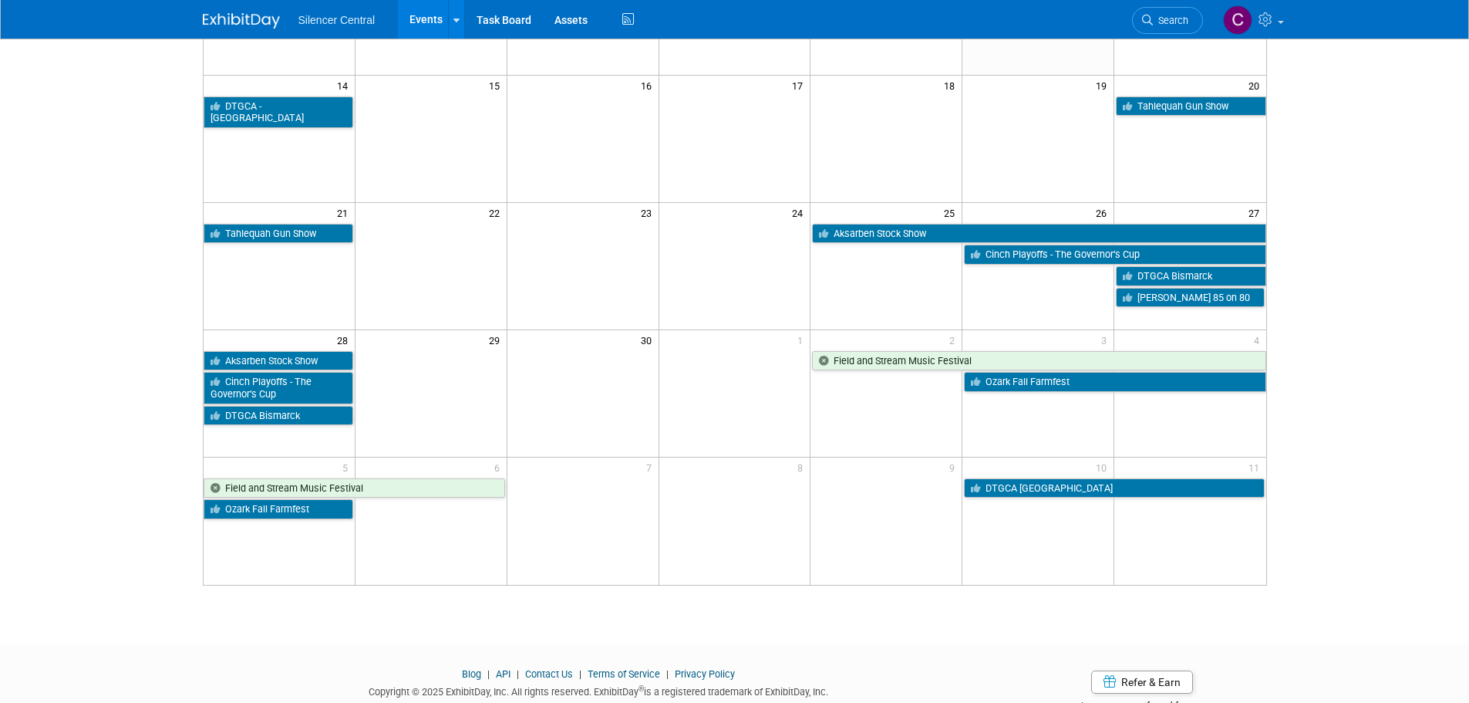
scroll to position [386, 0]
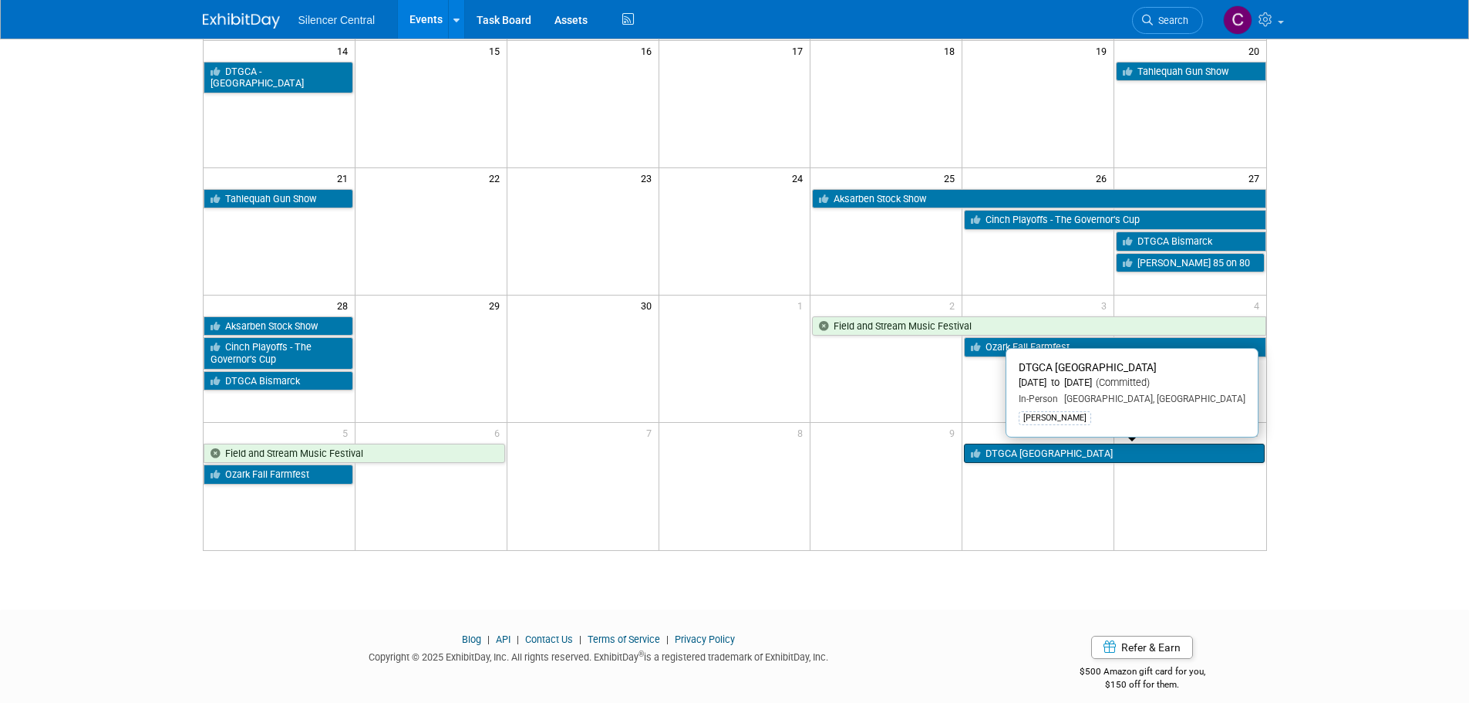
click at [1007, 459] on link "DTGCA [GEOGRAPHIC_DATA]" at bounding box center [1114, 454] width 300 height 20
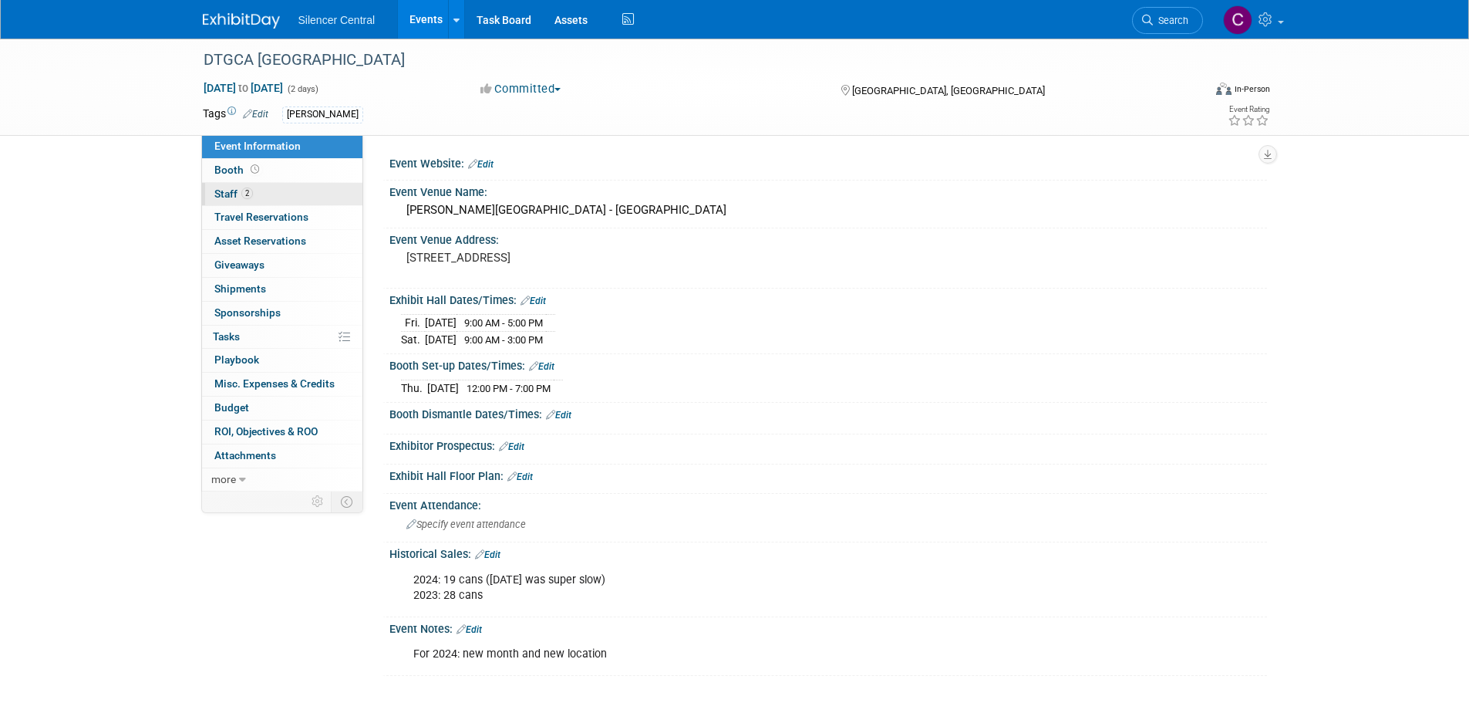
click at [239, 201] on link "2 Staff 2" at bounding box center [282, 194] width 160 height 23
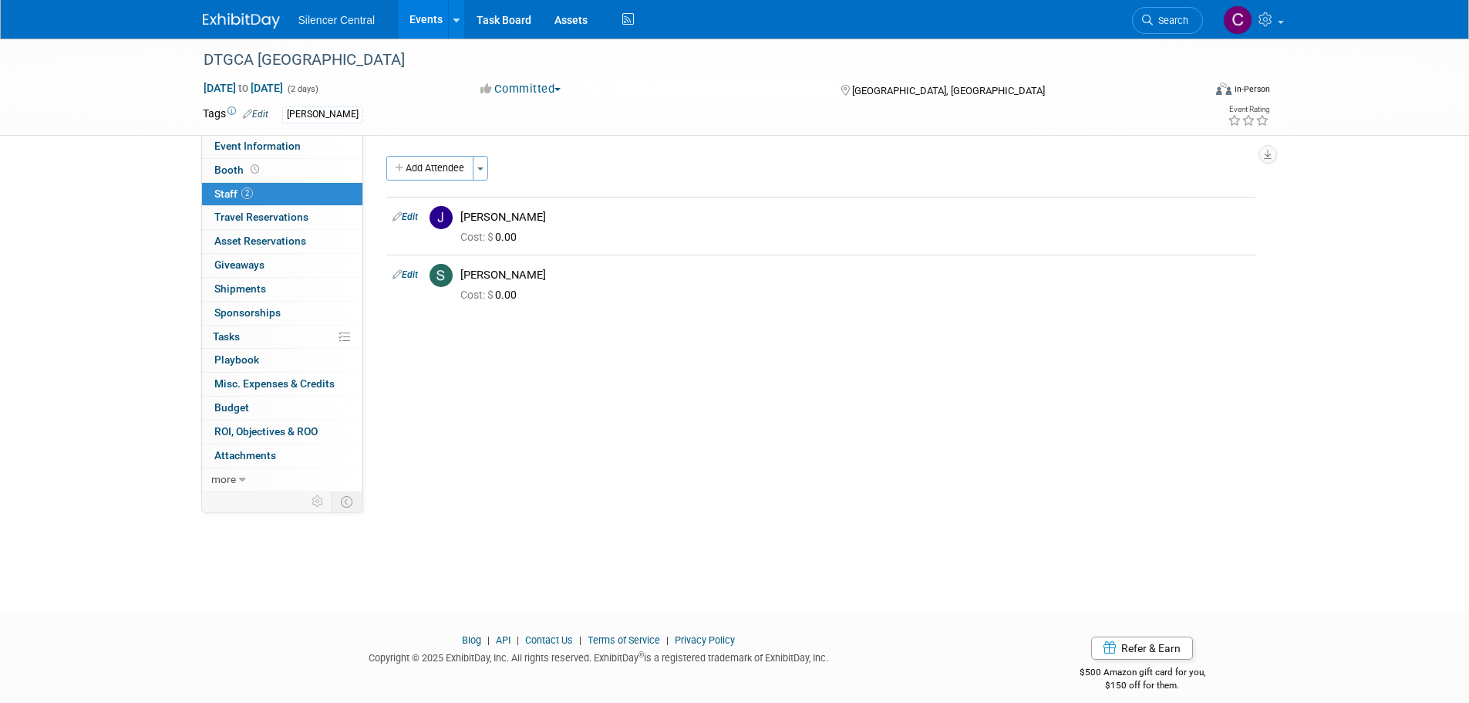
click at [248, 26] on img at bounding box center [241, 20] width 77 height 15
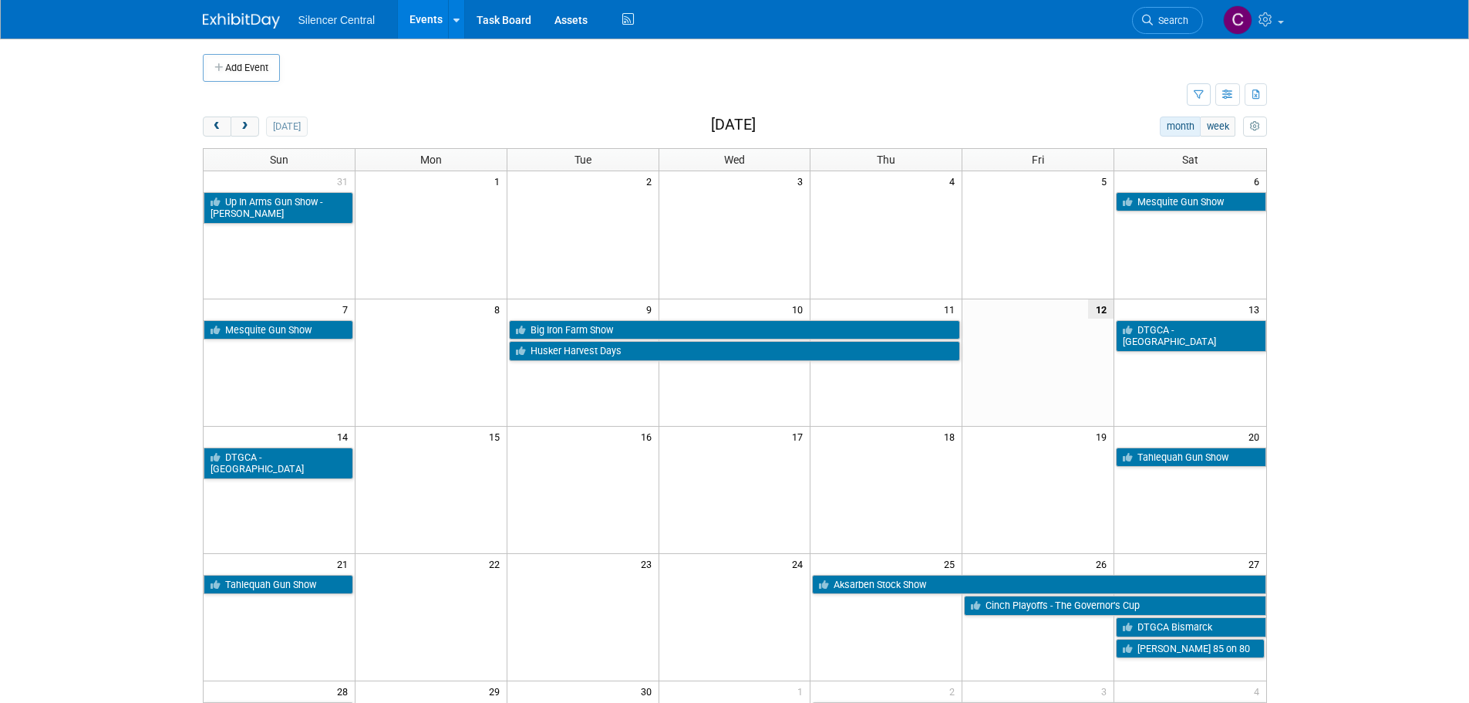
drag, startPoint x: 247, startPoint y: 132, endPoint x: 258, endPoint y: 146, distance: 17.6
click at [247, 132] on button "next" at bounding box center [245, 126] width 29 height 20
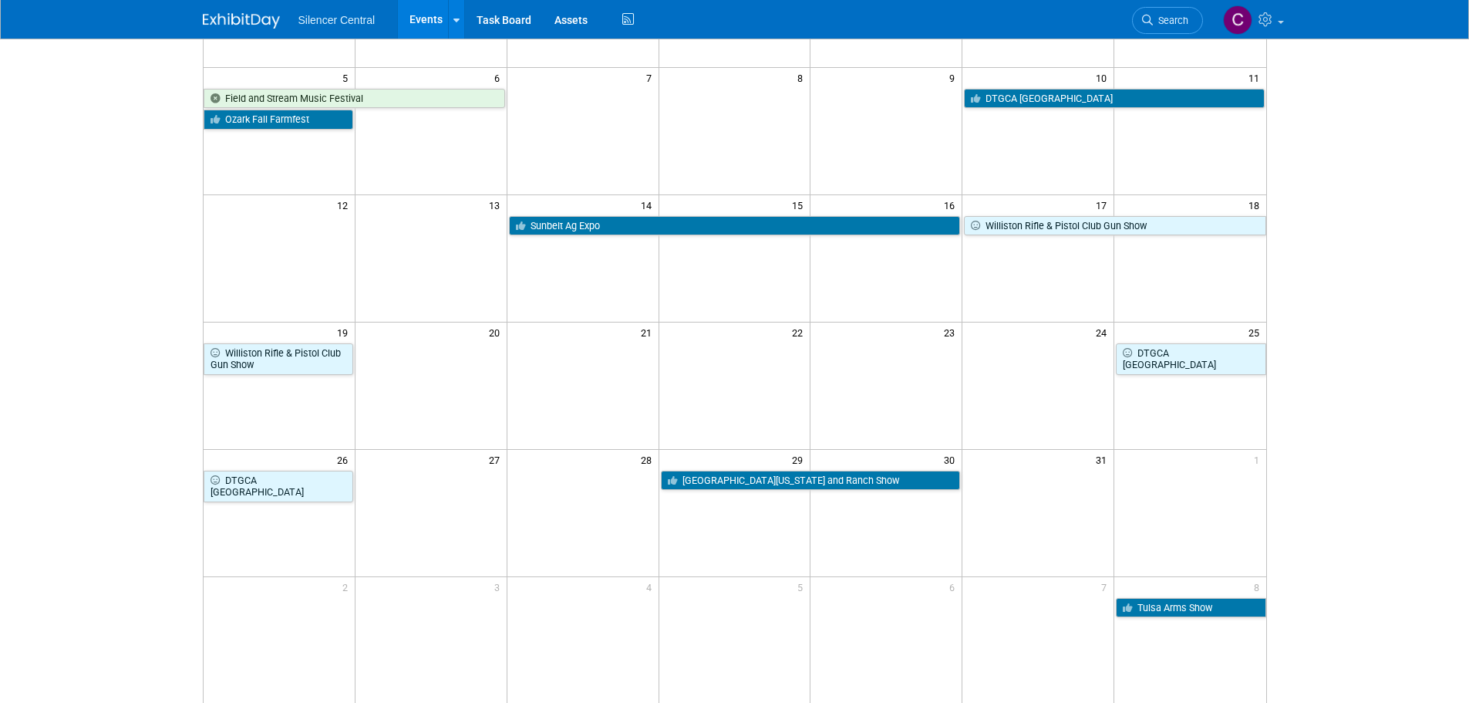
scroll to position [77, 0]
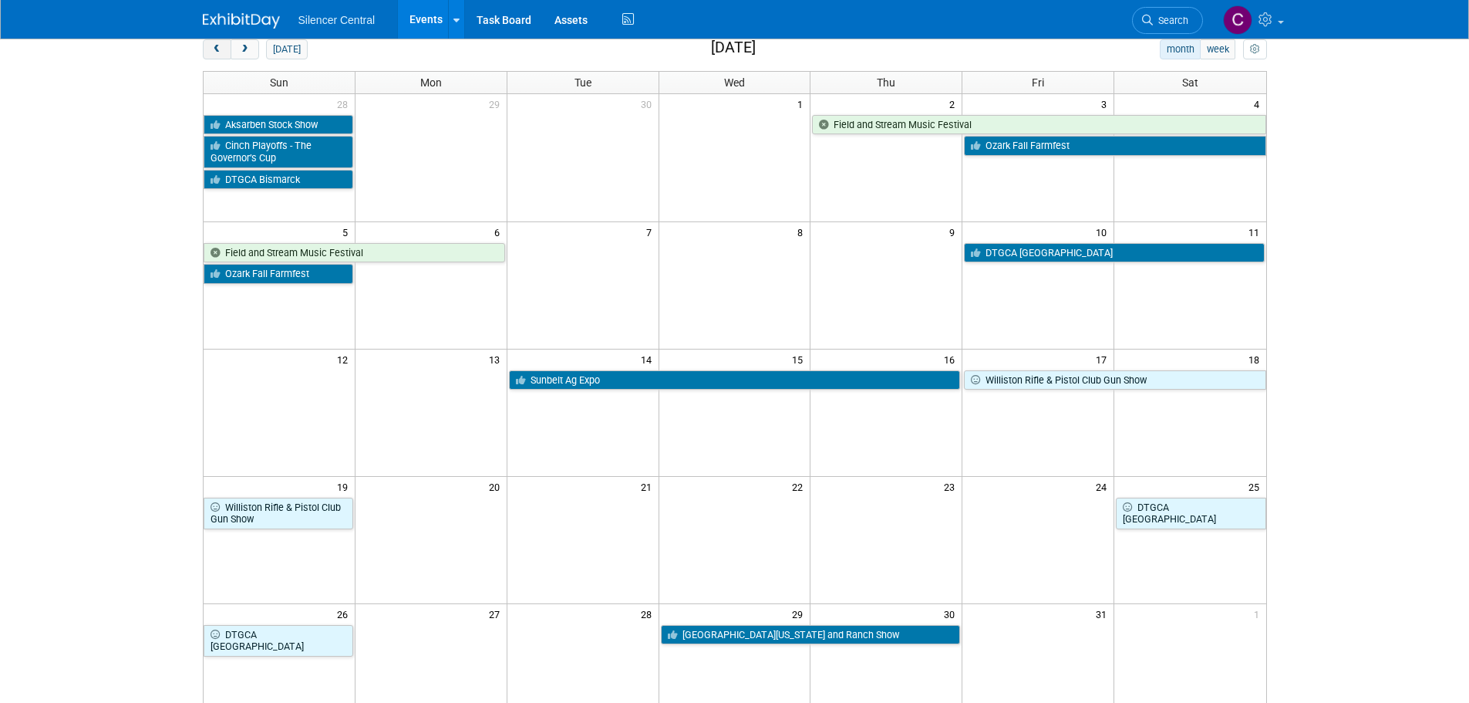
click at [221, 56] on button "prev" at bounding box center [217, 49] width 29 height 20
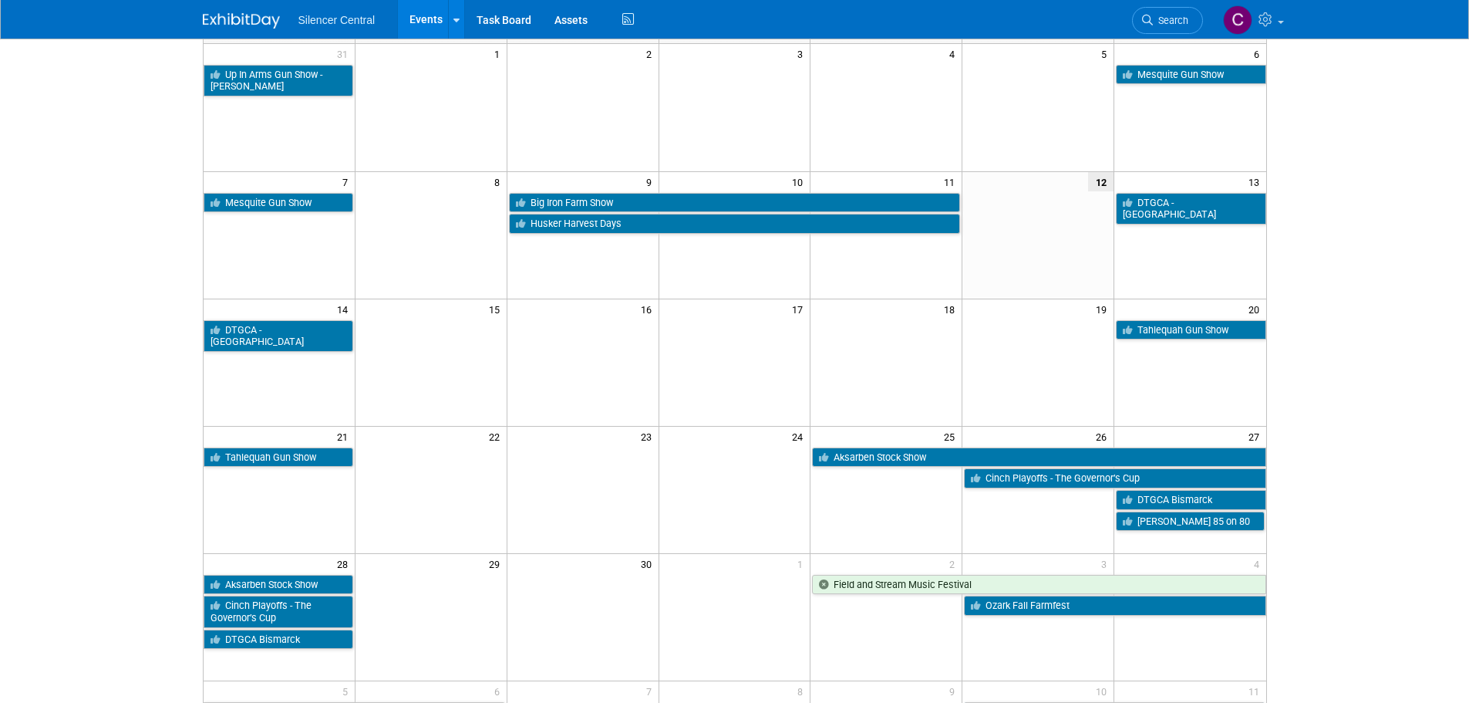
scroll to position [154, 0]
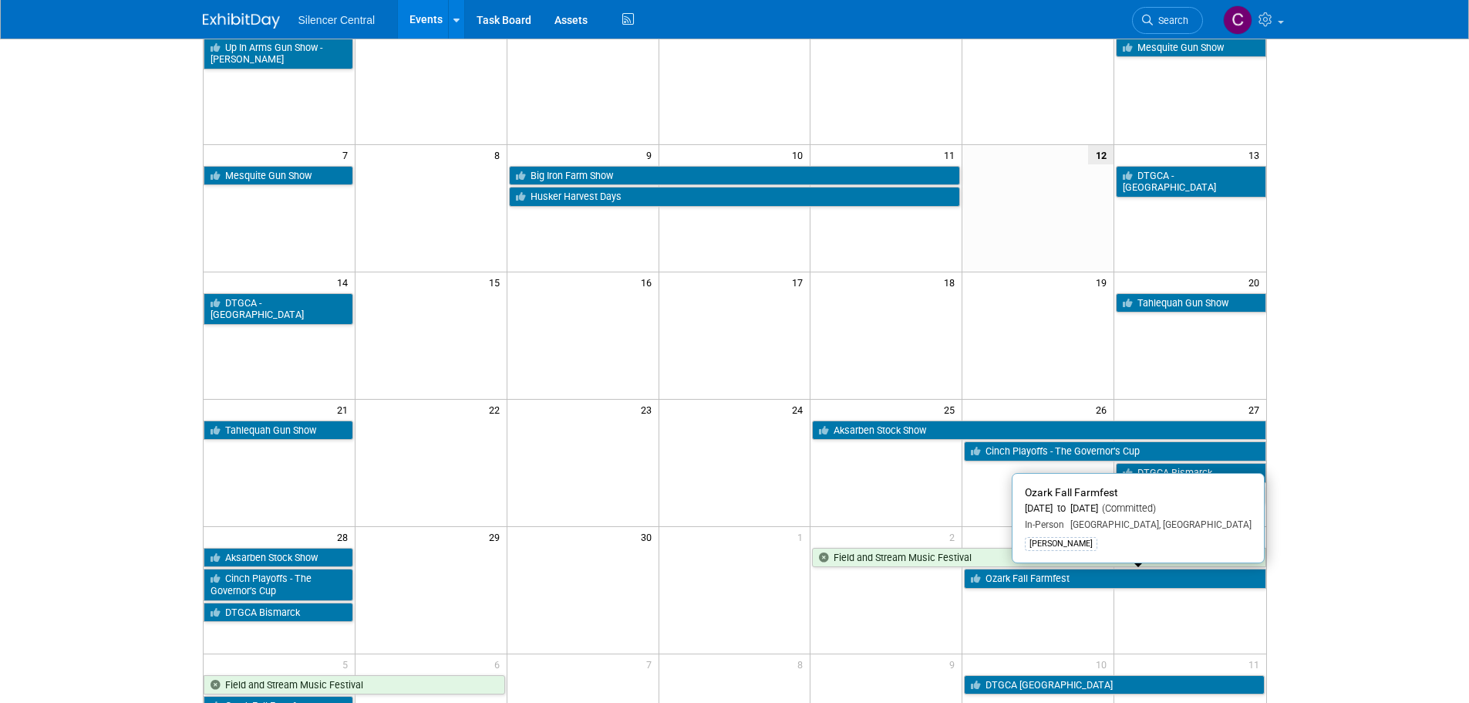
click at [992, 584] on link "Ozark Fall Farmfest" at bounding box center [1115, 578] width 302 height 20
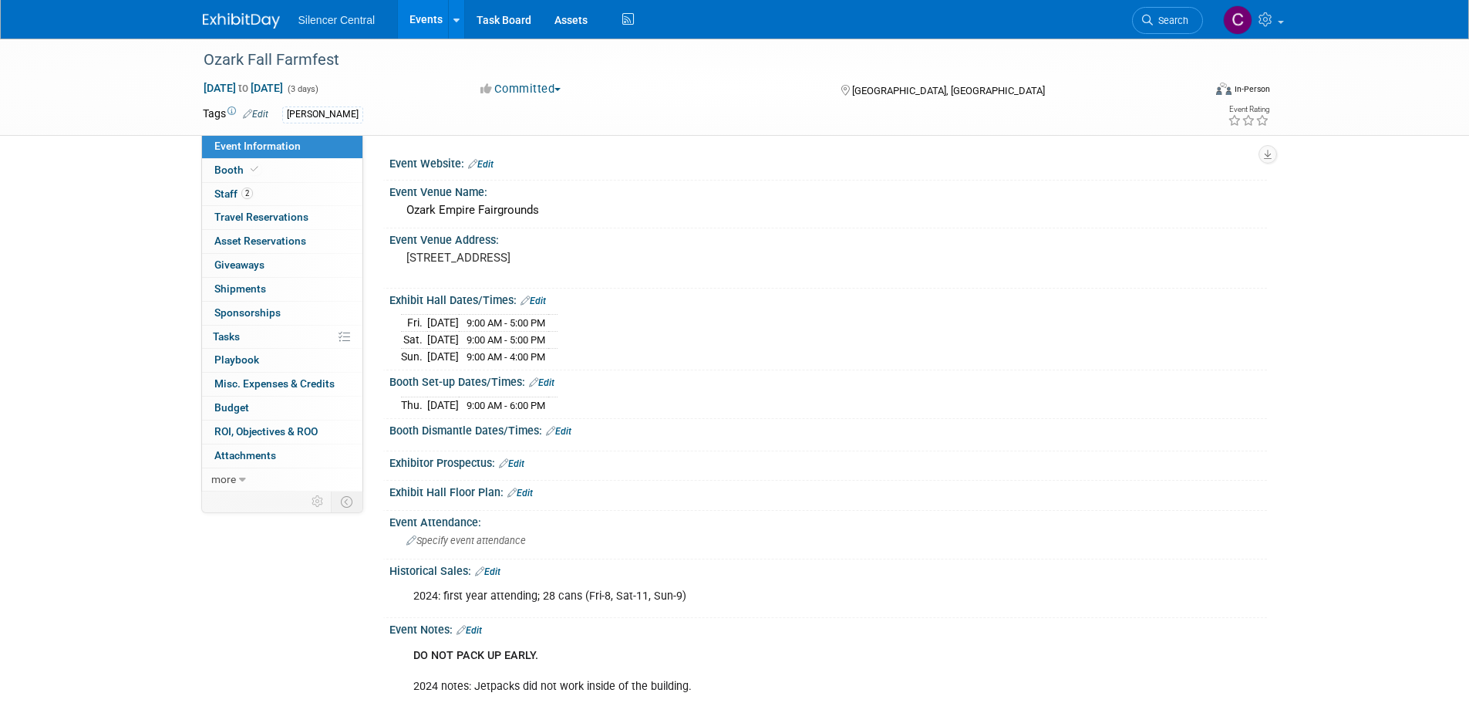
click at [230, 22] on img at bounding box center [241, 20] width 77 height 15
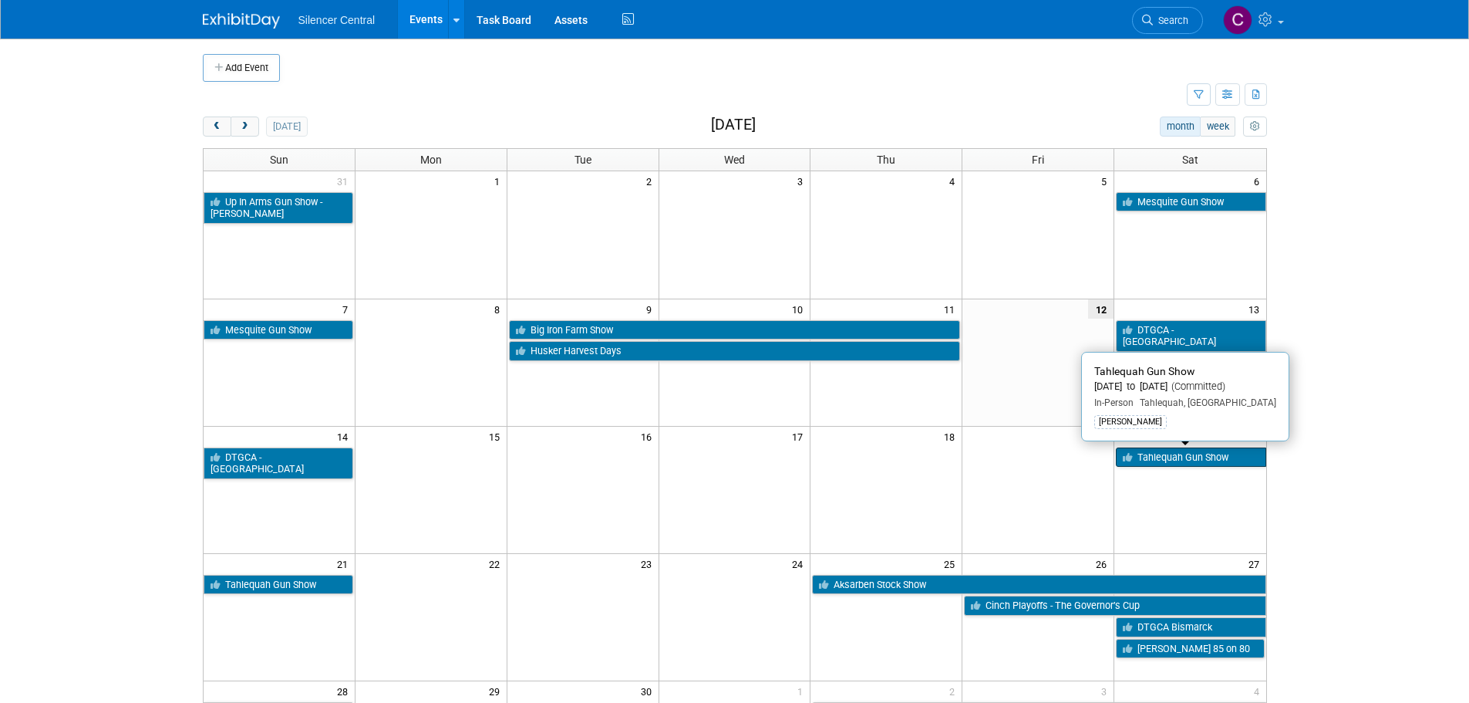
click at [1161, 458] on link "Tahlequah Gun Show" at bounding box center [1191, 457] width 150 height 20
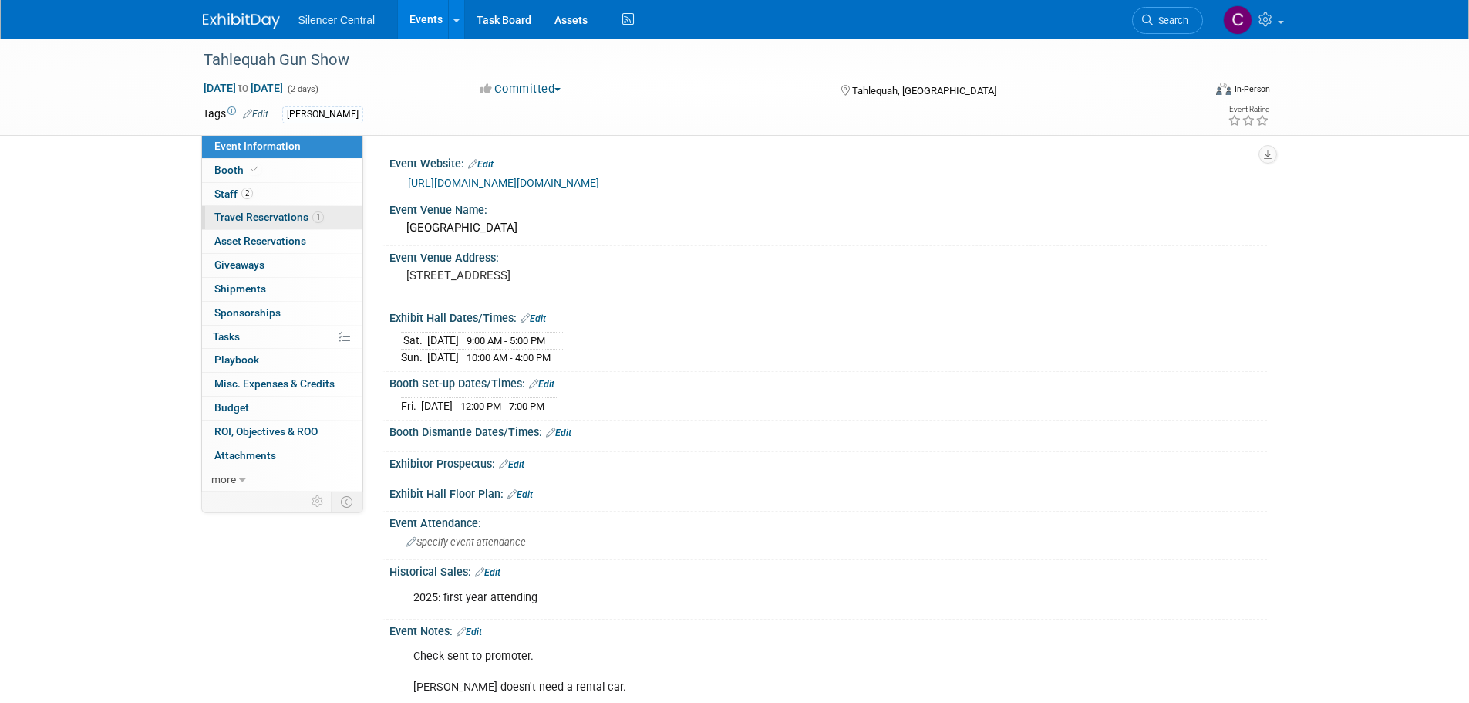
click at [233, 215] on span "Travel Reservations 1" at bounding box center [269, 217] width 110 height 12
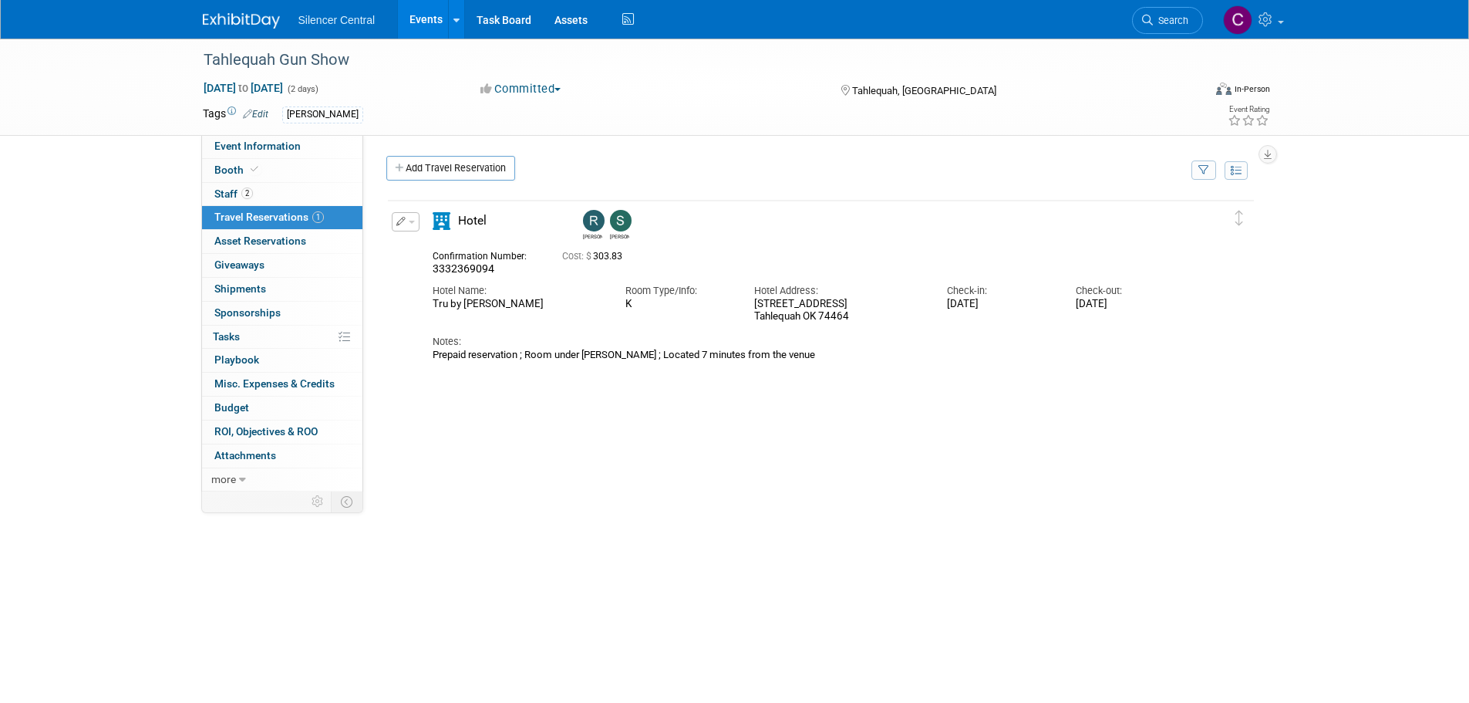
click at [237, 22] on img at bounding box center [241, 20] width 77 height 15
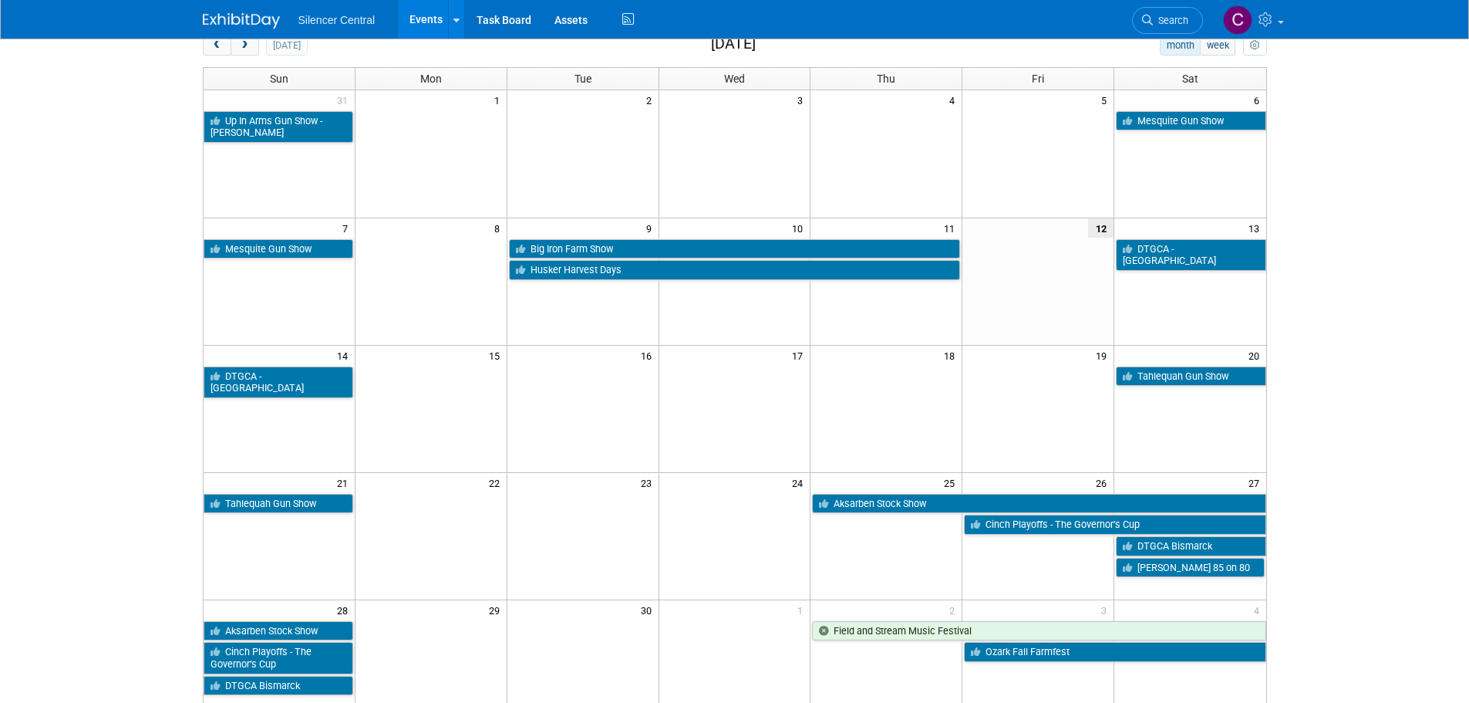
scroll to position [77, 0]
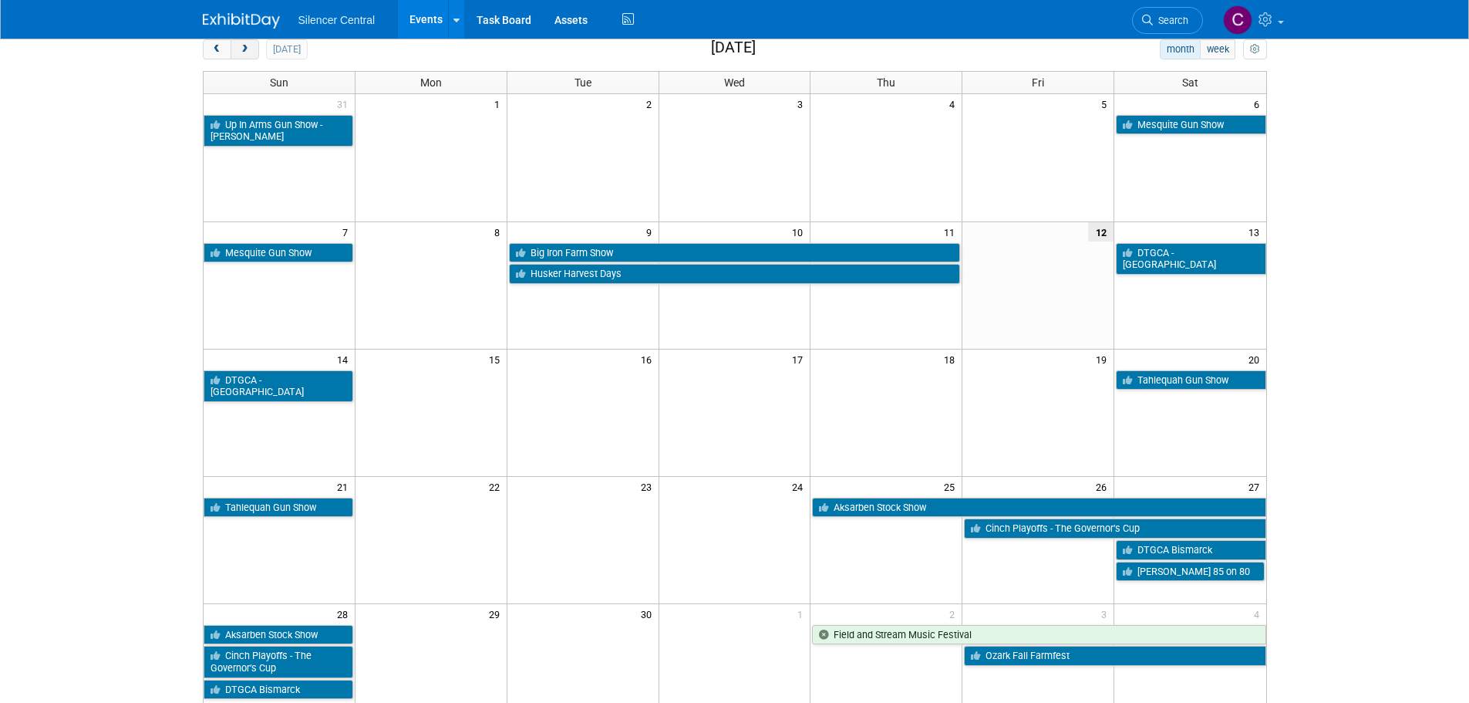
click at [245, 52] on span "next" at bounding box center [245, 50] width 12 height 10
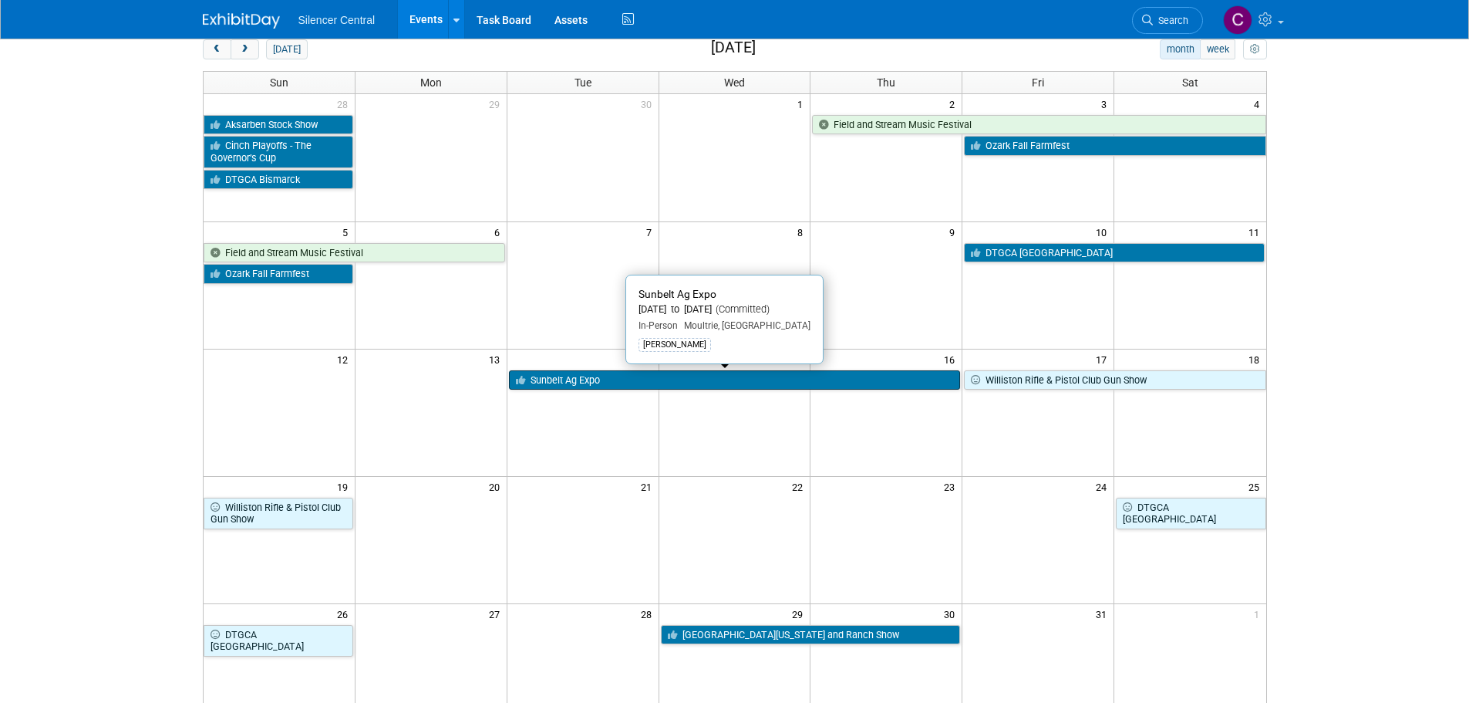
click at [581, 380] on link "Sunbelt Ag Expo" at bounding box center [735, 380] width 452 height 20
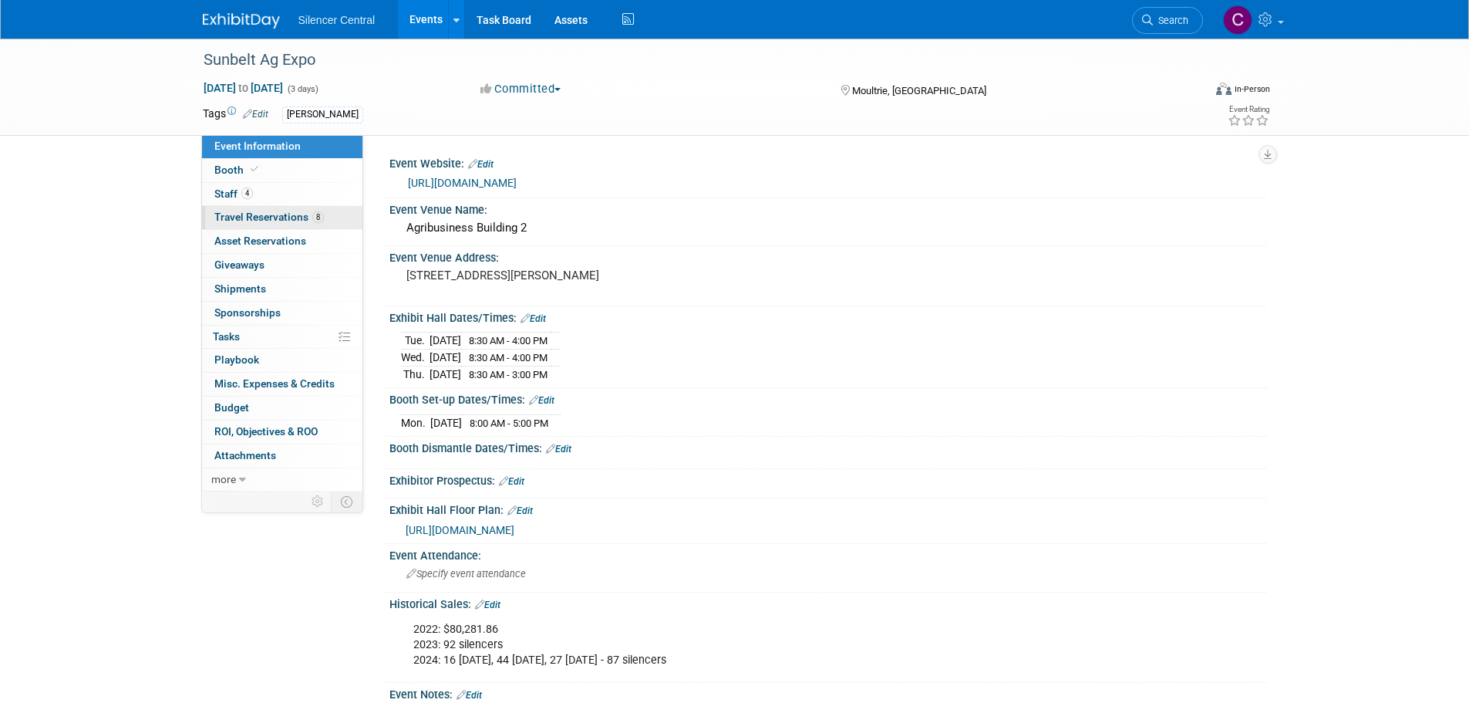
click at [252, 209] on link "8 Travel Reservations 8" at bounding box center [282, 217] width 160 height 23
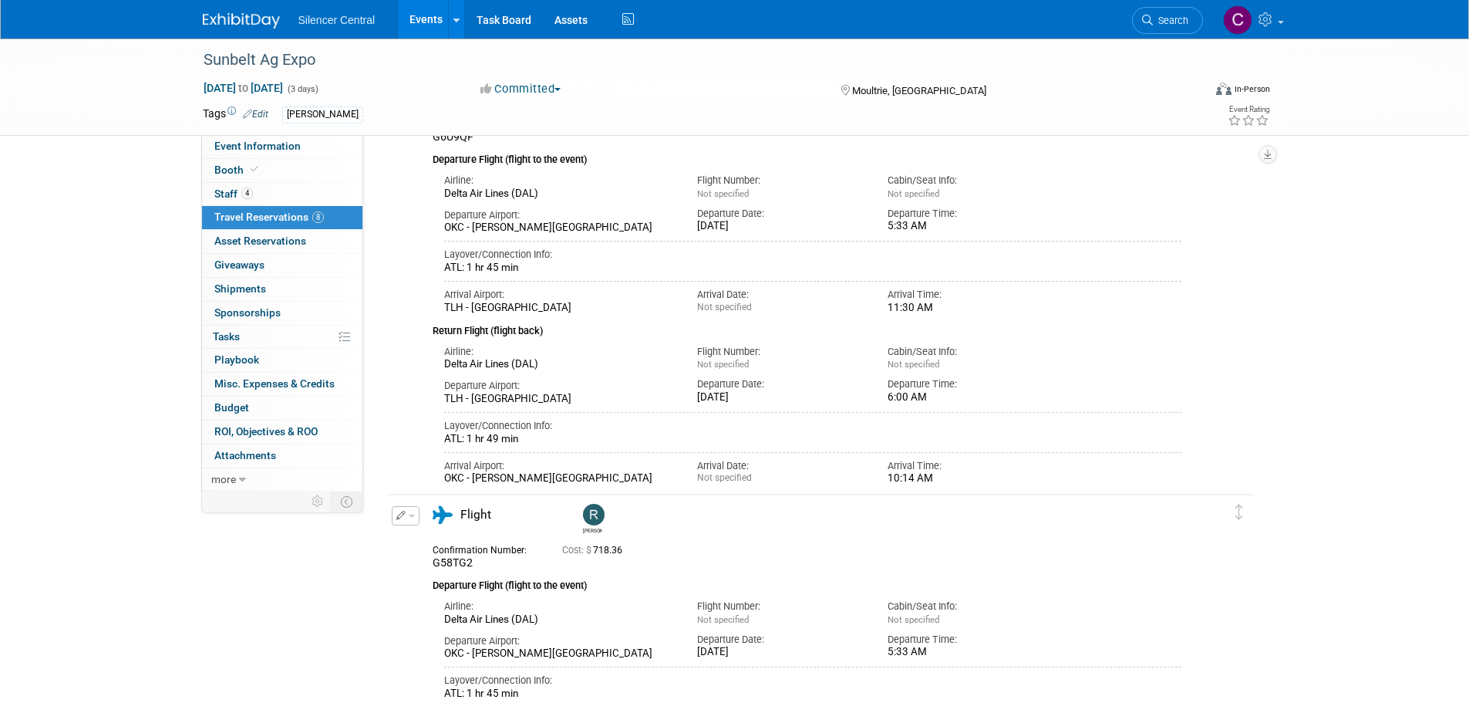
scroll to position [958, 0]
click at [234, 11] on link at bounding box center [251, 13] width 96 height 12
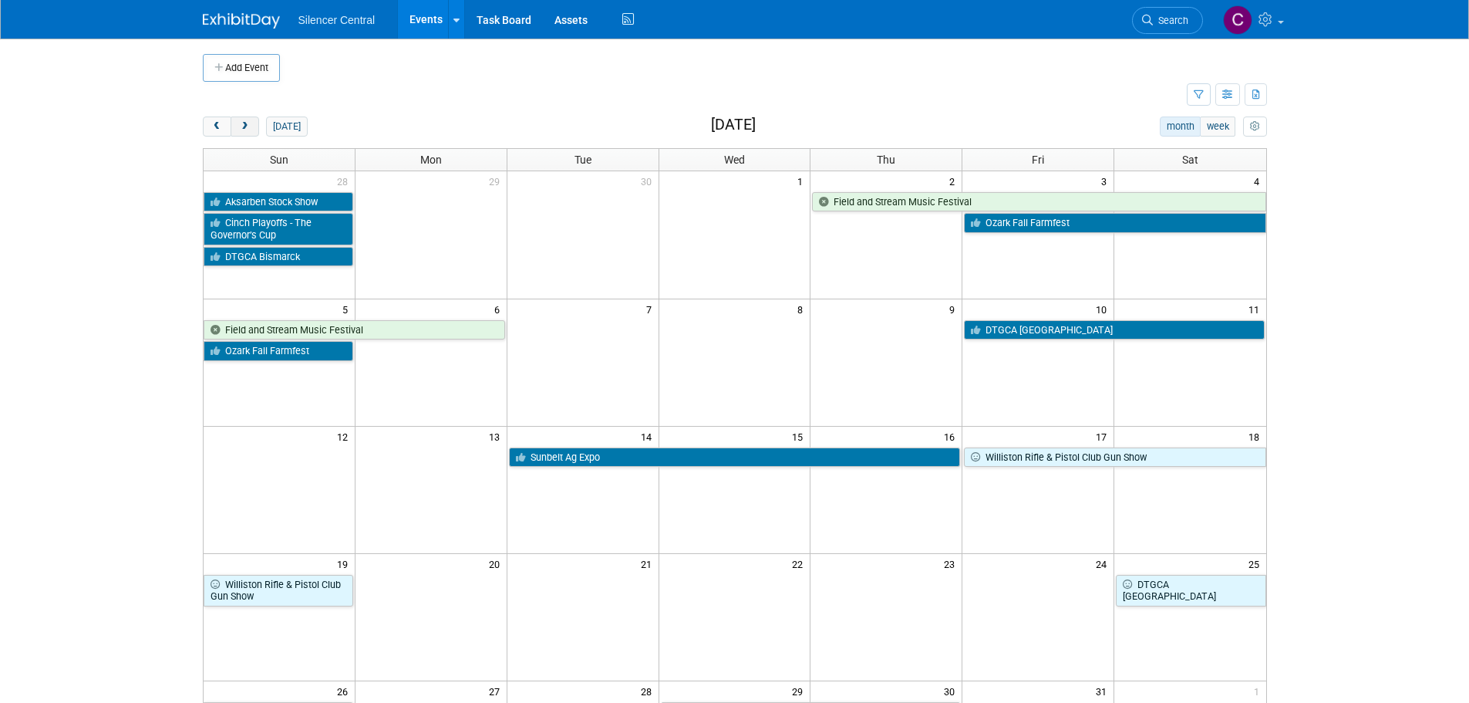
click at [249, 126] on span "next" at bounding box center [245, 127] width 12 height 10
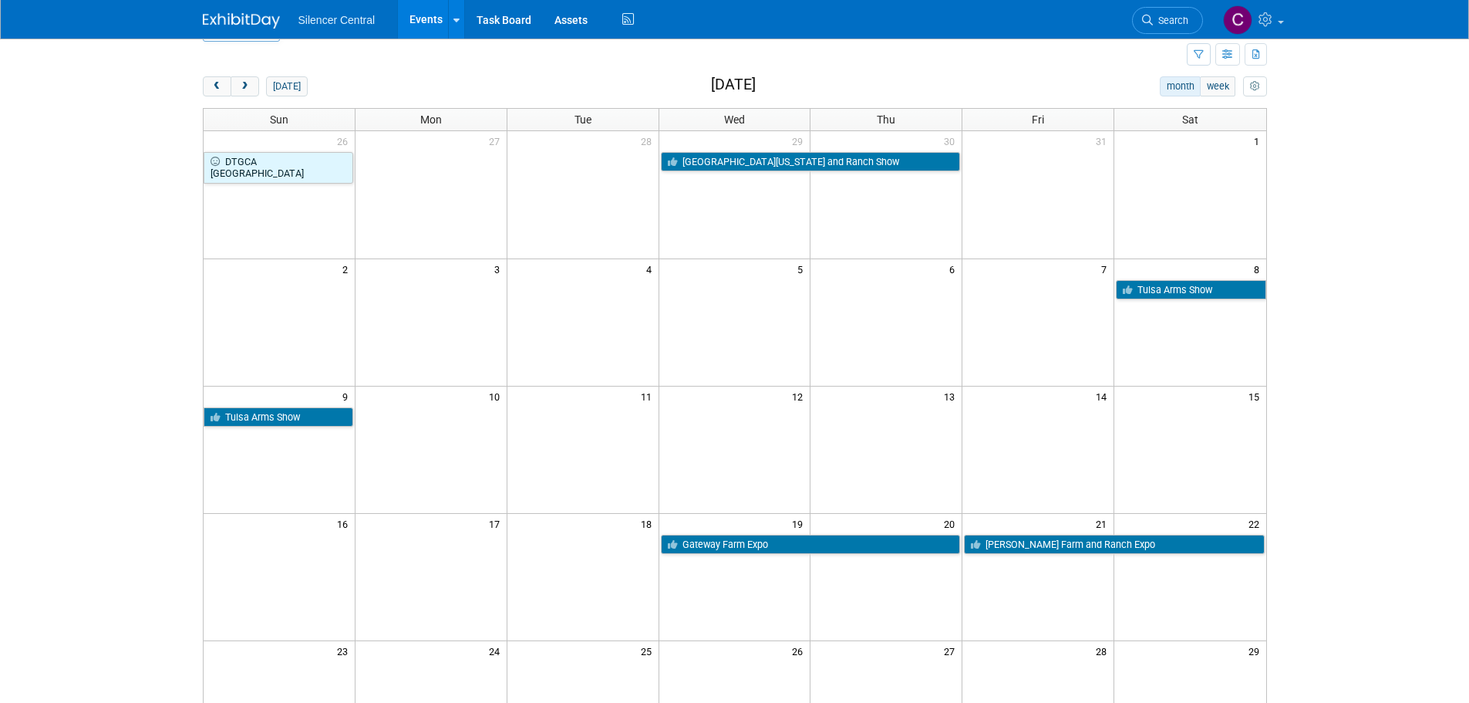
scroll to position [77, 0]
